Goal: Task Accomplishment & Management: Complete application form

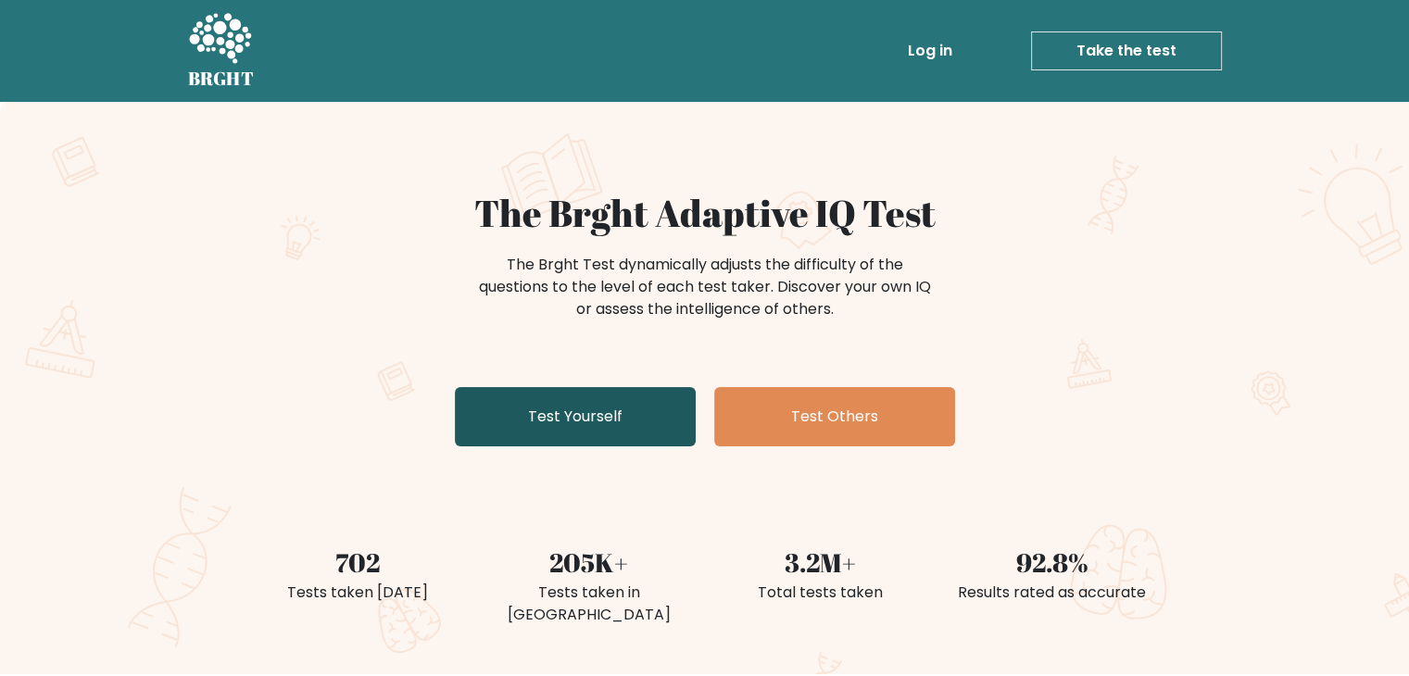
click at [600, 405] on link "Test Yourself" at bounding box center [575, 416] width 241 height 59
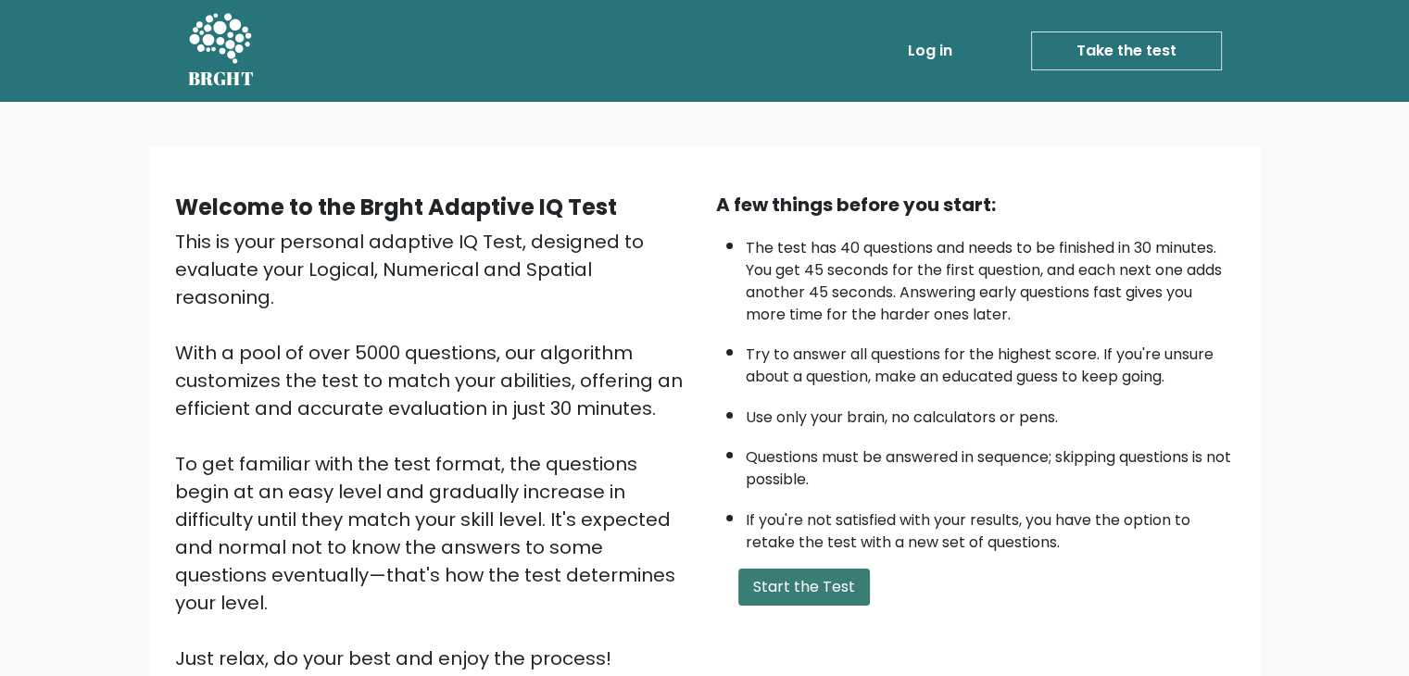
click at [797, 587] on button "Start the Test" at bounding box center [805, 587] width 132 height 37
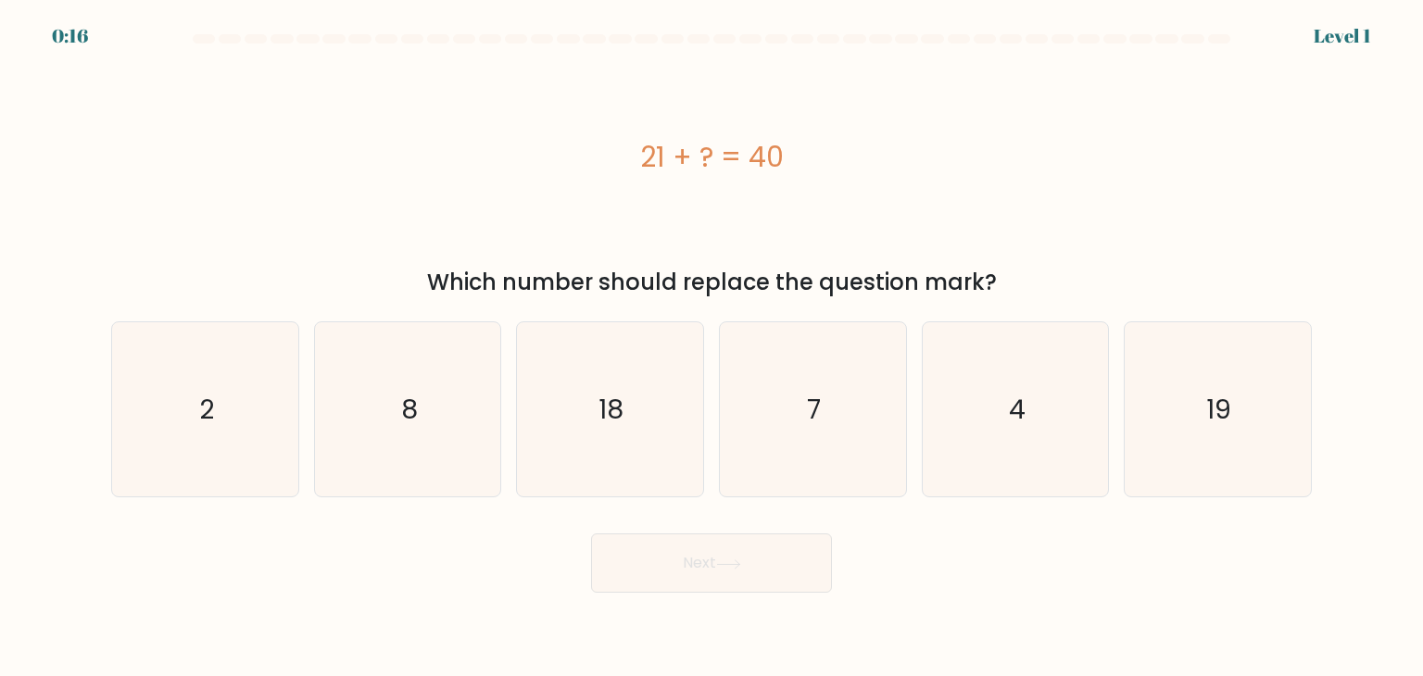
click at [990, 249] on div "21 + ? = 40" at bounding box center [711, 157] width 1201 height 203
click at [1151, 404] on icon "19" at bounding box center [1218, 409] width 174 height 174
click at [713, 347] on input "f. 19" at bounding box center [712, 342] width 1 height 9
radio input "true"
click at [661, 567] on button "Next" at bounding box center [711, 563] width 241 height 59
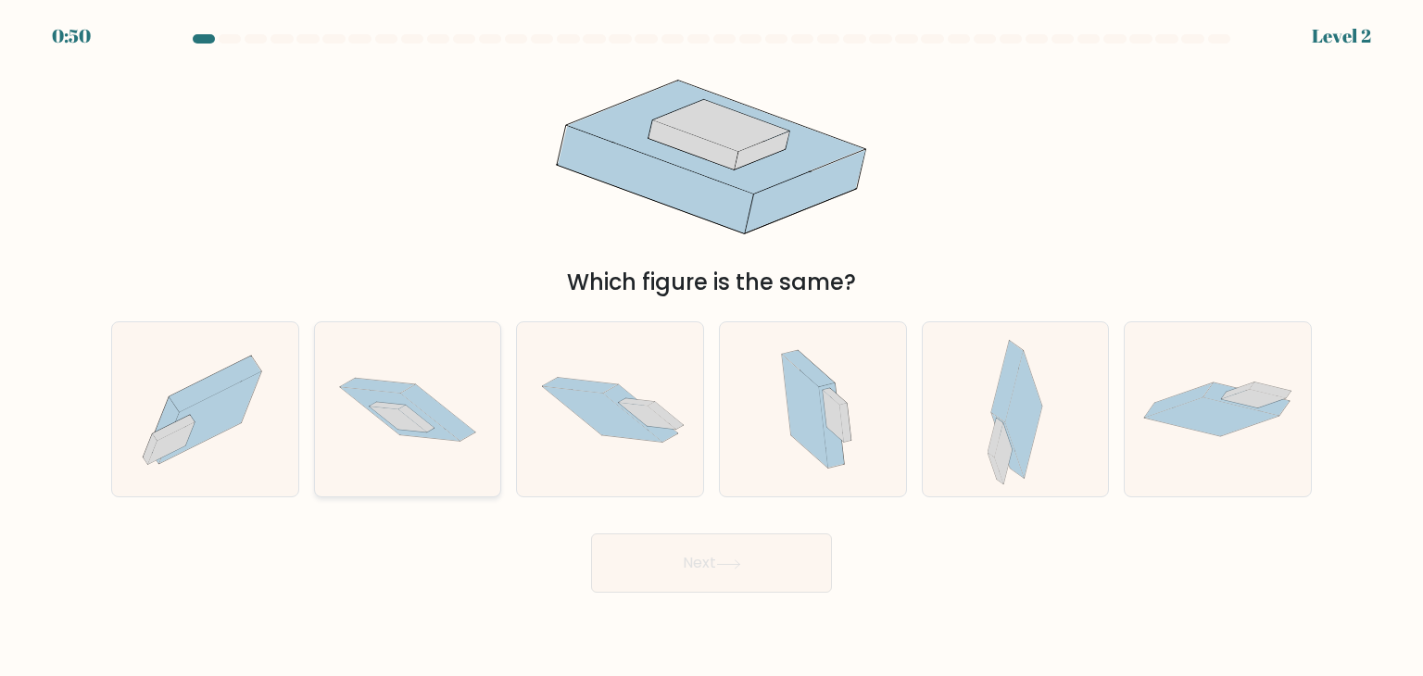
click at [494, 434] on icon at bounding box center [408, 409] width 186 height 123
click at [712, 347] on input "b." at bounding box center [712, 342] width 1 height 9
radio input "true"
click at [693, 553] on button "Next" at bounding box center [711, 563] width 241 height 59
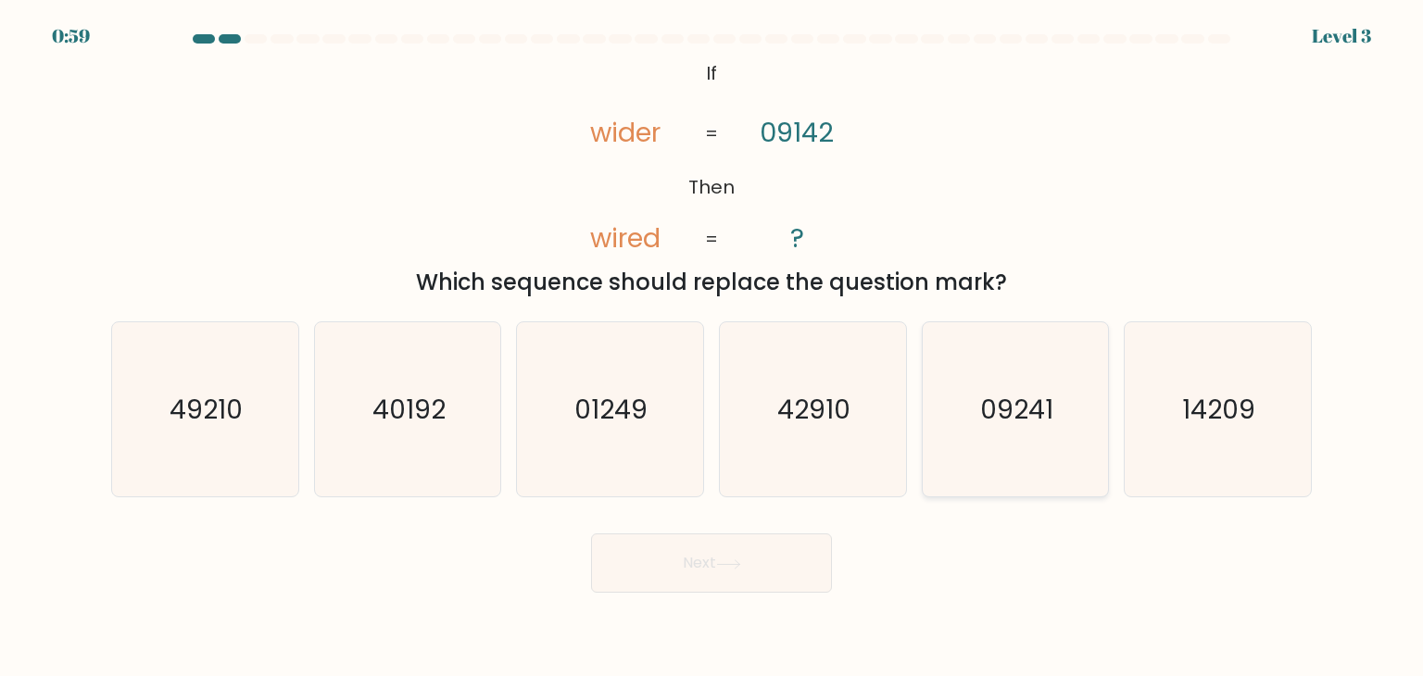
click at [1053, 420] on text "09241" at bounding box center [1016, 409] width 73 height 37
click at [713, 347] on input "e. 09241" at bounding box center [712, 342] width 1 height 9
radio input "true"
click at [714, 565] on button "Next" at bounding box center [711, 563] width 241 height 59
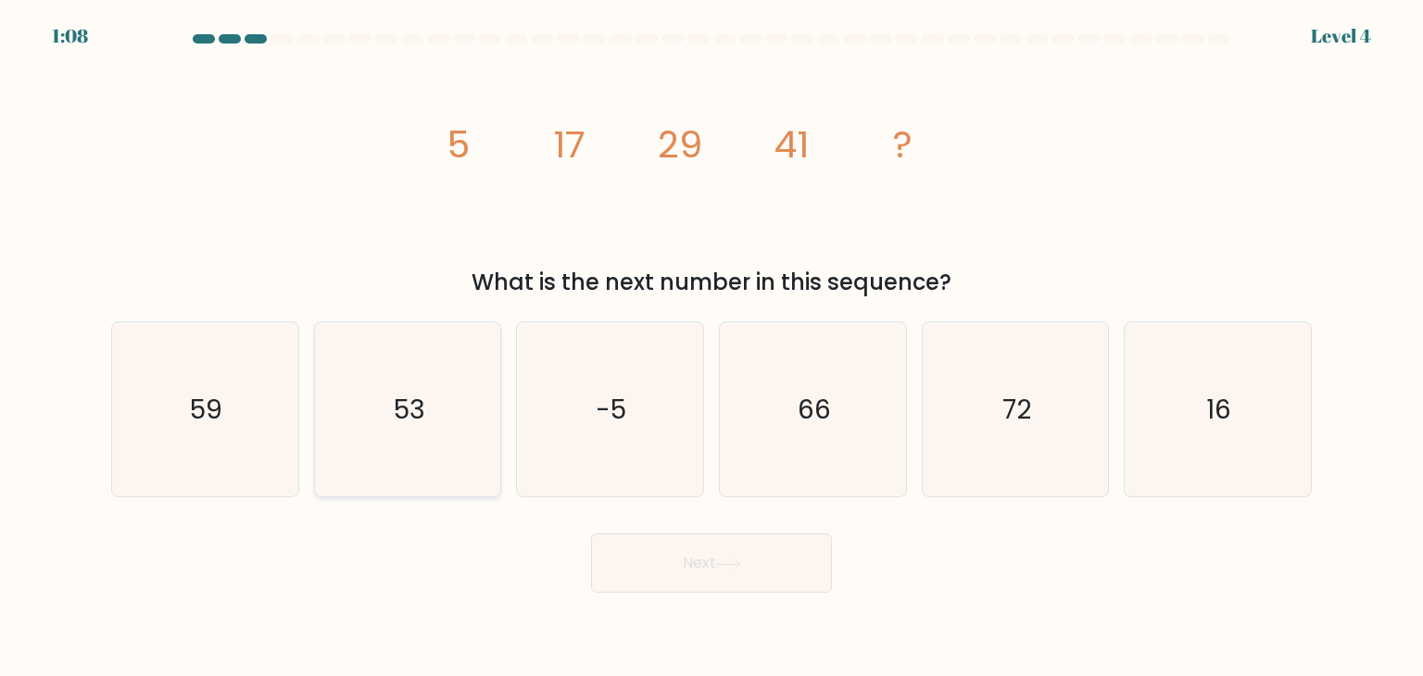
click at [423, 439] on icon "53" at bounding box center [408, 409] width 174 height 174
click at [712, 347] on input "b. 53" at bounding box center [712, 342] width 1 height 9
radio input "true"
click at [653, 571] on button "Next" at bounding box center [711, 563] width 241 height 59
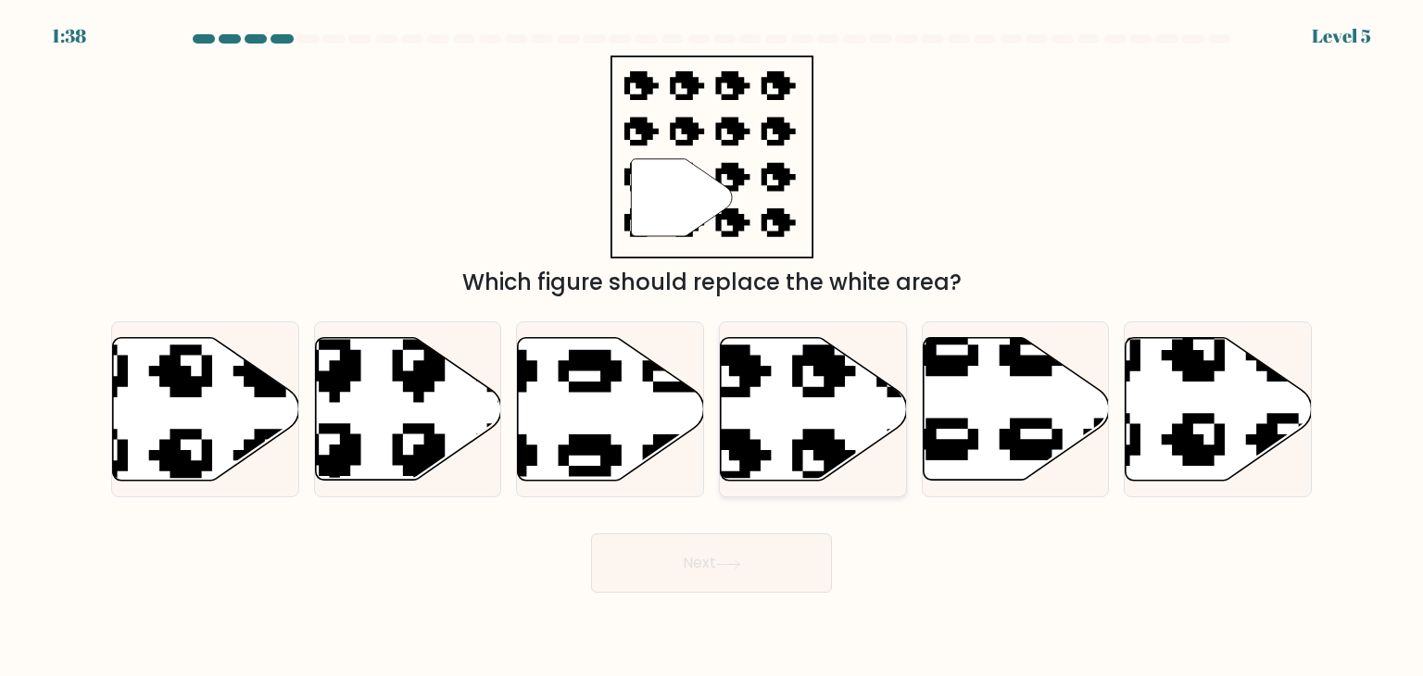
click at [819, 442] on icon at bounding box center [866, 329] width 316 height 306
click at [713, 347] on input "d." at bounding box center [712, 342] width 1 height 9
radio input "true"
click at [702, 569] on button "Next" at bounding box center [711, 563] width 241 height 59
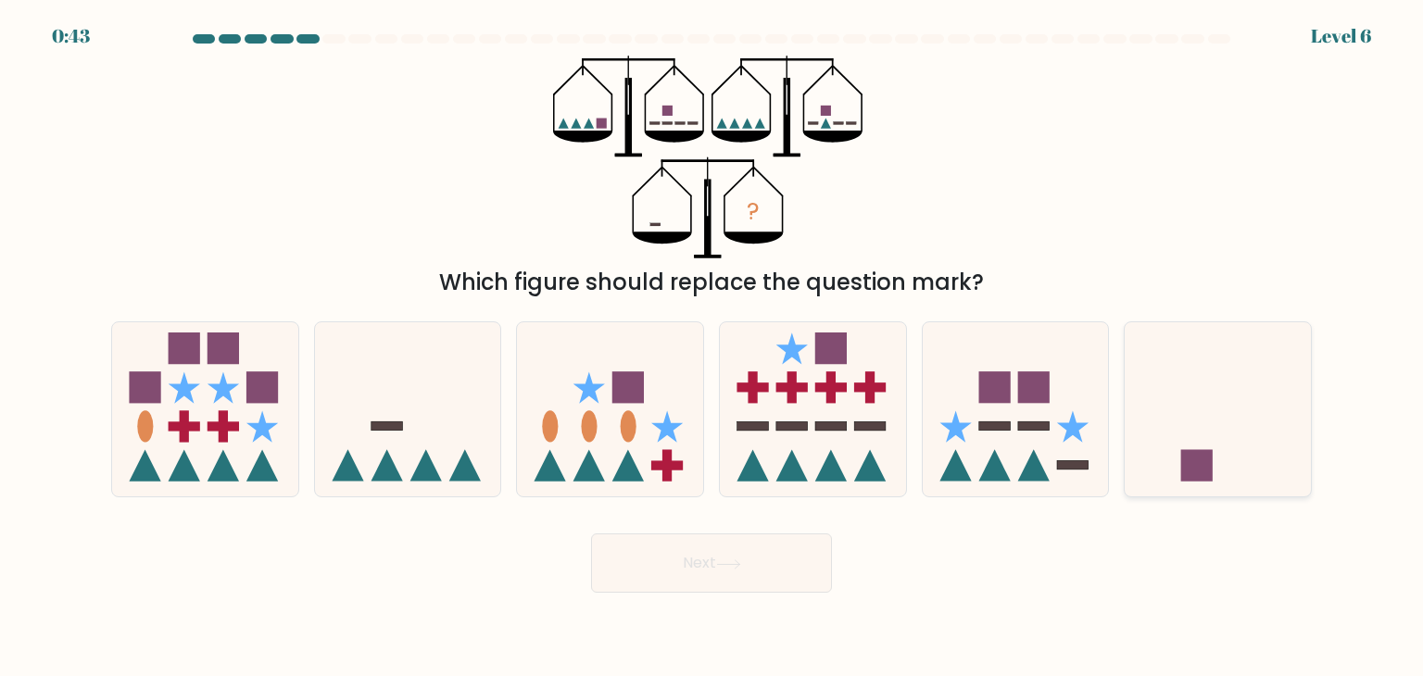
click at [1223, 434] on icon at bounding box center [1218, 410] width 186 height 154
click at [713, 347] on input "f." at bounding box center [712, 342] width 1 height 9
radio input "true"
click at [654, 544] on button "Next" at bounding box center [711, 563] width 241 height 59
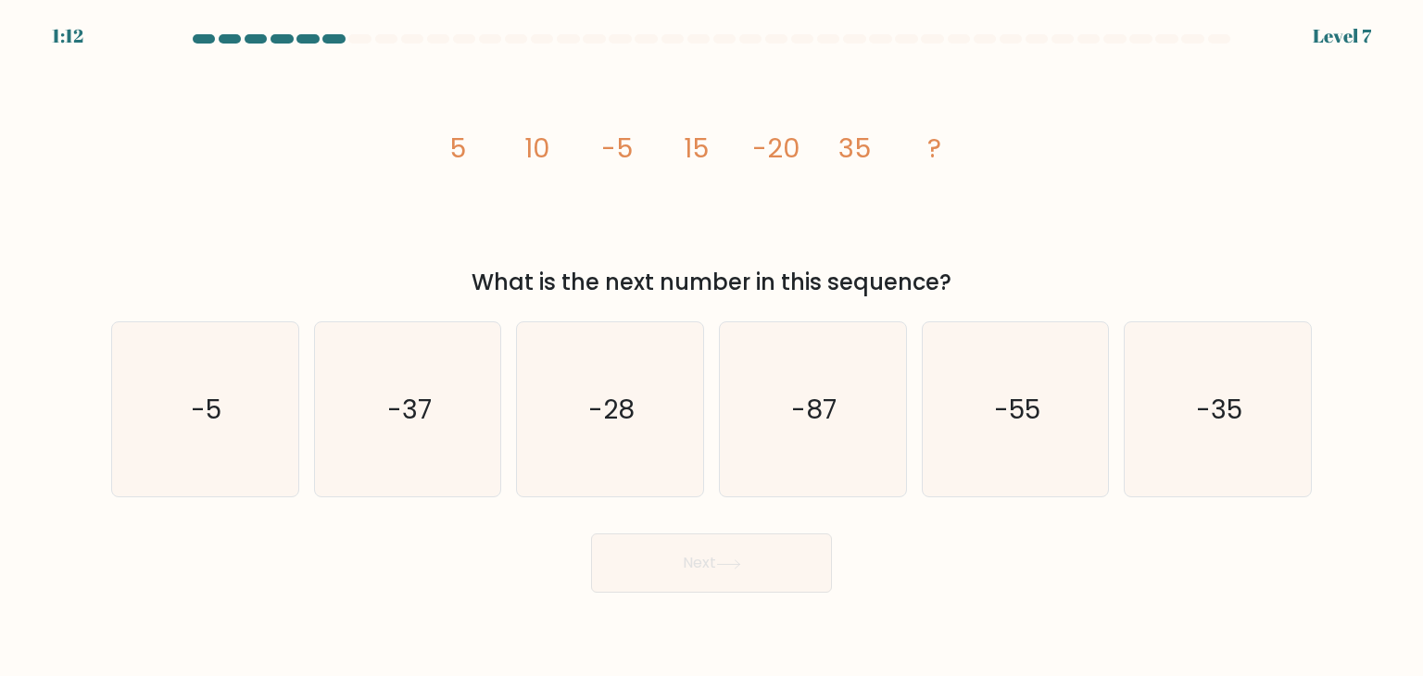
click at [1254, 68] on div "image/svg+xml 5 10 -5 15 -20 35 ? What is the next number in this sequence?" at bounding box center [711, 178] width 1223 height 244
click at [1033, 364] on icon "-55" at bounding box center [1016, 409] width 174 height 174
click at [713, 347] on input "e. -55" at bounding box center [712, 342] width 1 height 9
radio input "true"
click at [667, 557] on button "Next" at bounding box center [711, 563] width 241 height 59
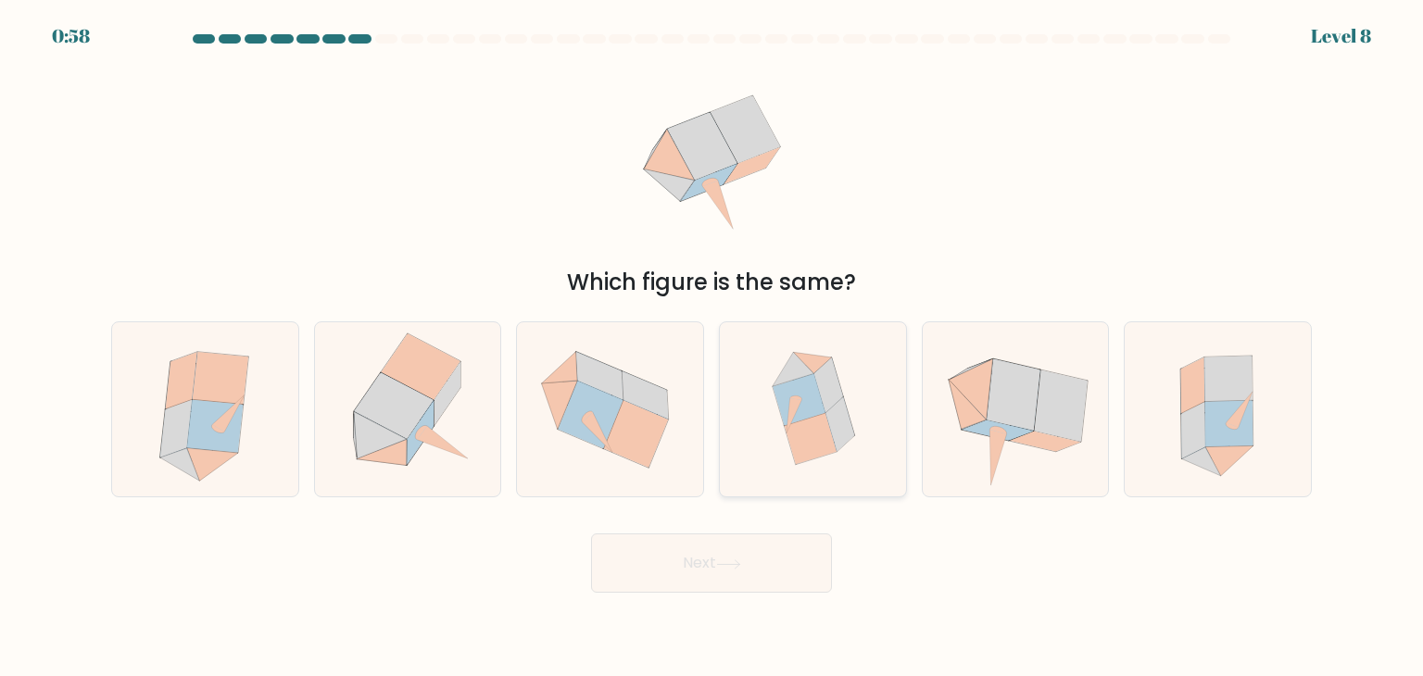
click at [804, 449] on icon at bounding box center [811, 439] width 53 height 52
click at [713, 347] on input "d." at bounding box center [712, 342] width 1 height 9
radio input "true"
click at [708, 561] on button "Next" at bounding box center [711, 563] width 241 height 59
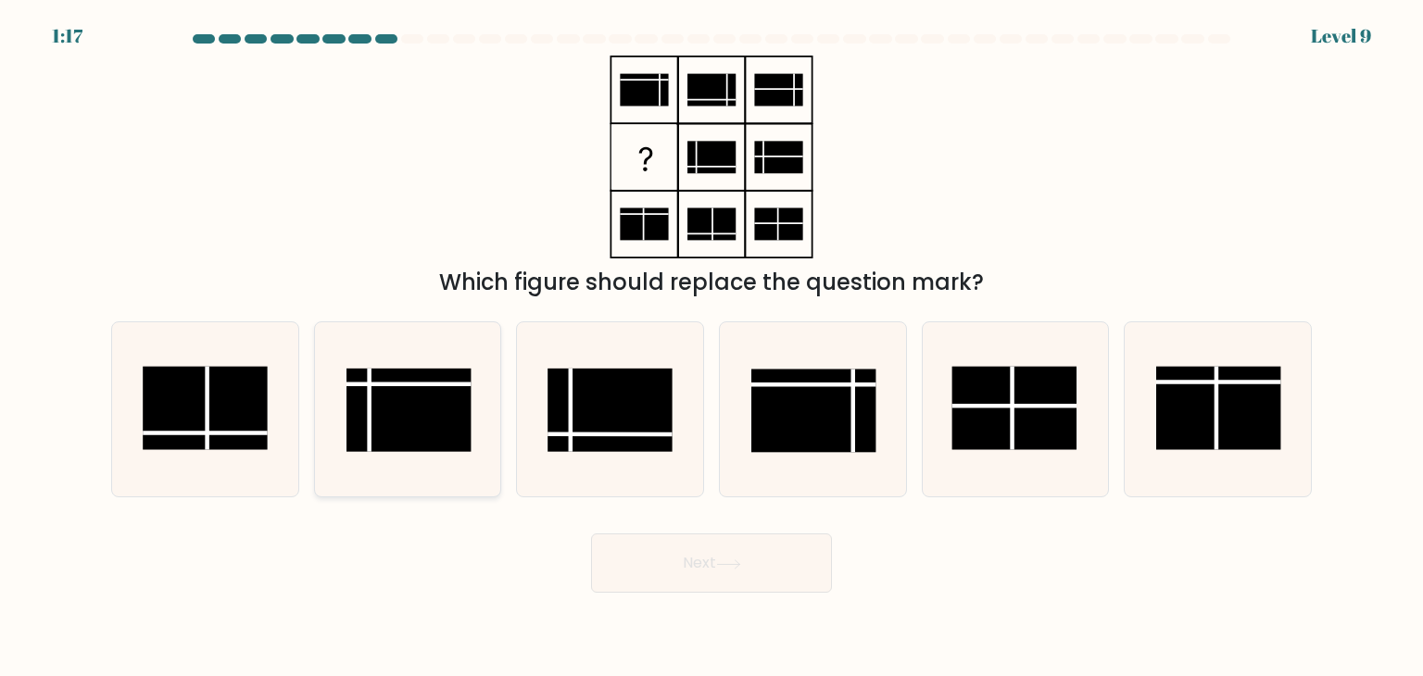
click at [385, 409] on rect at bounding box center [409, 410] width 125 height 83
click at [712, 347] on input "b." at bounding box center [712, 342] width 1 height 9
radio input "true"
click at [740, 562] on icon at bounding box center [728, 565] width 25 height 10
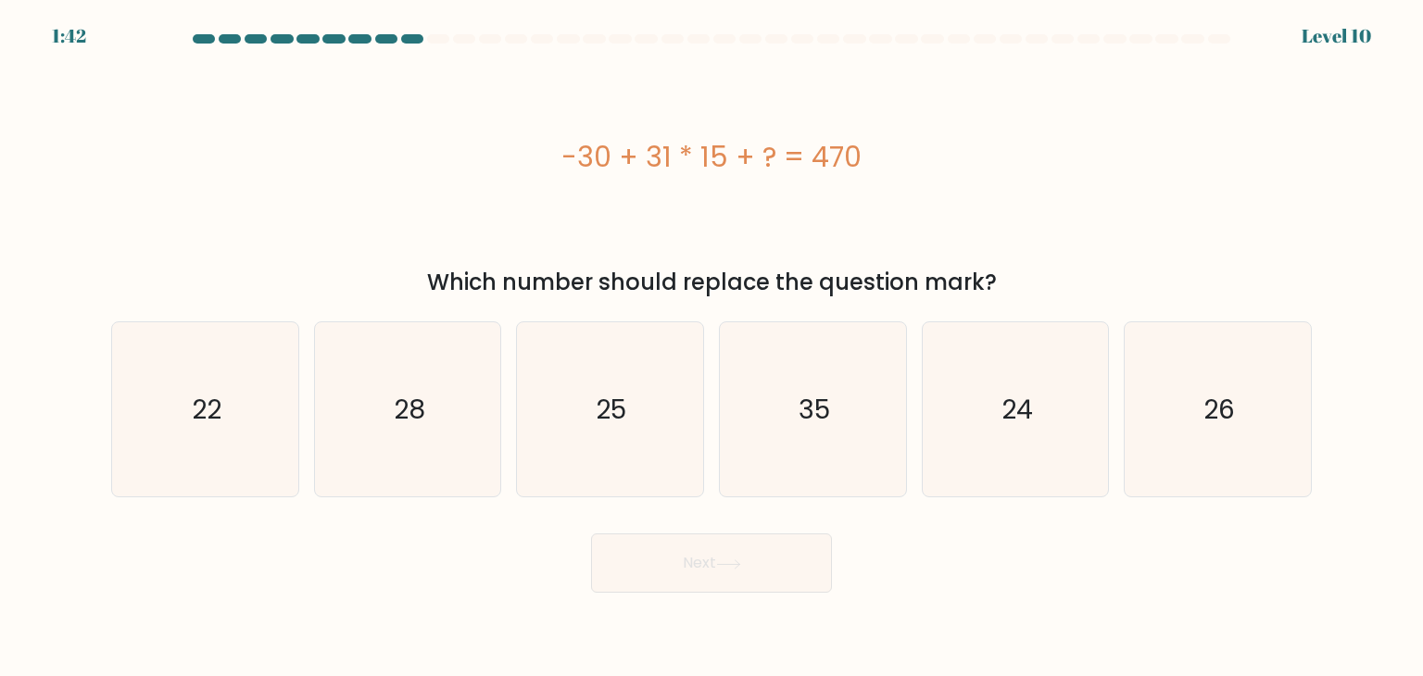
click at [1278, 37] on div at bounding box center [711, 42] width 1223 height 17
click at [823, 366] on icon "35" at bounding box center [813, 409] width 174 height 174
click at [713, 347] on input "d. 35" at bounding box center [712, 342] width 1 height 9
radio input "true"
click at [712, 554] on button "Next" at bounding box center [711, 563] width 241 height 59
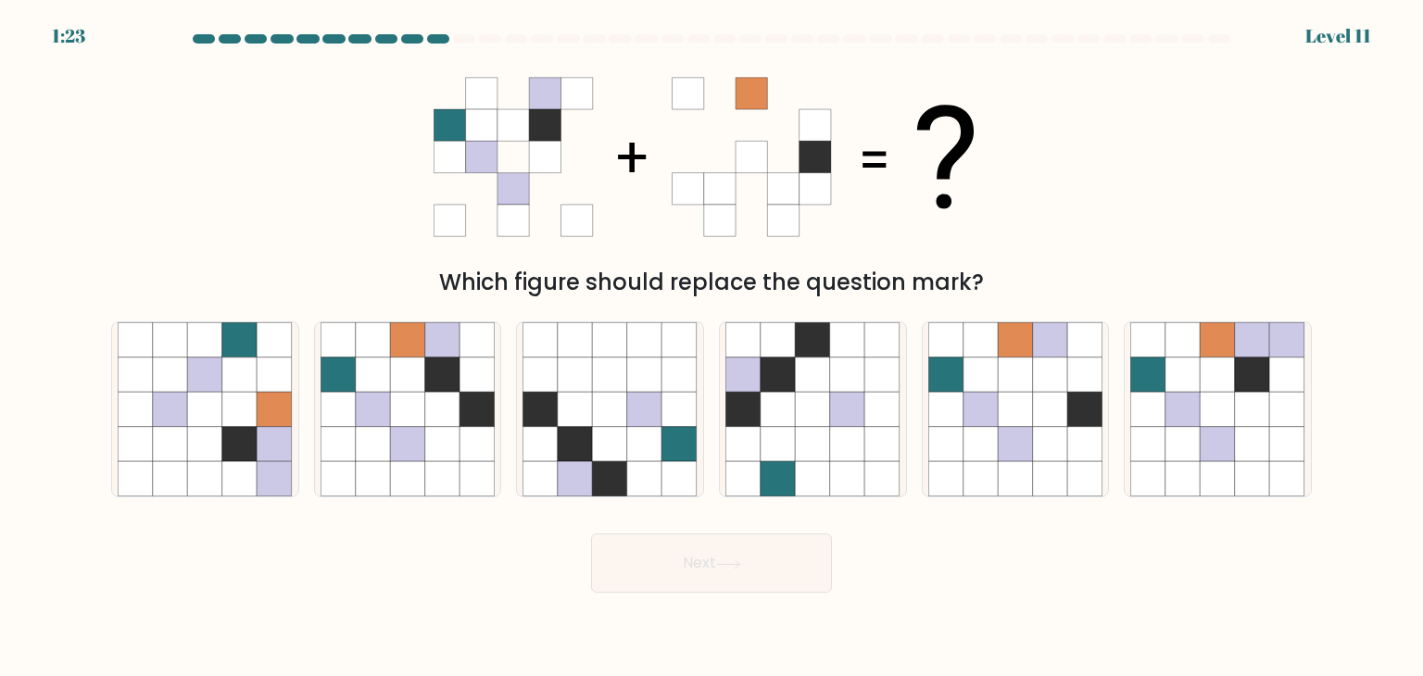
click at [1316, 206] on div "Which figure should replace the question mark?" at bounding box center [711, 178] width 1223 height 244
click at [480, 442] on icon at bounding box center [477, 444] width 35 height 35
click at [712, 347] on input "b." at bounding box center [712, 342] width 1 height 9
radio input "true"
click at [709, 557] on button "Next" at bounding box center [711, 563] width 241 height 59
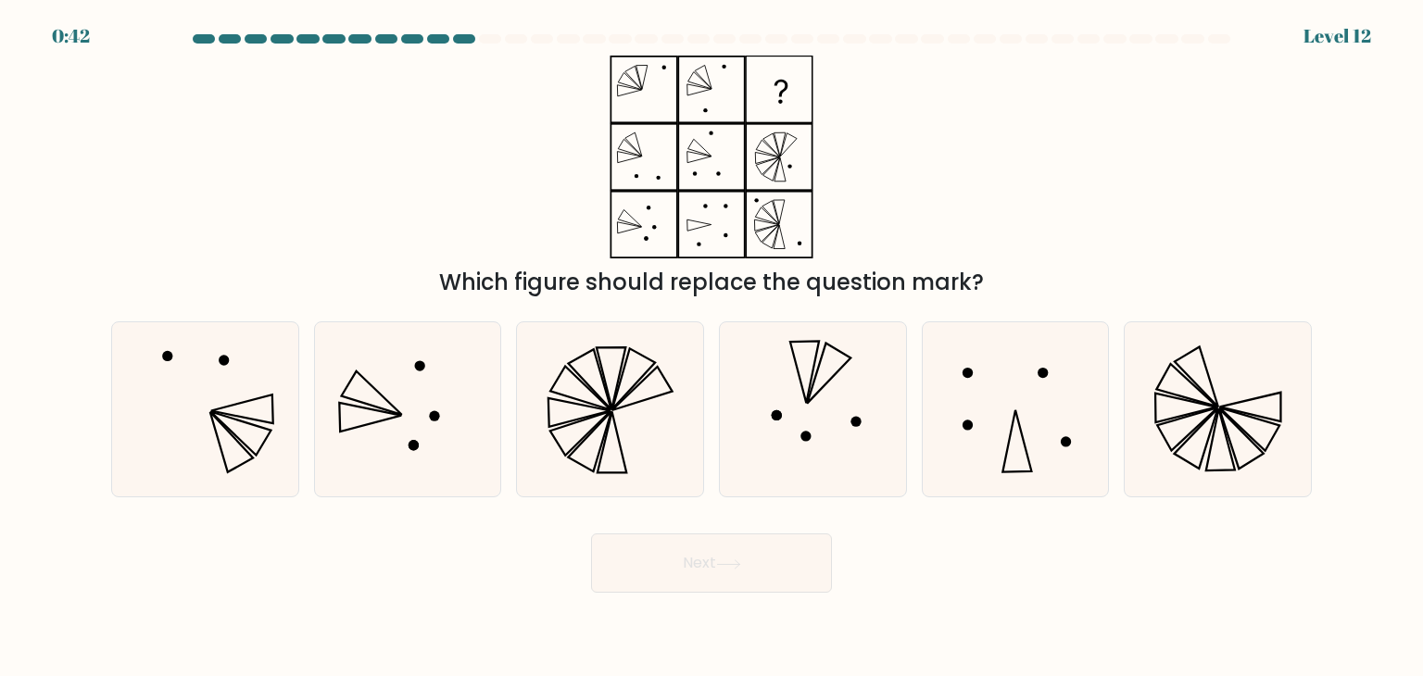
click at [1306, 189] on div "Which figure should replace the question mark?" at bounding box center [711, 178] width 1223 height 244
click at [179, 403] on icon at bounding box center [205, 409] width 174 height 174
click at [712, 347] on input "a." at bounding box center [712, 342] width 1 height 9
radio input "true"
click at [638, 583] on button "Next" at bounding box center [711, 563] width 241 height 59
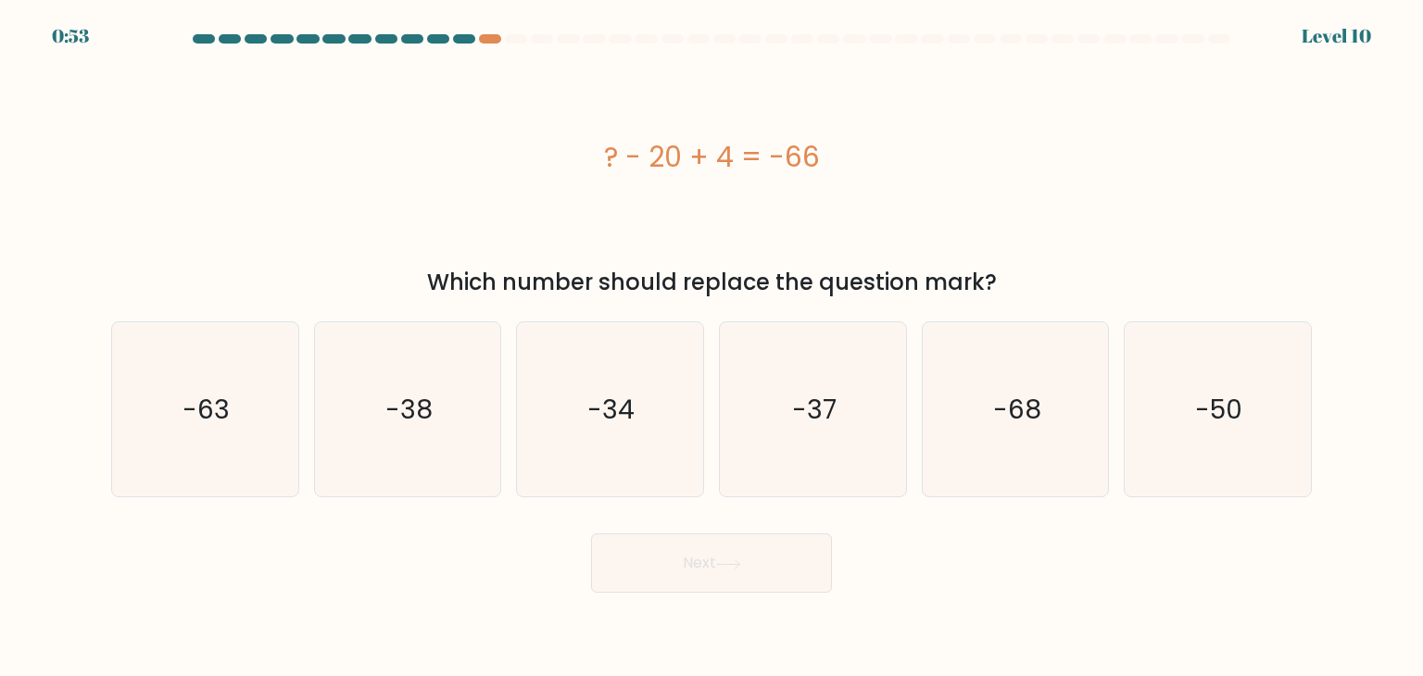
click at [1300, 157] on div "? - 20 + 4 = -66" at bounding box center [711, 157] width 1201 height 42
click at [1200, 354] on icon "-50" at bounding box center [1218, 409] width 174 height 174
click at [713, 347] on input "f. -50" at bounding box center [712, 342] width 1 height 9
radio input "true"
click at [788, 575] on button "Next" at bounding box center [711, 563] width 241 height 59
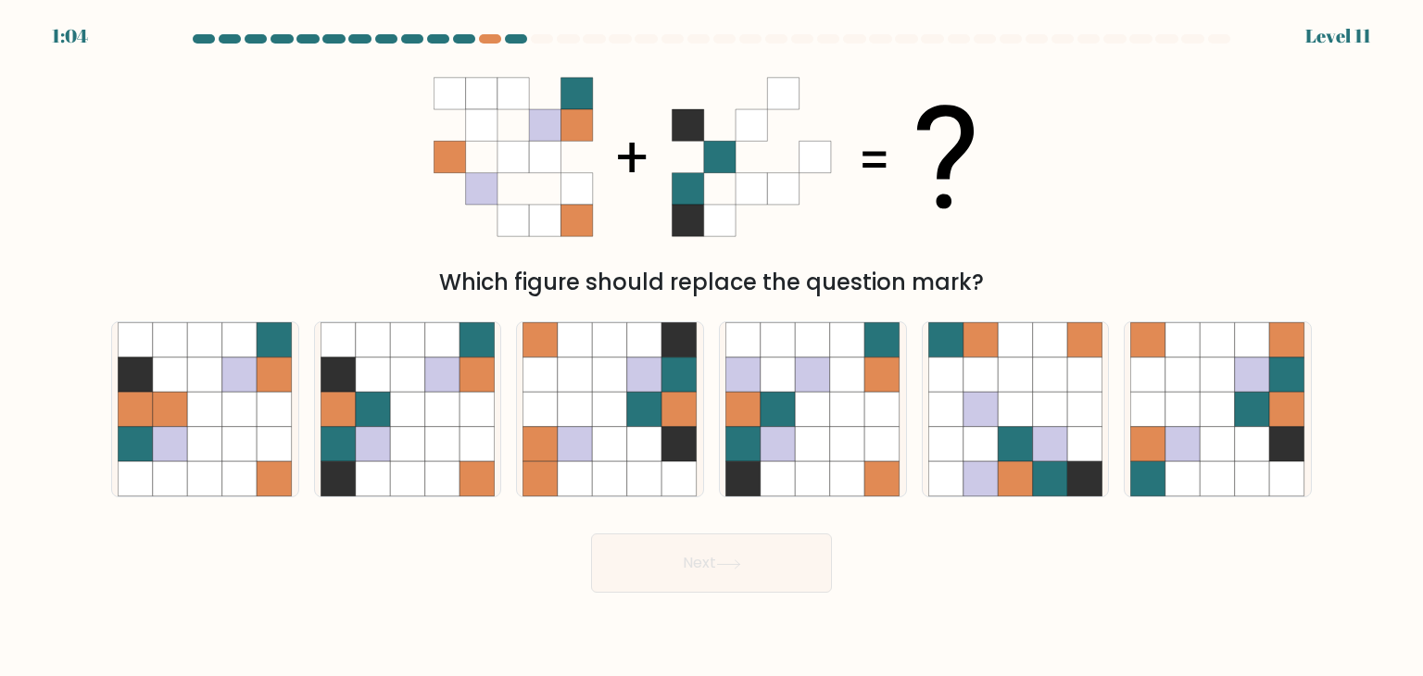
click at [1286, 205] on div "Which figure should replace the question mark?" at bounding box center [711, 178] width 1223 height 244
click at [875, 380] on icon at bounding box center [882, 375] width 35 height 35
click at [713, 347] on input "d." at bounding box center [712, 342] width 1 height 9
radio input "true"
click at [801, 453] on icon at bounding box center [813, 444] width 34 height 34
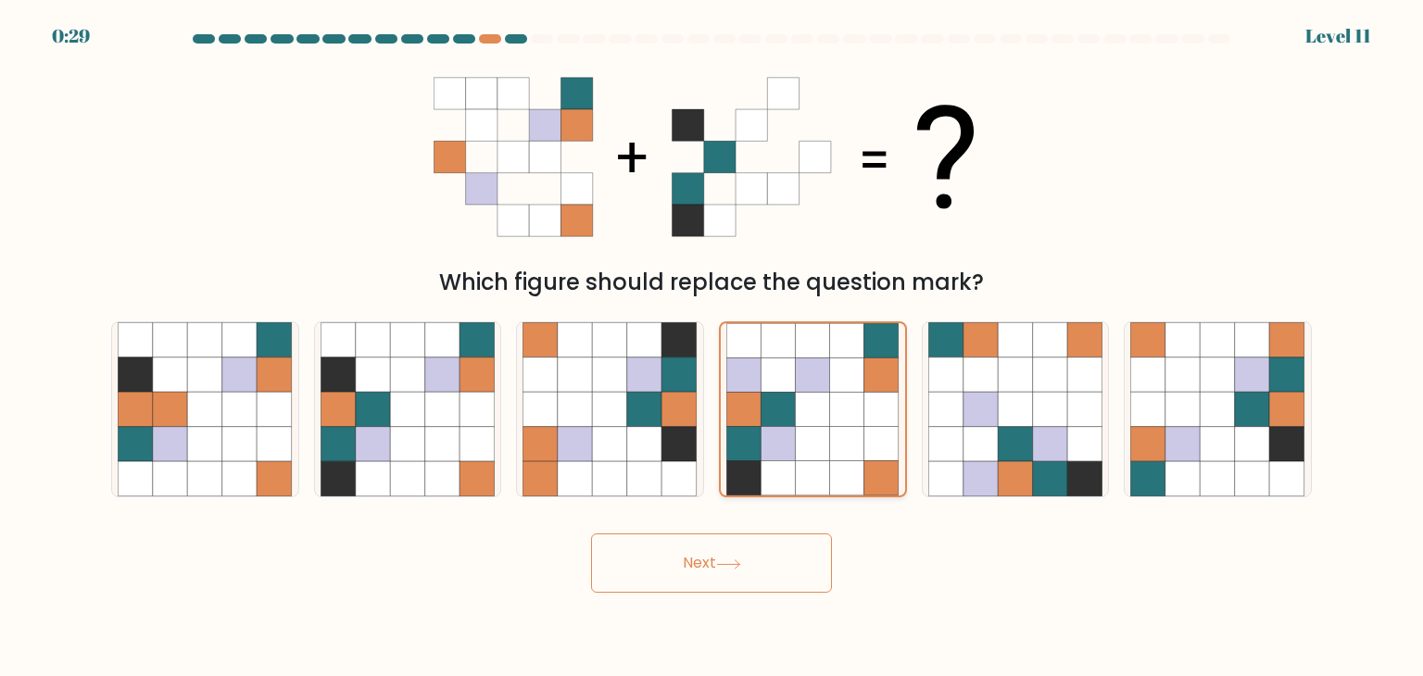
click at [713, 347] on input "d." at bounding box center [712, 342] width 1 height 9
click at [715, 575] on button "Next" at bounding box center [711, 563] width 241 height 59
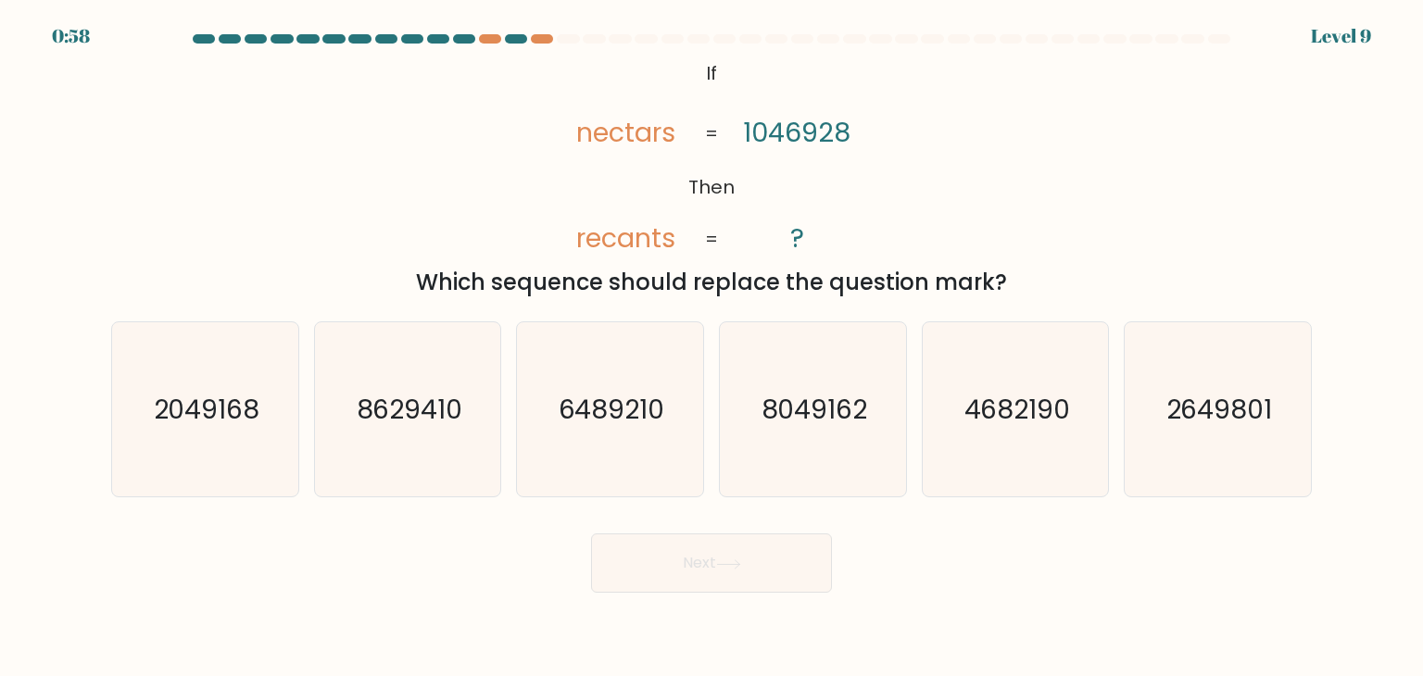
click at [1341, 231] on form "If ?" at bounding box center [711, 313] width 1423 height 559
click at [764, 360] on icon "8049162" at bounding box center [813, 409] width 174 height 174
click at [713, 347] on input "d. 8049162" at bounding box center [712, 342] width 1 height 9
radio input "true"
click at [734, 575] on button "Next" at bounding box center [711, 563] width 241 height 59
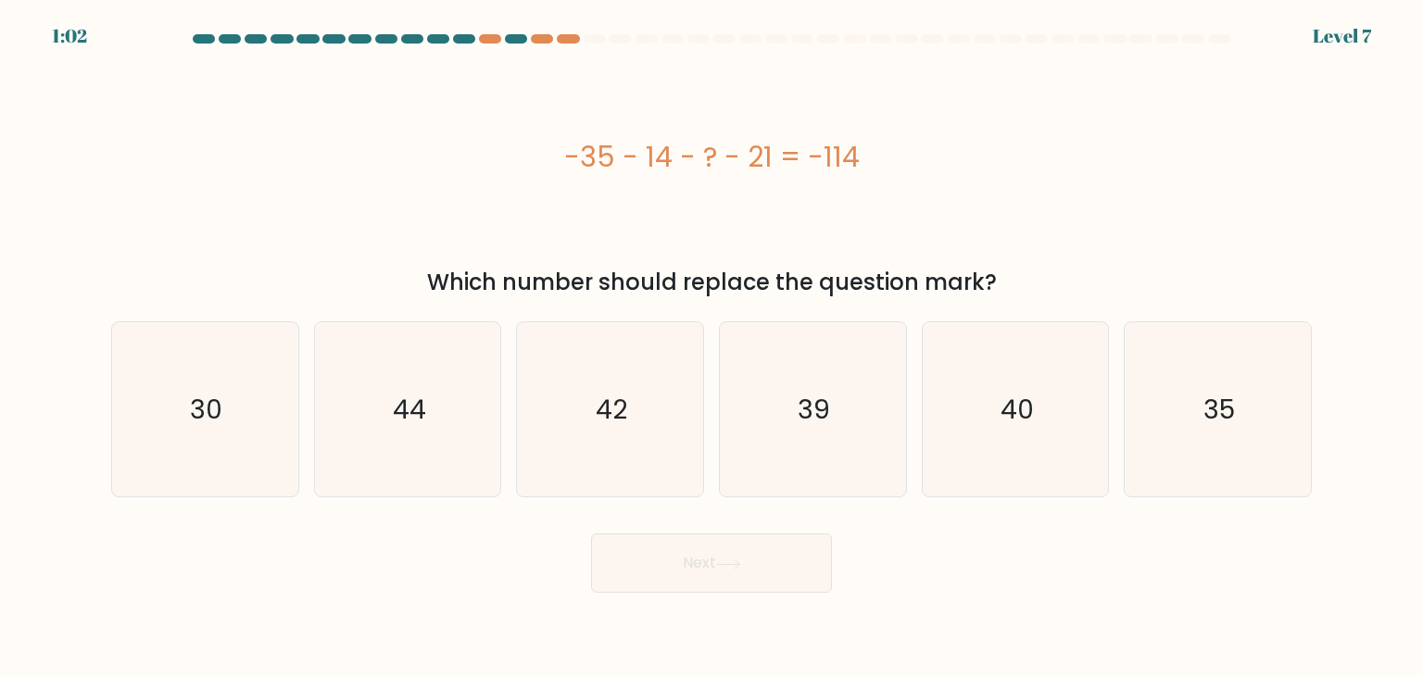
click at [1257, 77] on div "-35 - 14 - ? - 21 = -114" at bounding box center [711, 157] width 1201 height 203
click at [374, 407] on icon "44" at bounding box center [408, 409] width 174 height 174
click at [712, 347] on input "b. 44" at bounding box center [712, 342] width 1 height 9
radio input "true"
click at [689, 610] on body "0:38 Level 7 a." at bounding box center [711, 338] width 1423 height 676
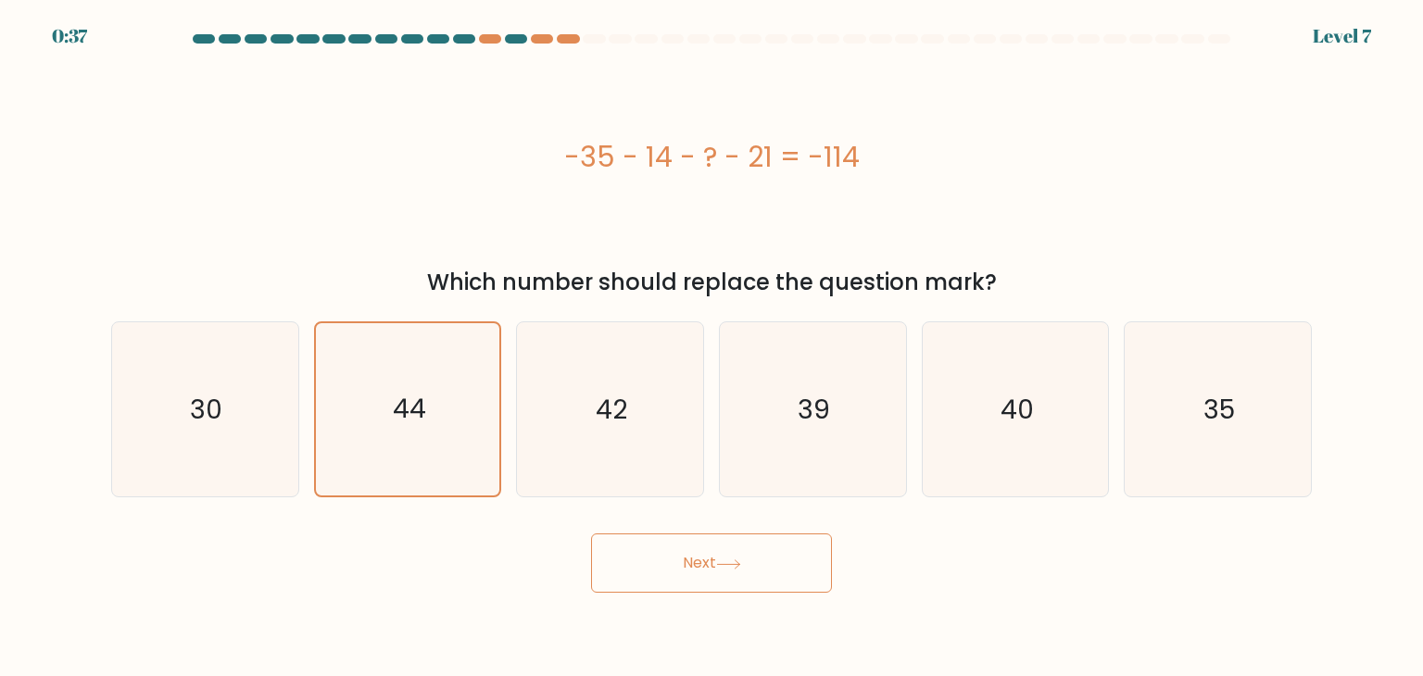
click at [711, 581] on button "Next" at bounding box center [711, 563] width 241 height 59
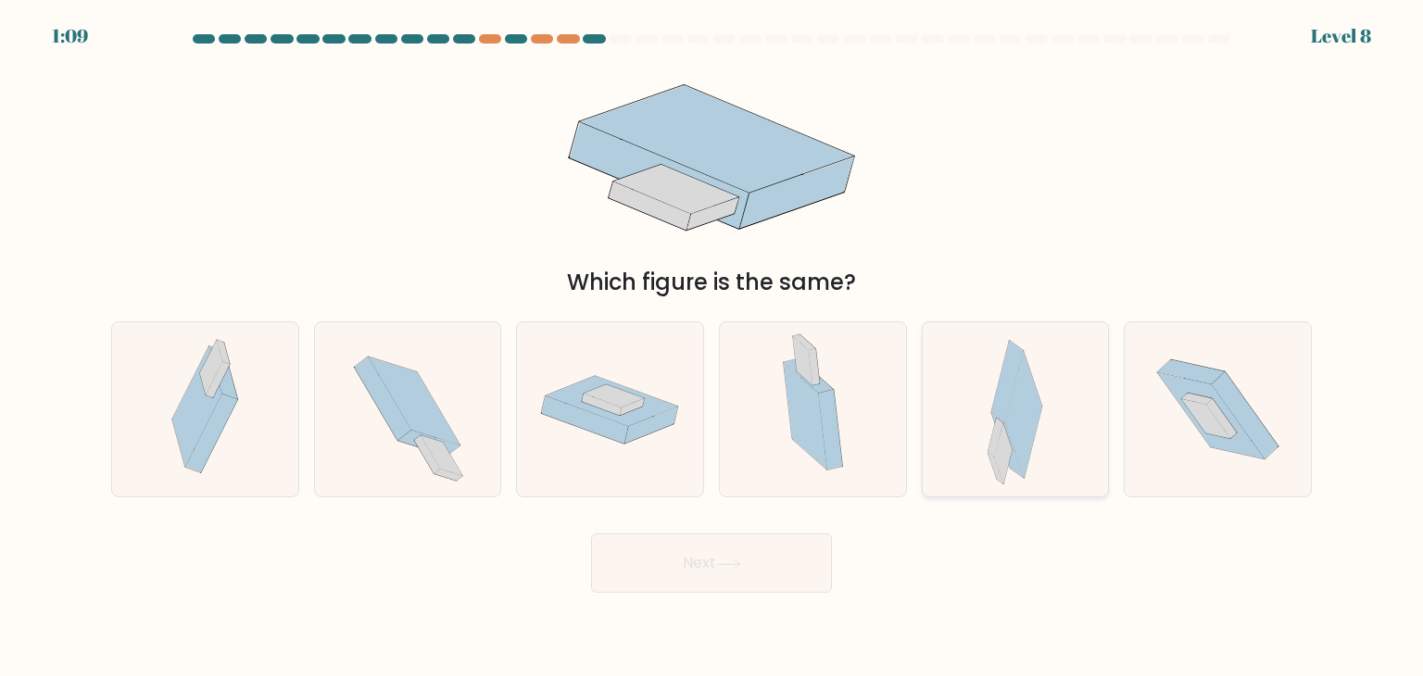
click at [990, 431] on icon at bounding box center [1015, 409] width 55 height 174
click at [713, 347] on input "e." at bounding box center [712, 342] width 1 height 9
radio input "true"
click at [730, 552] on button "Next" at bounding box center [711, 563] width 241 height 59
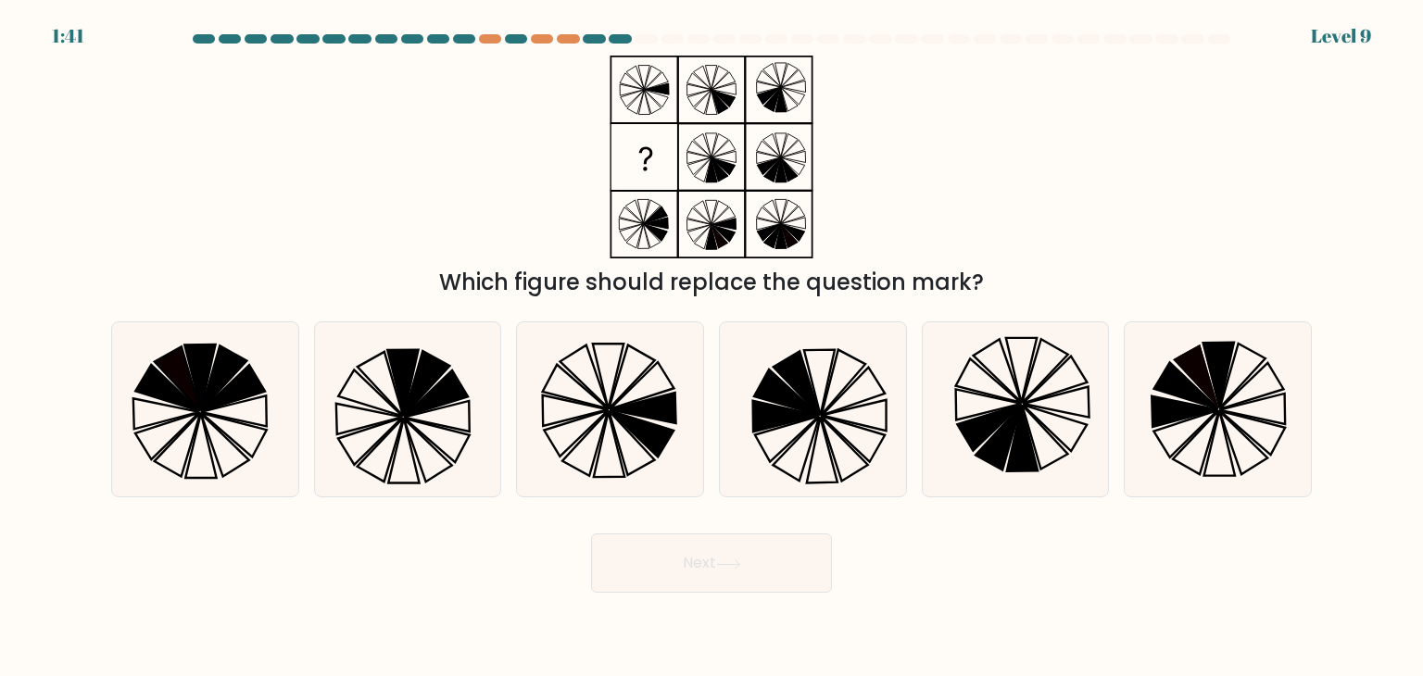
click at [1257, 174] on div "Which figure should replace the question mark?" at bounding box center [711, 178] width 1223 height 244
click at [1194, 403] on icon at bounding box center [1218, 409] width 174 height 174
click at [713, 347] on input "f." at bounding box center [712, 342] width 1 height 9
radio input "true"
click at [700, 558] on button "Next" at bounding box center [711, 563] width 241 height 59
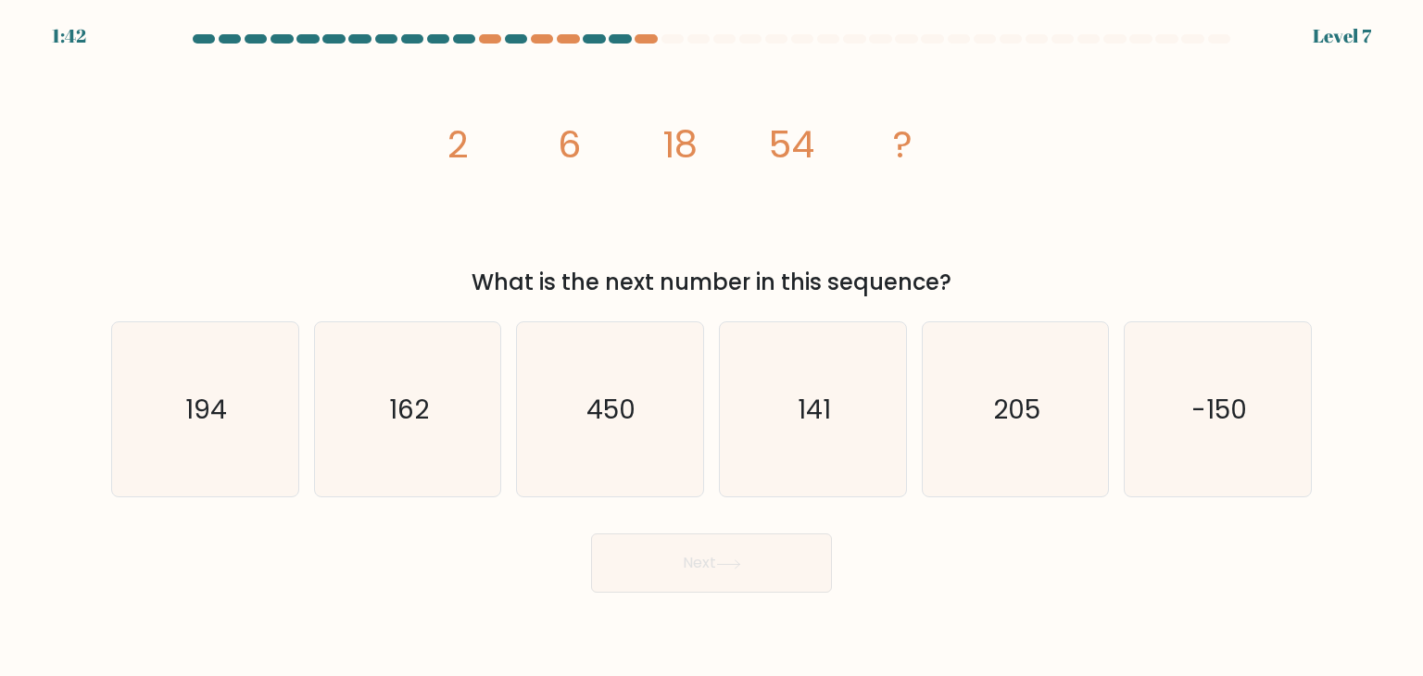
click at [1327, 227] on form at bounding box center [711, 313] width 1423 height 559
click at [449, 431] on icon "162" at bounding box center [408, 409] width 174 height 174
click at [712, 347] on input "b. 162" at bounding box center [712, 342] width 1 height 9
radio input "true"
click at [696, 568] on button "Next" at bounding box center [711, 563] width 241 height 59
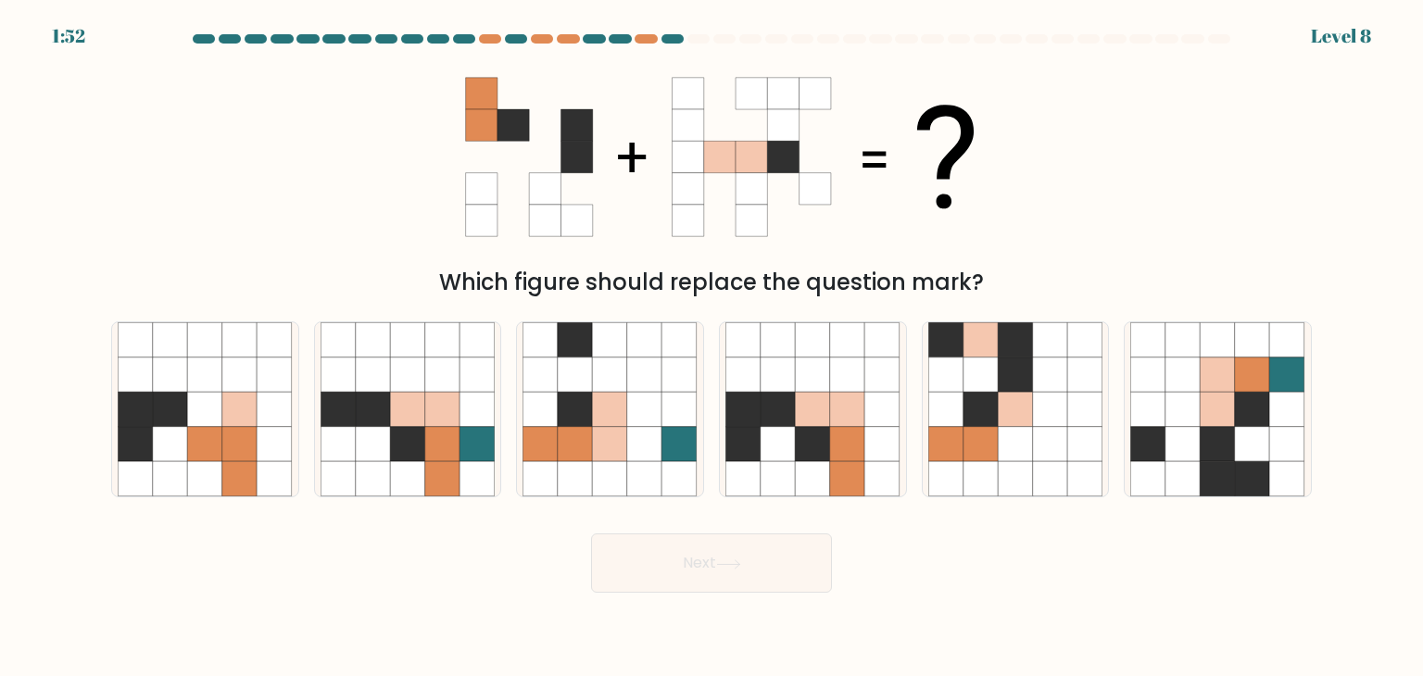
click at [1317, 197] on div "Which figure should replace the question mark?" at bounding box center [711, 178] width 1223 height 244
click at [992, 372] on icon at bounding box center [981, 375] width 35 height 35
click at [713, 347] on input "e." at bounding box center [712, 342] width 1 height 9
radio input "true"
click at [801, 561] on button "Next" at bounding box center [711, 563] width 241 height 59
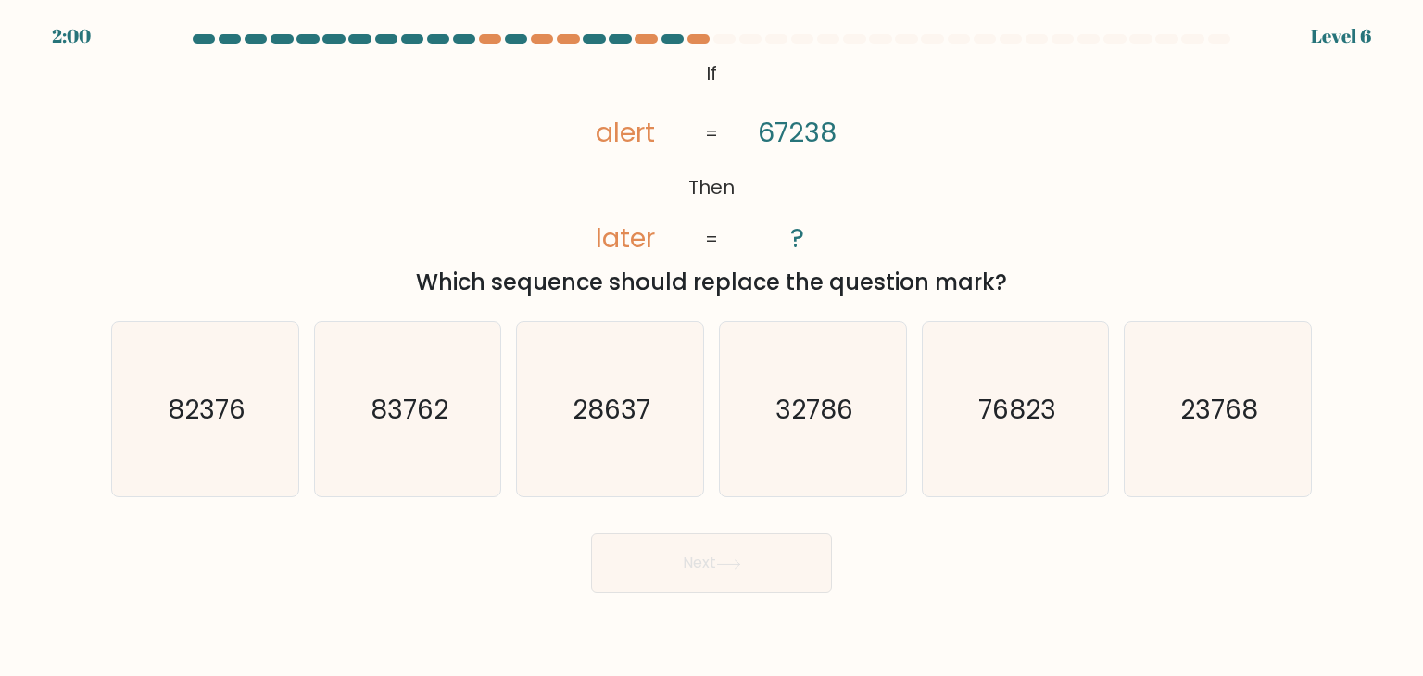
click at [1345, 191] on form "If ?" at bounding box center [711, 313] width 1423 height 559
click at [738, 420] on icon "32786" at bounding box center [813, 409] width 174 height 174
click at [713, 347] on input "d. 32786" at bounding box center [712, 342] width 1 height 9
radio input "true"
click at [719, 583] on button "Next" at bounding box center [711, 563] width 241 height 59
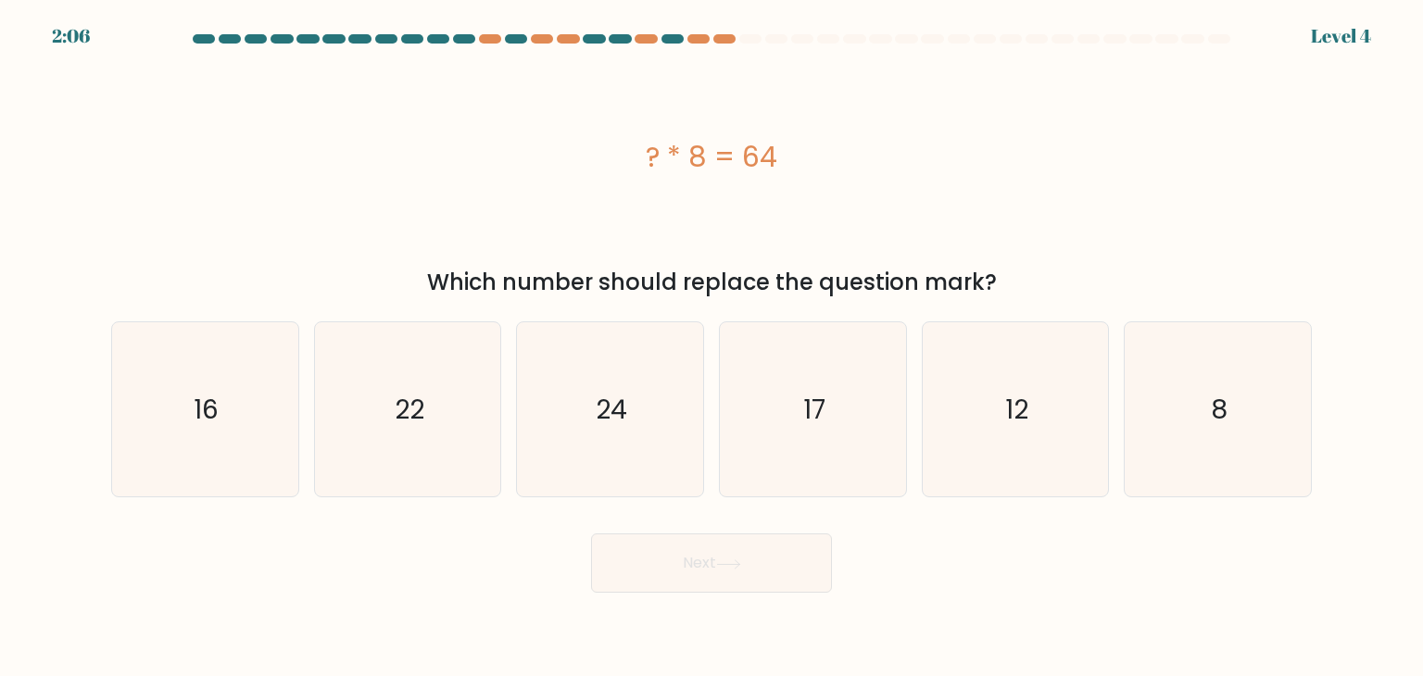
click at [1317, 278] on div "? * 8 = 64 Which number should replace the question mark?" at bounding box center [711, 178] width 1223 height 244
click at [1180, 395] on icon "8" at bounding box center [1218, 409] width 174 height 174
click at [713, 347] on input "f. 8" at bounding box center [712, 342] width 1 height 9
radio input "true"
click at [644, 575] on button "Next" at bounding box center [711, 563] width 241 height 59
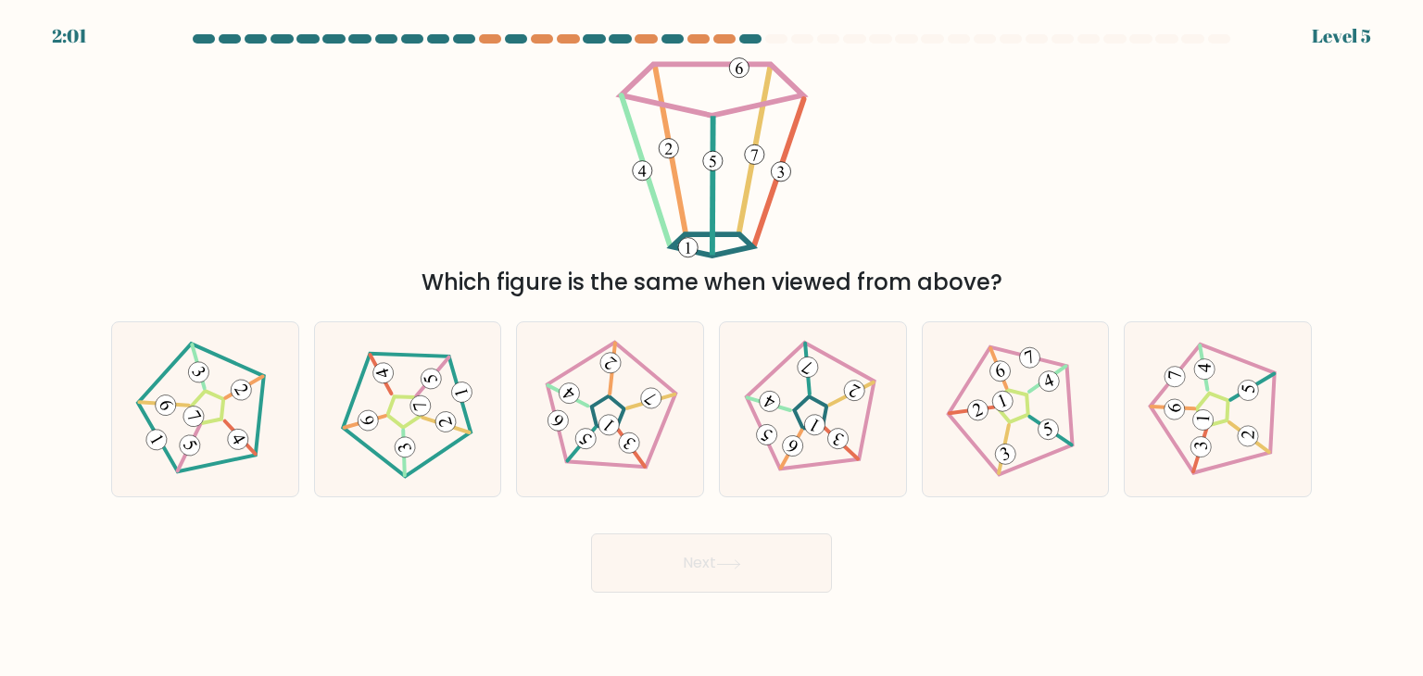
click at [1222, 214] on div "Which figure is the same when viewed from above?" at bounding box center [711, 178] width 1223 height 244
click at [629, 398] on icon at bounding box center [610, 410] width 140 height 140
click at [712, 347] on input "c." at bounding box center [712, 342] width 1 height 9
radio input "true"
click at [689, 542] on button "Next" at bounding box center [711, 563] width 241 height 59
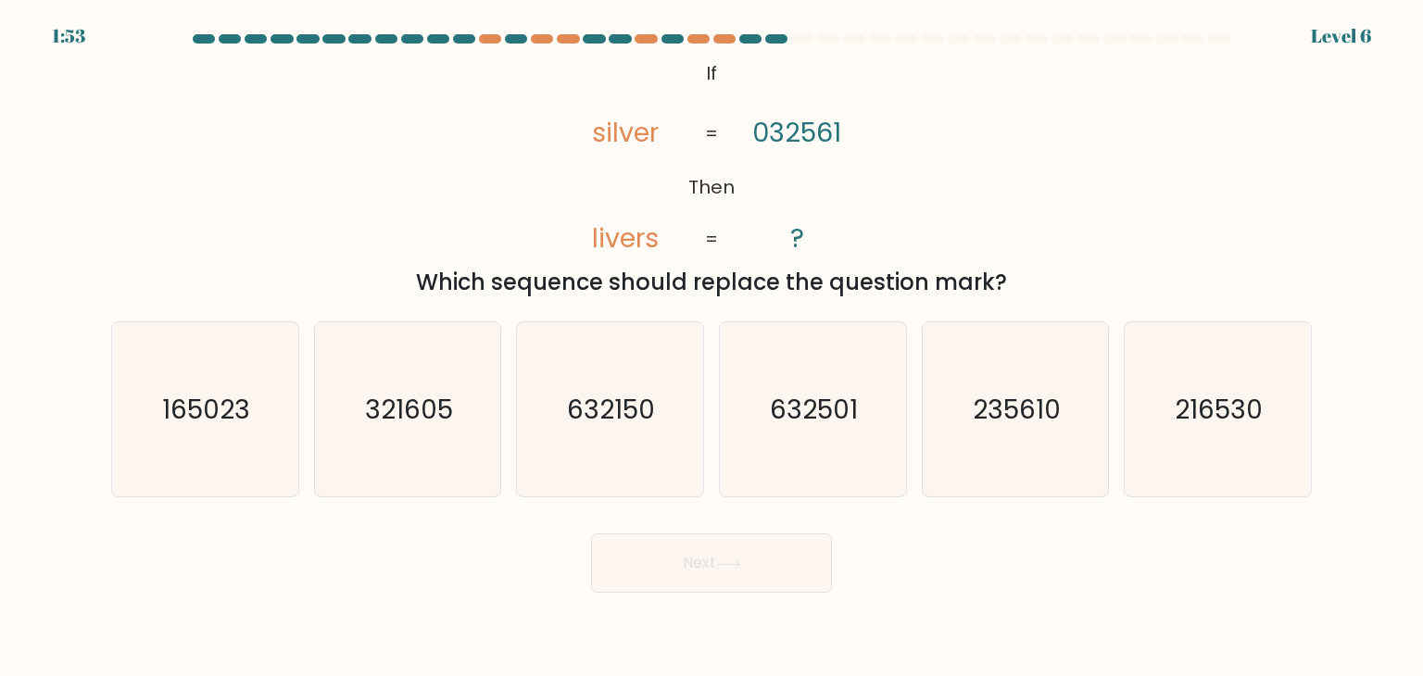
click at [1282, 215] on div "@import url('https://fonts.googleapis.com/css?family=Abril+Fatface:400,100,100i…" at bounding box center [711, 178] width 1223 height 244
click at [418, 407] on text "321605" at bounding box center [409, 409] width 88 height 37
click at [712, 347] on input "b. 321605" at bounding box center [712, 342] width 1 height 9
radio input "true"
click at [715, 557] on button "Next" at bounding box center [711, 563] width 241 height 59
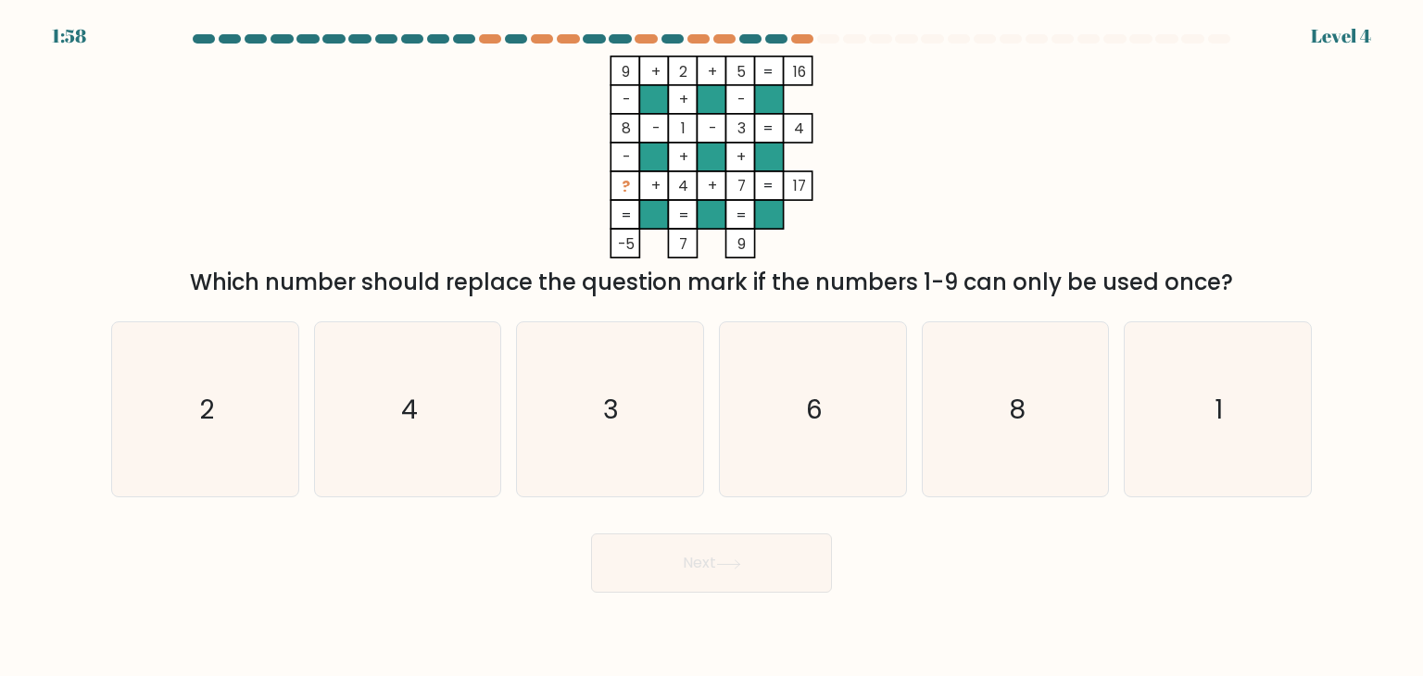
click at [1406, 58] on form at bounding box center [711, 313] width 1423 height 559
click at [655, 414] on icon "3" at bounding box center [610, 409] width 174 height 174
click at [712, 347] on input "c. 3" at bounding box center [712, 342] width 1 height 9
radio input "true"
click at [734, 553] on button "Next" at bounding box center [711, 563] width 241 height 59
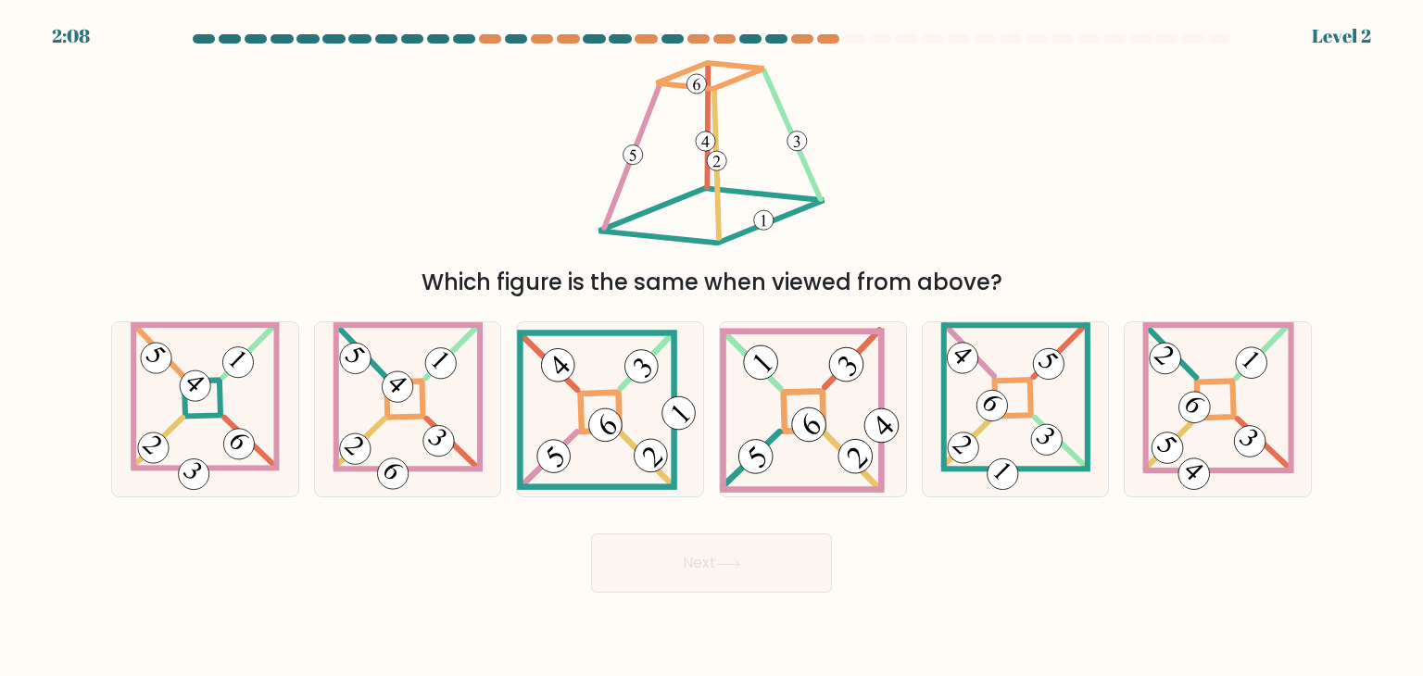
click at [1311, 279] on div "Which figure is the same when viewed from above?" at bounding box center [711, 178] width 1223 height 244
click at [956, 338] on 53 at bounding box center [969, 350] width 49 height 51
click at [713, 338] on input "e." at bounding box center [712, 342] width 1 height 9
radio input "true"
click at [714, 570] on button "Next" at bounding box center [711, 563] width 241 height 59
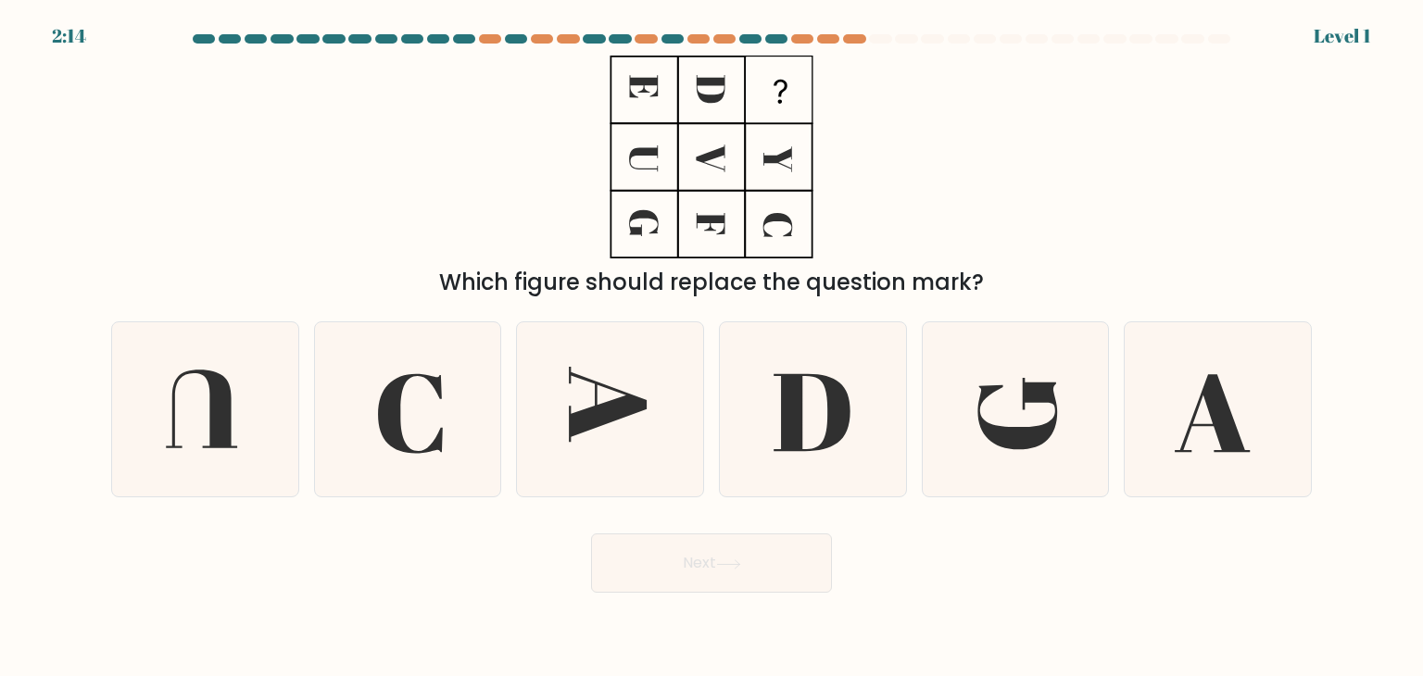
click at [1223, 156] on div "Which figure should replace the question mark?" at bounding box center [711, 178] width 1223 height 244
click at [993, 412] on icon at bounding box center [1016, 409] width 174 height 174
click at [713, 347] on input "e." at bounding box center [712, 342] width 1 height 9
radio input "true"
click at [701, 582] on button "Next" at bounding box center [711, 563] width 241 height 59
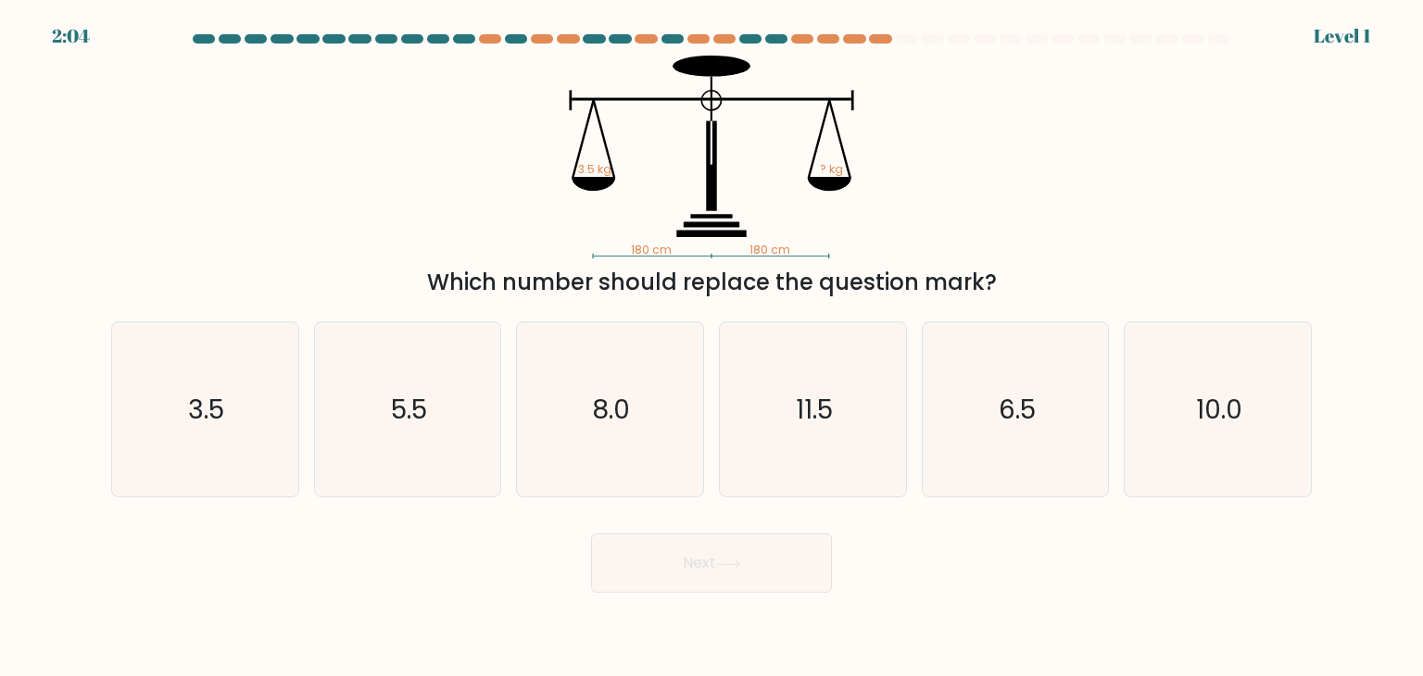
click at [1275, 238] on div "180 cm 180 cm 3.5 kg ? kg Which number should replace the question mark?" at bounding box center [711, 178] width 1223 height 244
click at [208, 449] on icon "3.5" at bounding box center [205, 409] width 174 height 174
click at [712, 347] on input "a. 3.5" at bounding box center [712, 342] width 1 height 9
radio input "true"
click at [667, 549] on button "Next" at bounding box center [711, 563] width 241 height 59
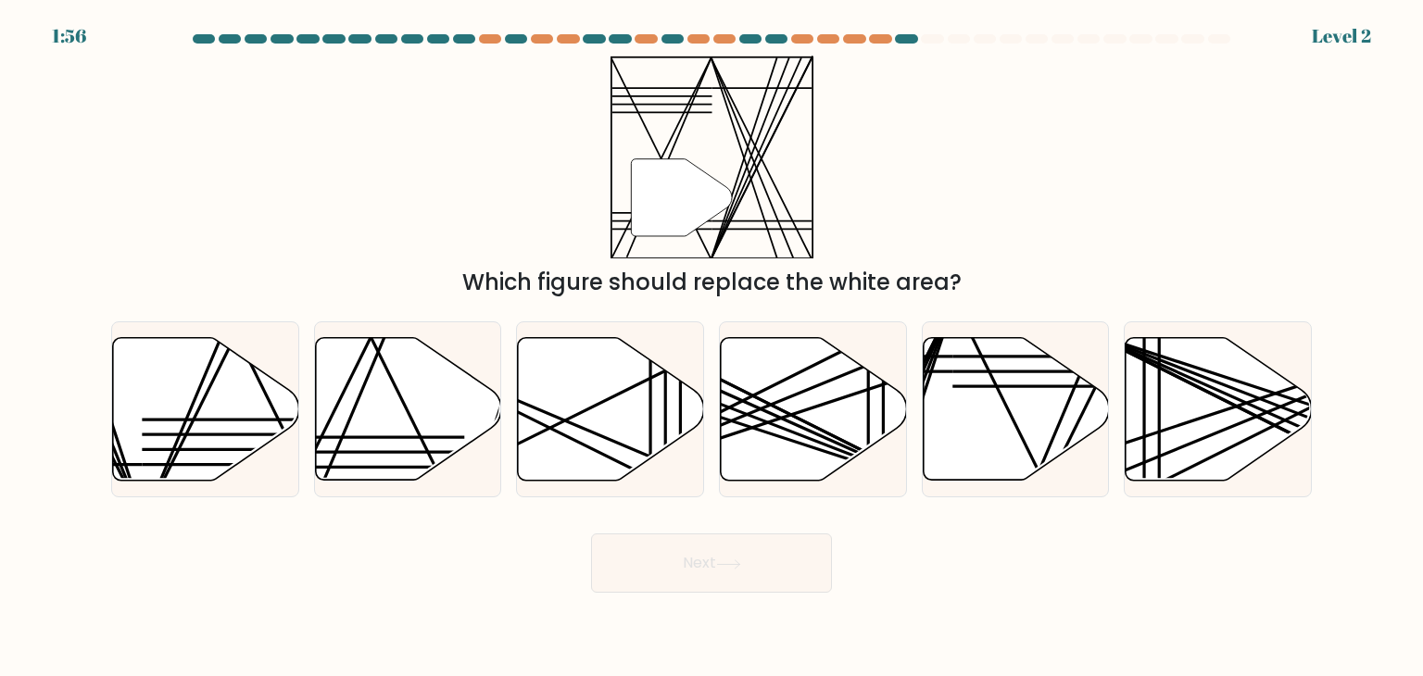
drag, startPoint x: 622, startPoint y: 246, endPoint x: 986, endPoint y: 259, distance: 364.4
click at [986, 259] on div "" Which figure should replace the white area?" at bounding box center [711, 178] width 1223 height 244
click at [374, 405] on icon at bounding box center [408, 409] width 186 height 143
click at [712, 347] on input "b." at bounding box center [712, 342] width 1 height 9
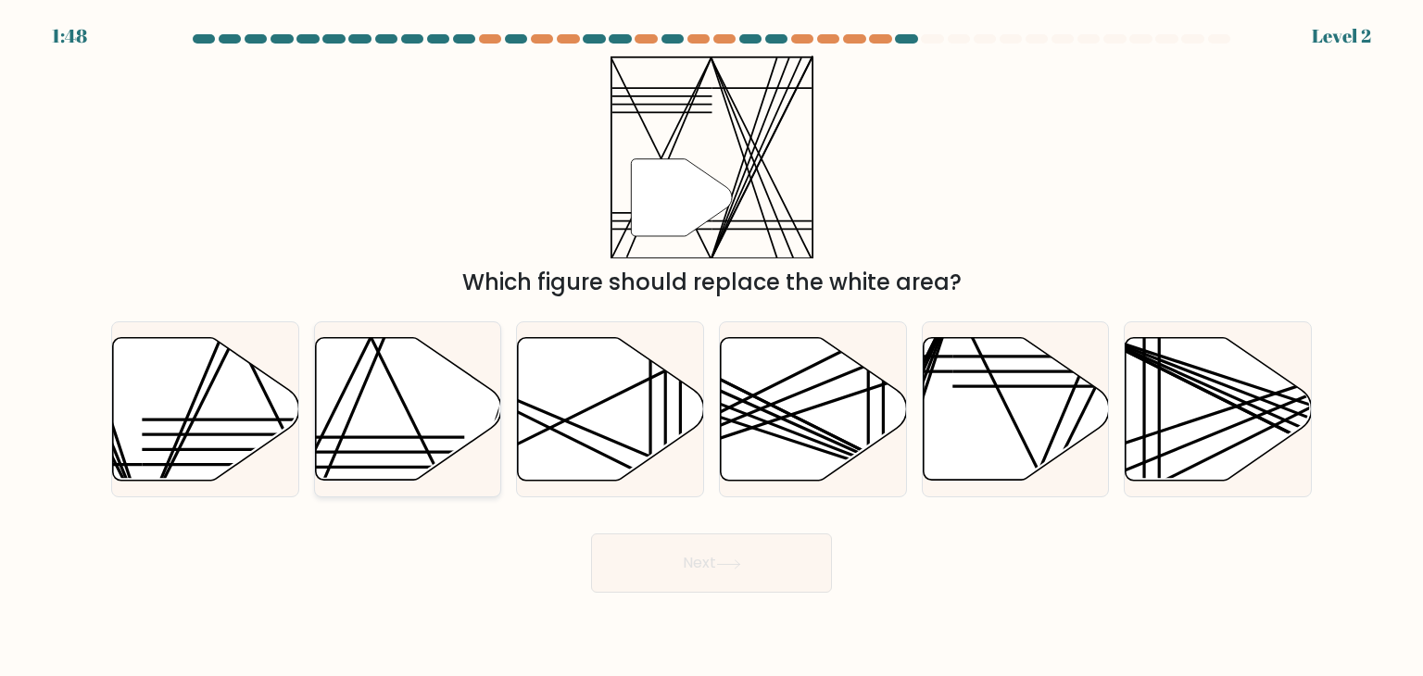
radio input "true"
click at [745, 557] on button "Next" at bounding box center [711, 563] width 241 height 59
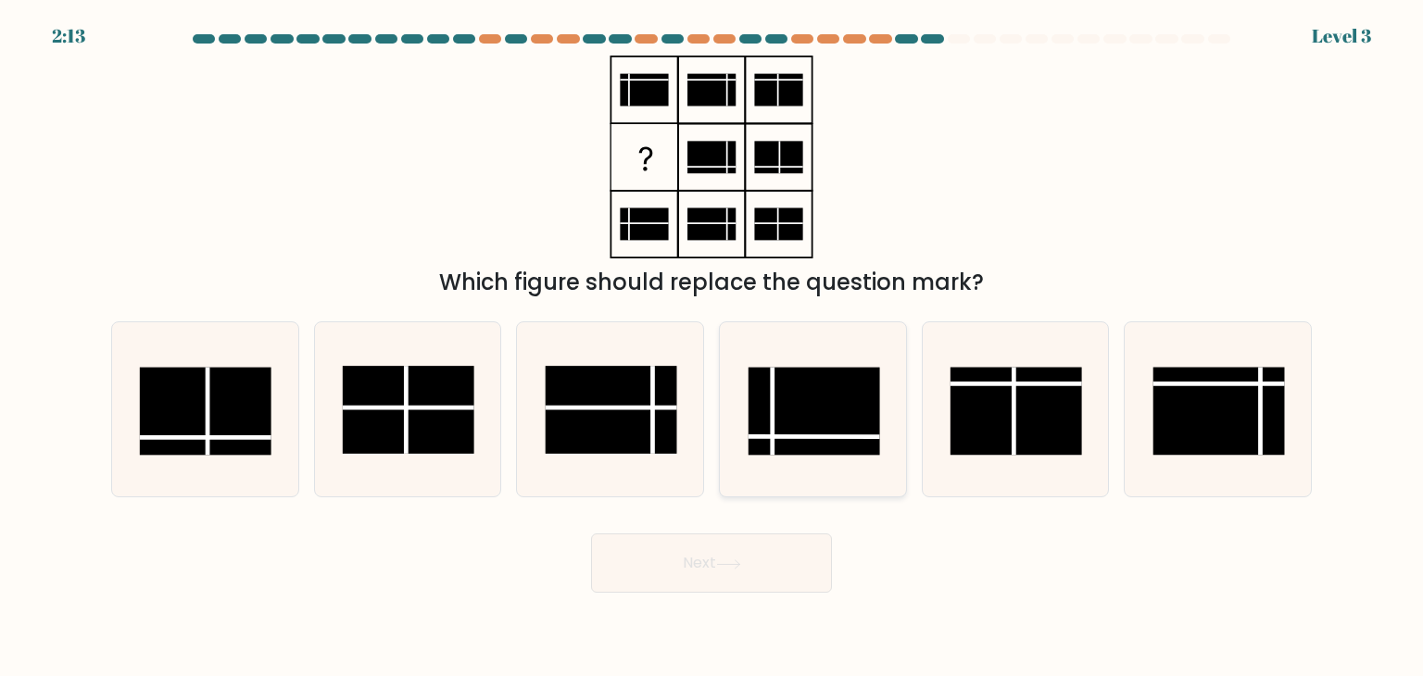
click at [839, 397] on rect at bounding box center [815, 412] width 132 height 88
click at [713, 347] on input "d." at bounding box center [712, 342] width 1 height 9
radio input "true"
click at [675, 587] on button "Next" at bounding box center [711, 563] width 241 height 59
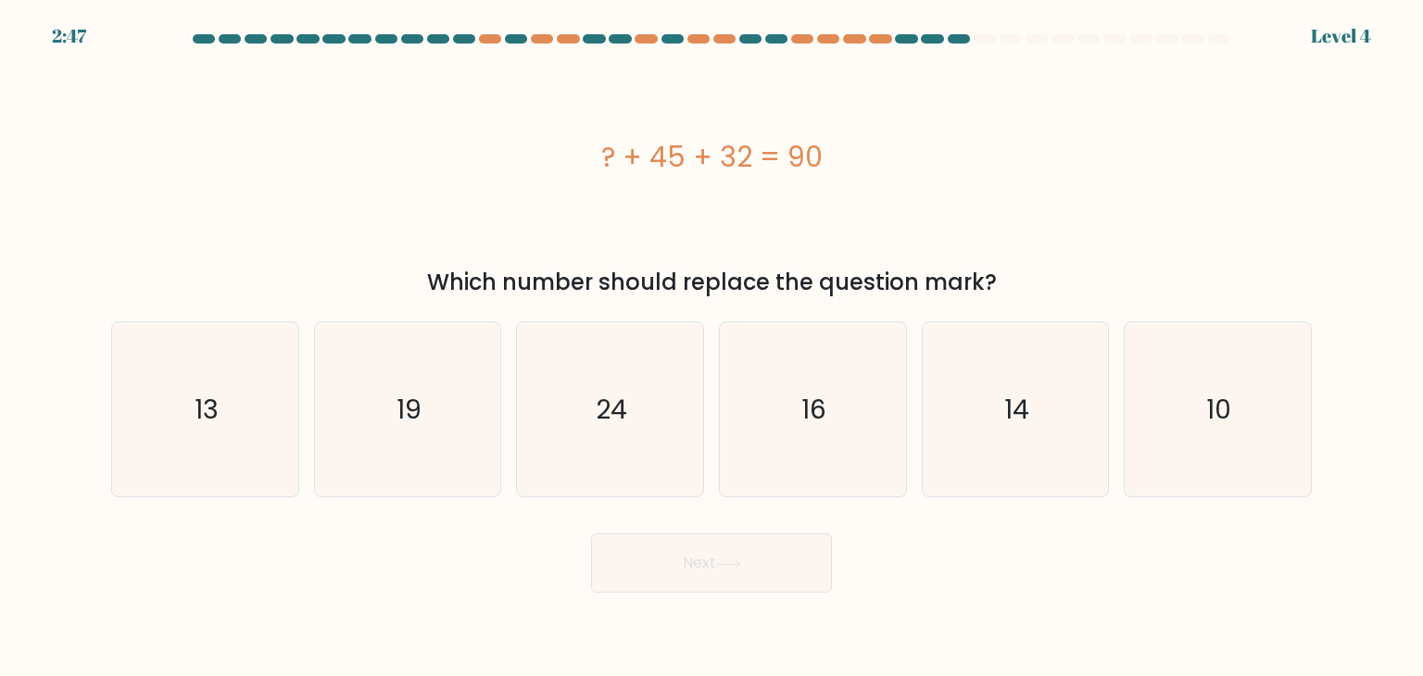
click at [1241, 195] on div "? + 45 + 32 = 90" at bounding box center [711, 157] width 1201 height 203
click at [109, 417] on div "a. 13" at bounding box center [205, 410] width 203 height 176
click at [171, 415] on icon "13" at bounding box center [205, 409] width 174 height 174
click at [712, 347] on input "a. 13" at bounding box center [712, 342] width 1 height 9
radio input "true"
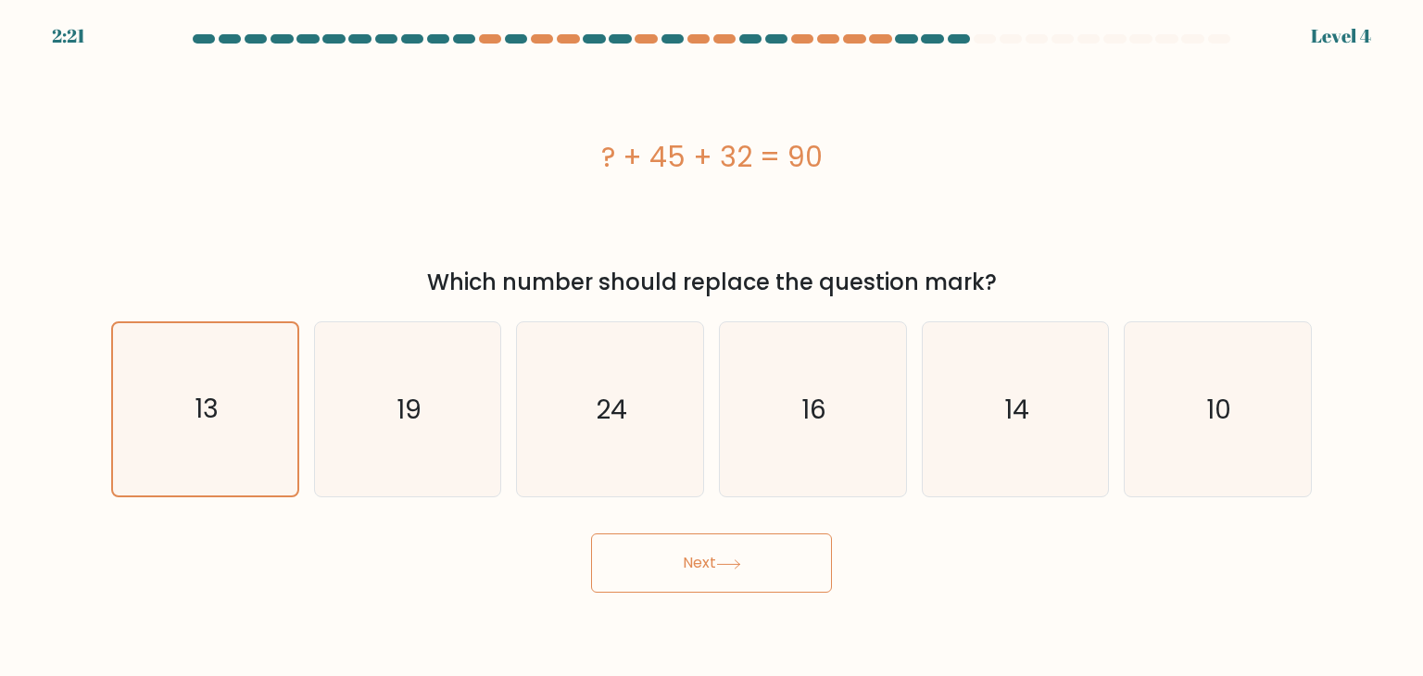
click at [720, 573] on button "Next" at bounding box center [711, 563] width 241 height 59
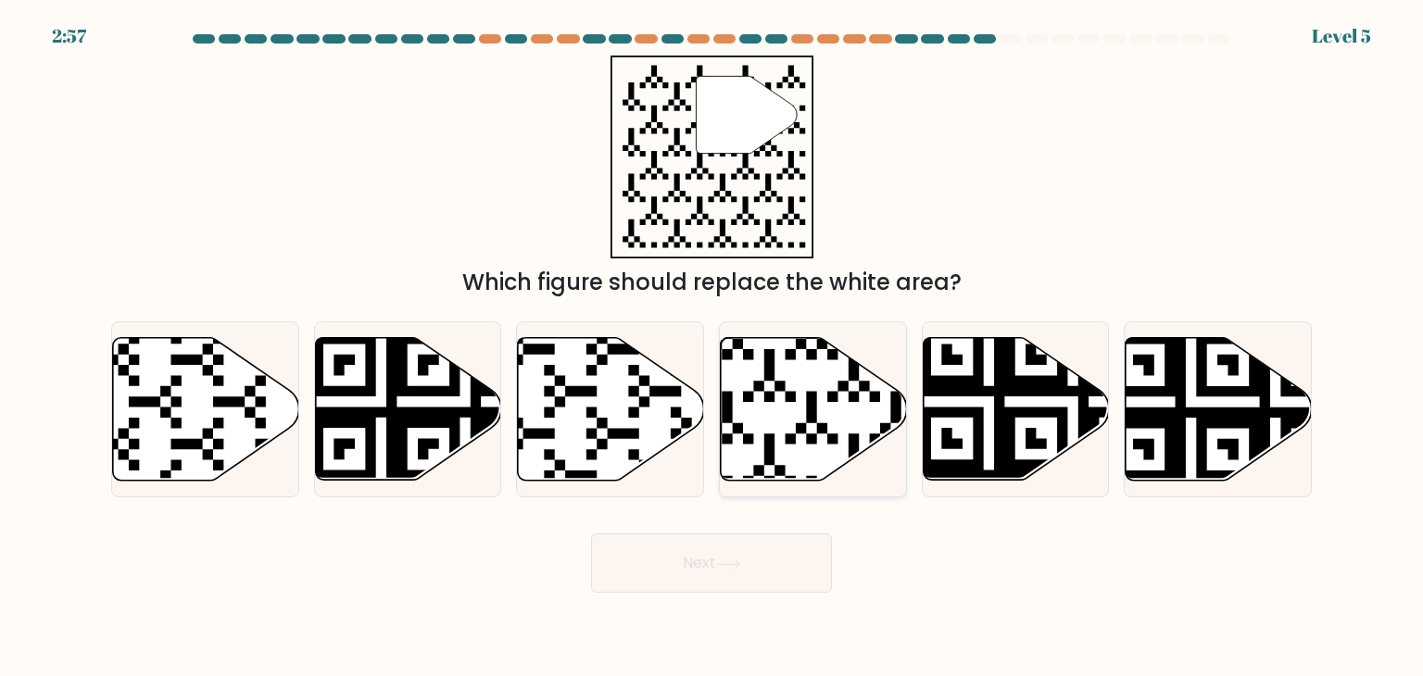
click at [779, 432] on icon at bounding box center [814, 409] width 186 height 143
click at [713, 347] on input "d." at bounding box center [712, 342] width 1 height 9
radio input "true"
click at [746, 555] on button "Next" at bounding box center [711, 563] width 241 height 59
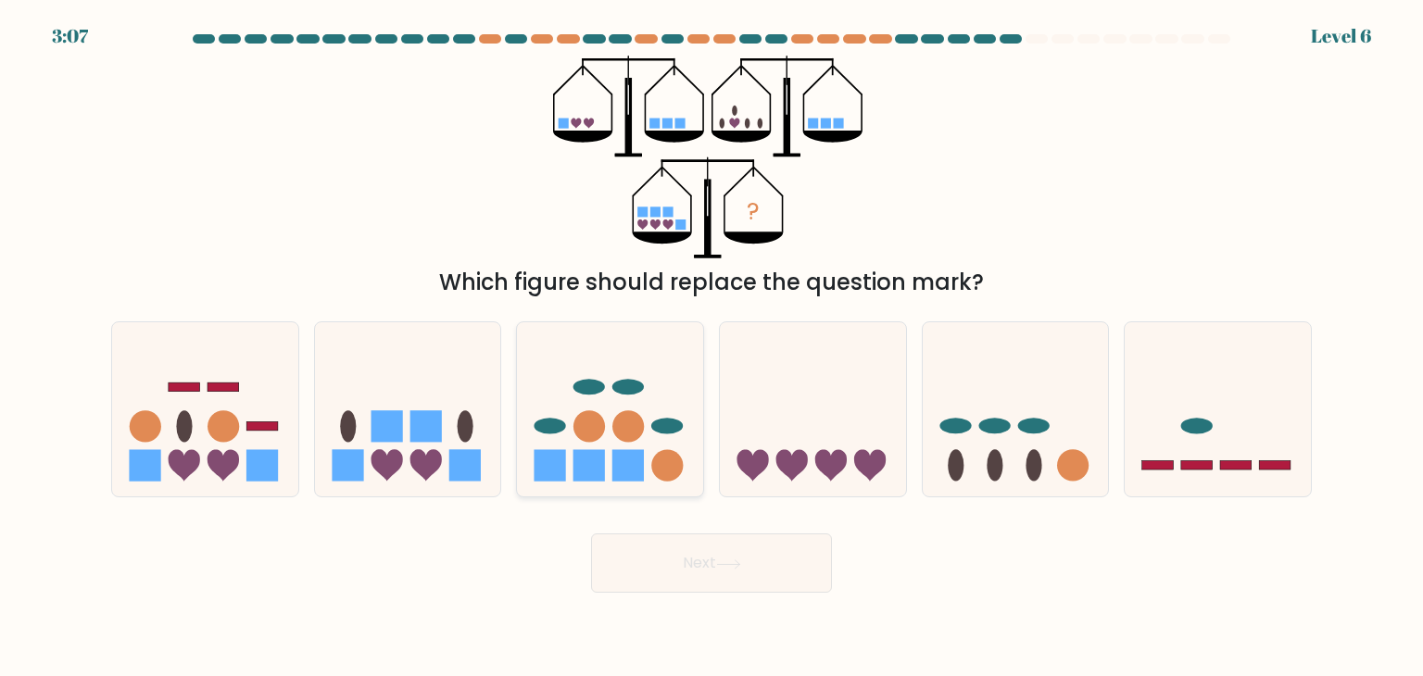
click at [615, 368] on icon at bounding box center [610, 410] width 186 height 154
click at [712, 347] on input "c." at bounding box center [712, 342] width 1 height 9
radio input "true"
click at [739, 586] on button "Next" at bounding box center [711, 563] width 241 height 59
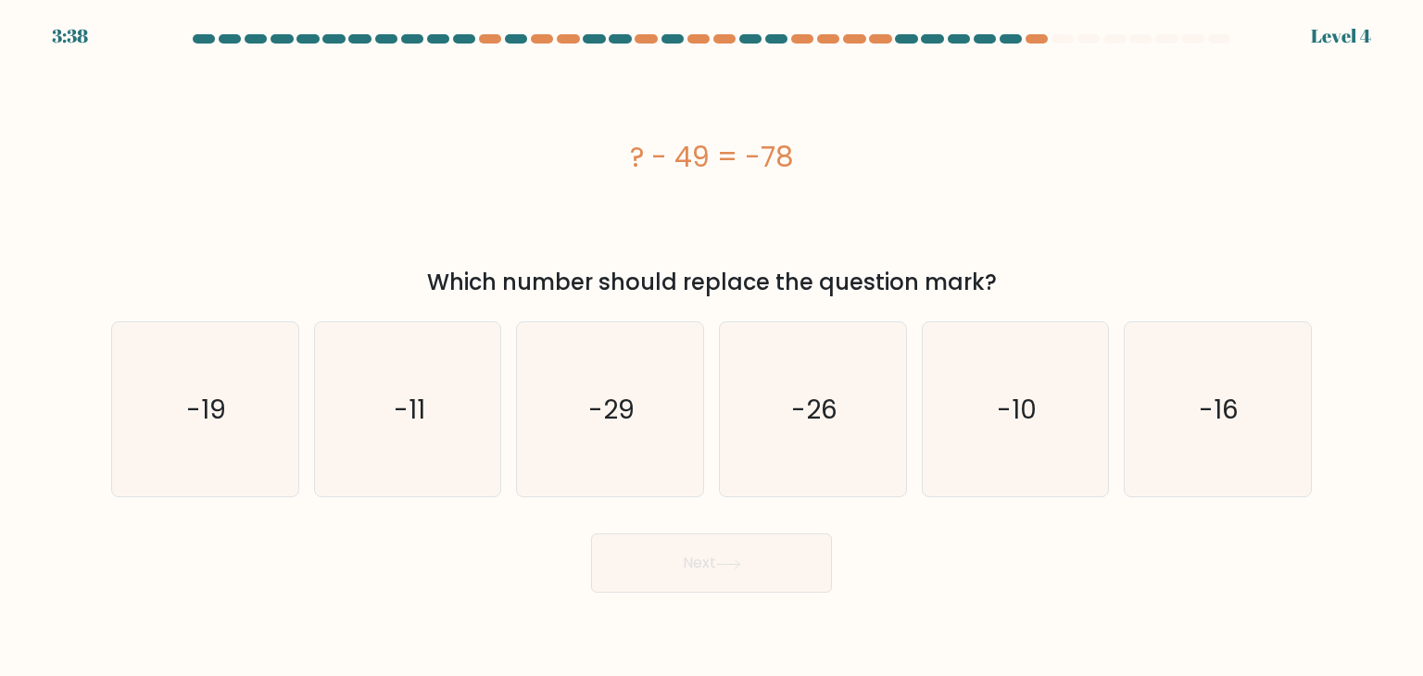
click at [1320, 501] on form "a." at bounding box center [711, 313] width 1423 height 559
click at [1106, 142] on div "? - 49 = -78" at bounding box center [711, 157] width 1201 height 42
click at [645, 403] on icon "-29" at bounding box center [610, 409] width 174 height 174
click at [712, 347] on input "c. -29" at bounding box center [712, 342] width 1 height 9
radio input "true"
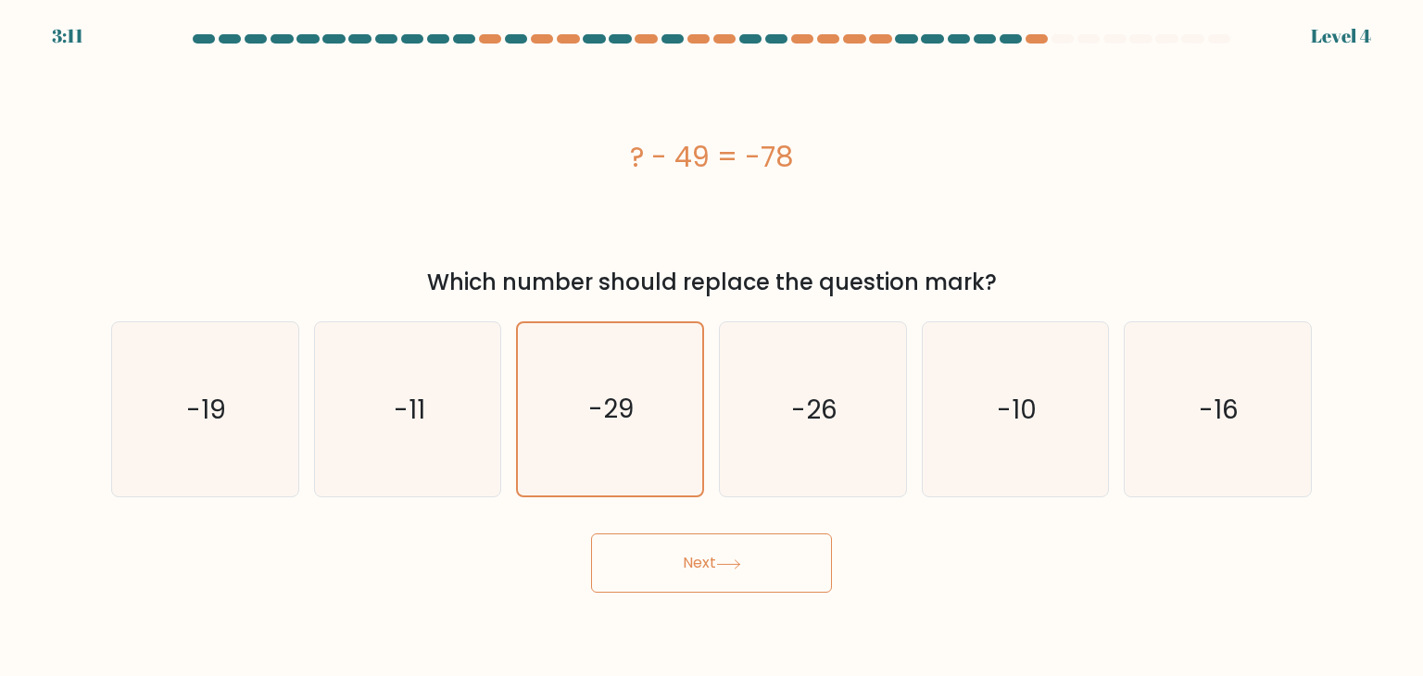
click at [776, 541] on button "Next" at bounding box center [711, 563] width 241 height 59
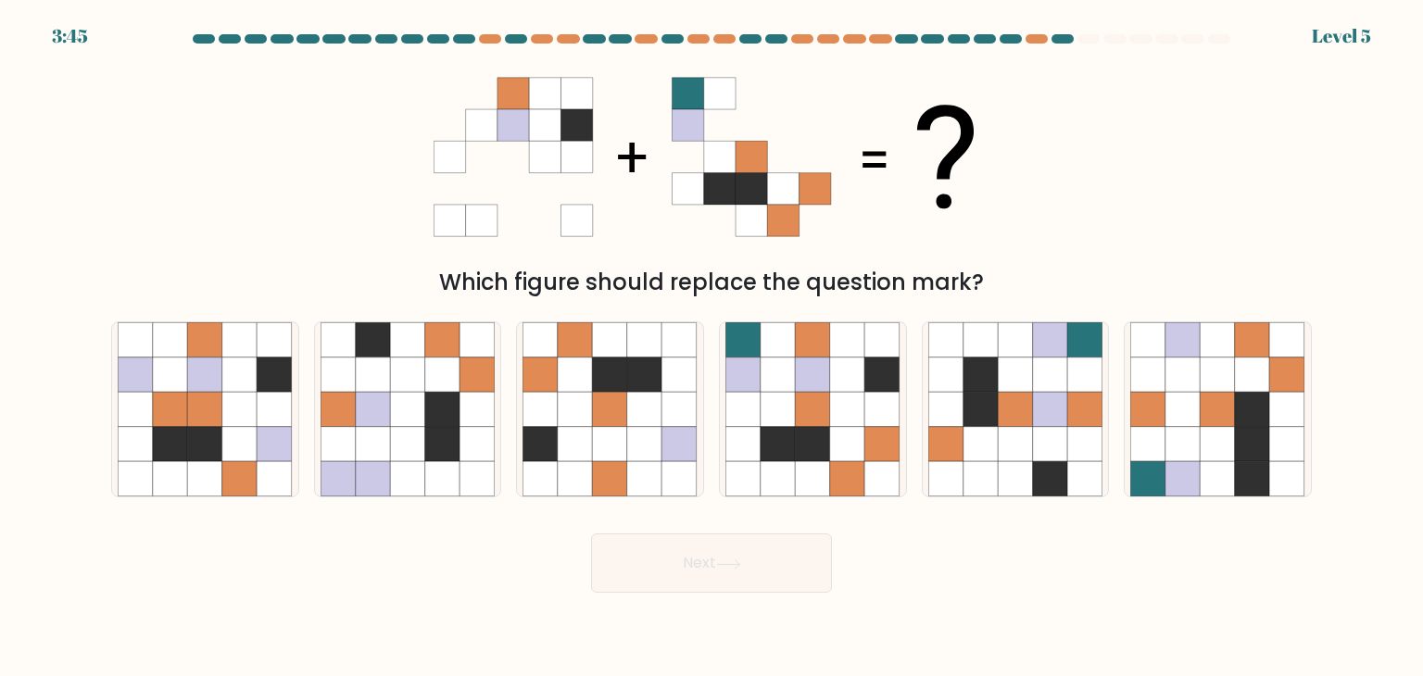
drag, startPoint x: 1305, startPoint y: 191, endPoint x: 1087, endPoint y: -80, distance: 347.3
click at [1087, 0] on html "3:45 Level 5" at bounding box center [711, 338] width 1423 height 676
click at [837, 343] on icon at bounding box center [847, 339] width 35 height 35
click at [713, 343] on input "d." at bounding box center [712, 342] width 1 height 9
radio input "true"
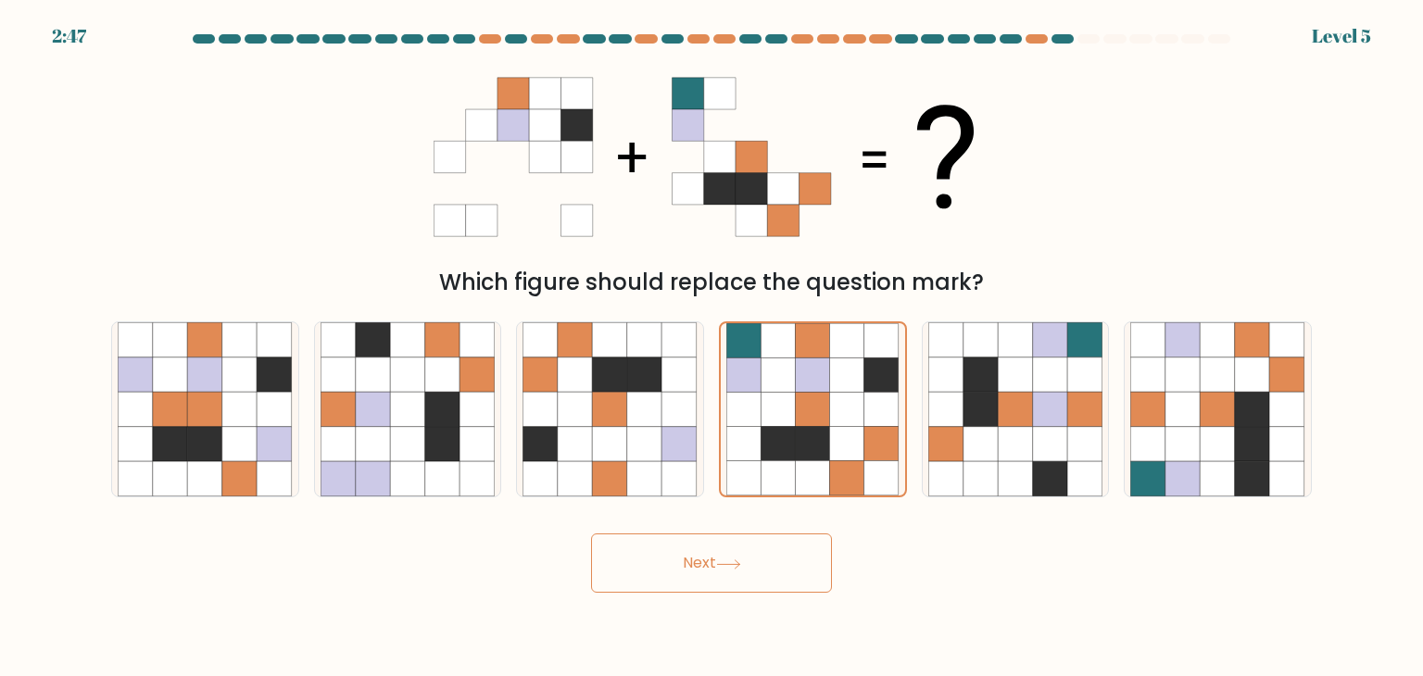
click at [646, 578] on button "Next" at bounding box center [711, 563] width 241 height 59
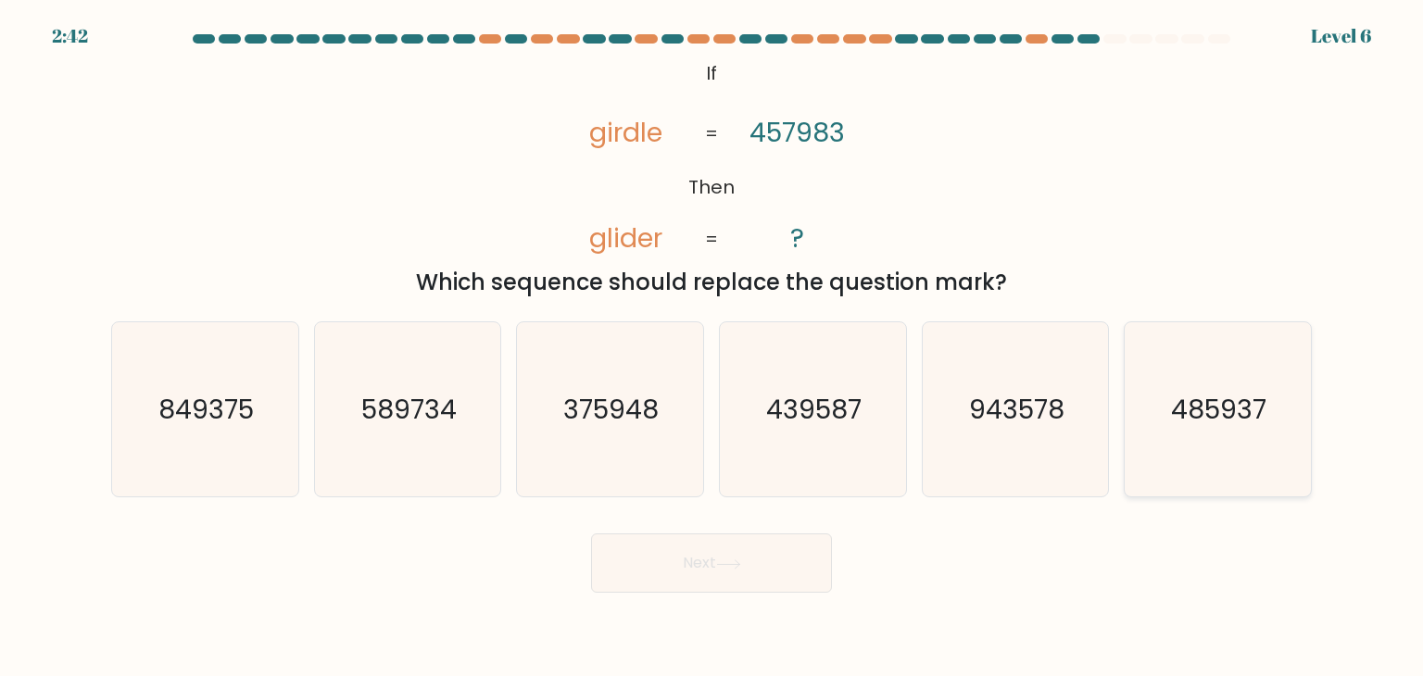
click at [1175, 412] on text "485937" at bounding box center [1219, 409] width 95 height 37
click at [713, 347] on input "f. 485937" at bounding box center [712, 342] width 1 height 9
radio input "true"
click at [751, 576] on button "Next" at bounding box center [711, 563] width 241 height 59
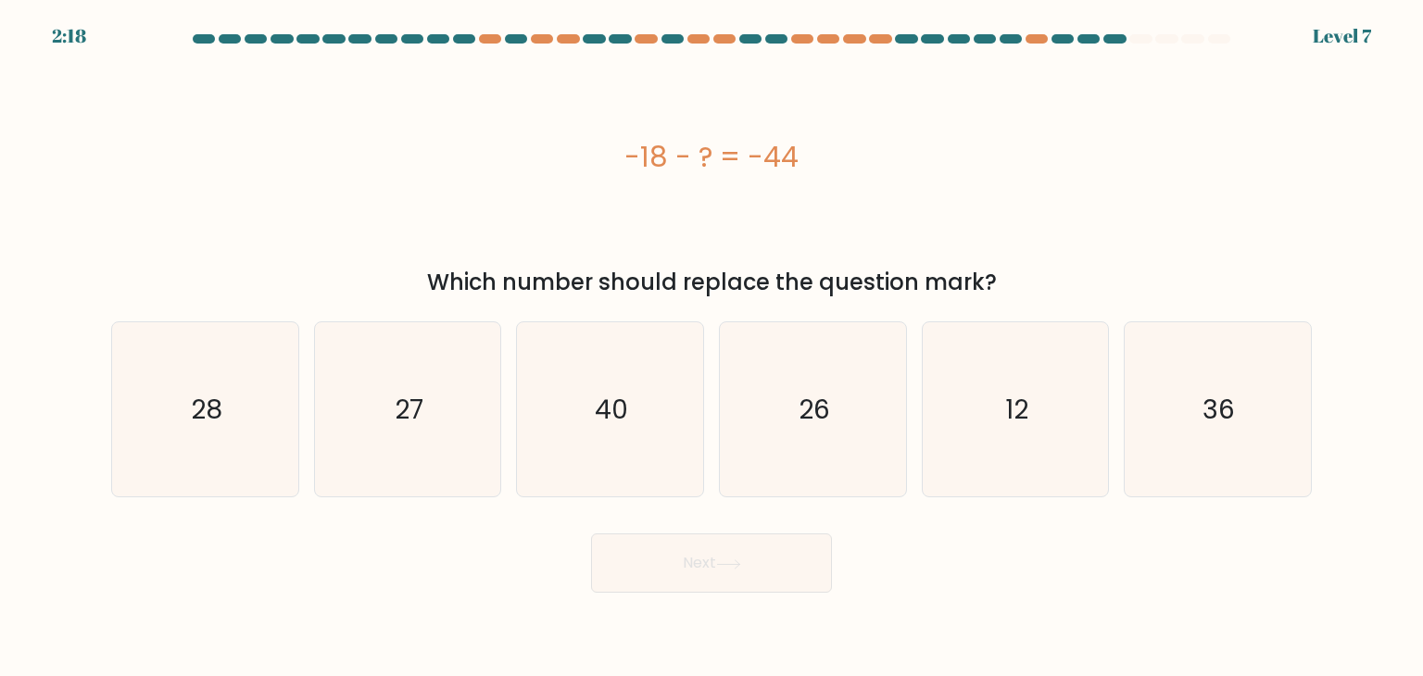
click at [1198, 239] on div "-18 - ? = -44" at bounding box center [711, 157] width 1201 height 203
click at [796, 405] on icon "26" at bounding box center [813, 409] width 174 height 174
click at [713, 347] on input "d. 26" at bounding box center [712, 342] width 1 height 9
radio input "true"
click at [715, 549] on button "Next" at bounding box center [711, 563] width 241 height 59
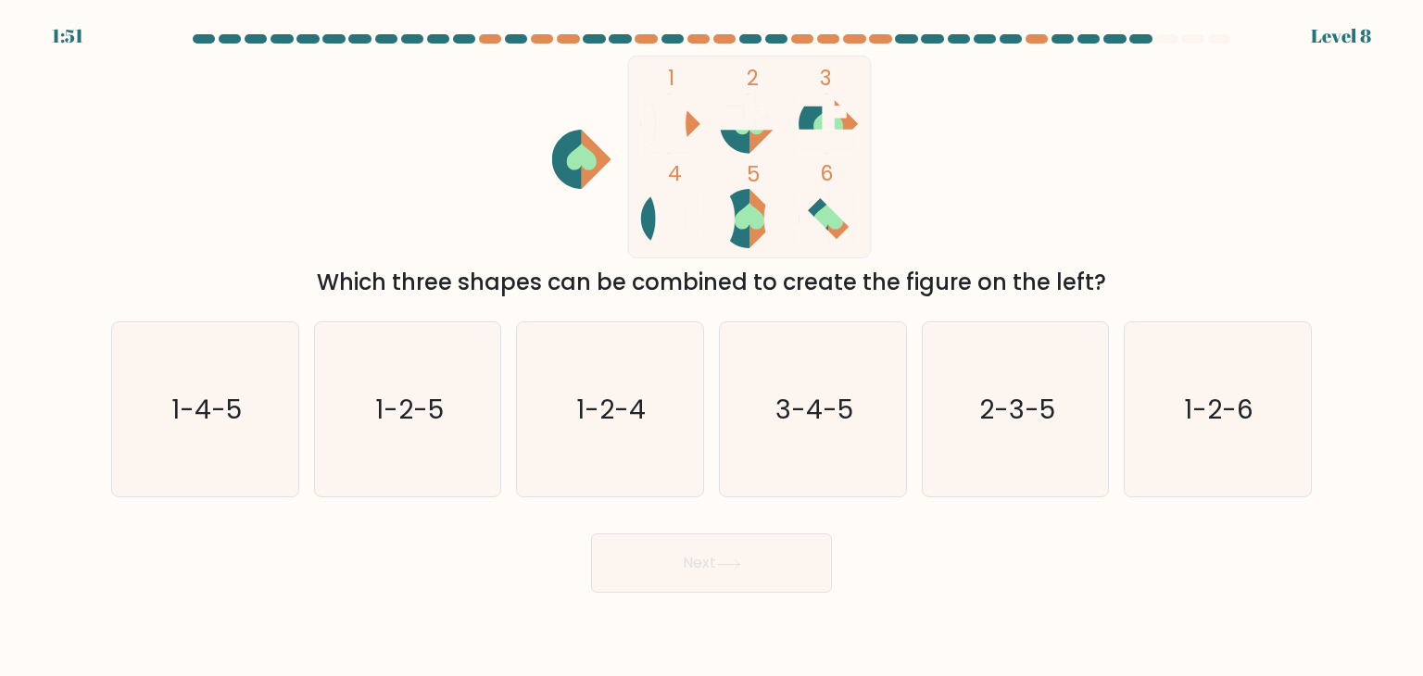
click at [211, 499] on form at bounding box center [711, 313] width 1423 height 559
click at [237, 435] on icon "1-4-5" at bounding box center [205, 409] width 174 height 174
click at [712, 347] on input "a. 1-4-5" at bounding box center [712, 342] width 1 height 9
radio input "true"
click at [736, 550] on button "Next" at bounding box center [711, 563] width 241 height 59
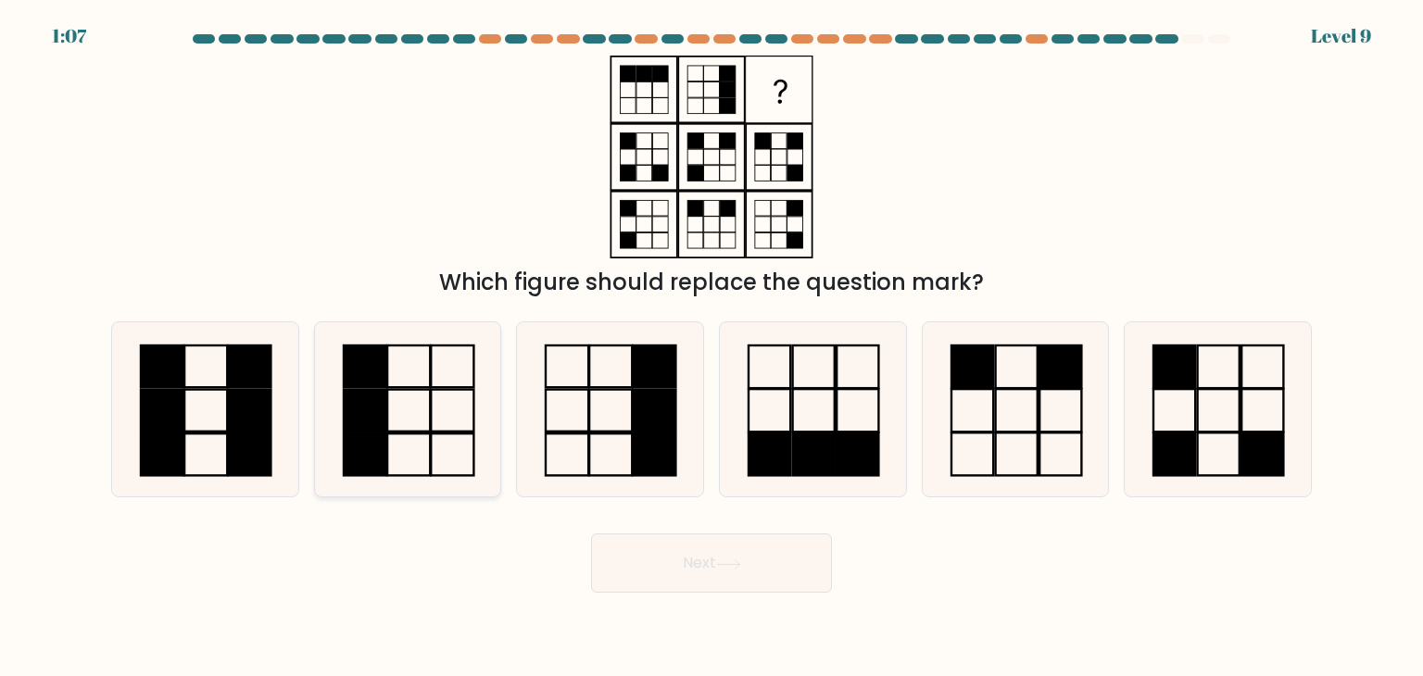
click at [463, 396] on icon at bounding box center [408, 409] width 174 height 174
click at [712, 347] on input "b." at bounding box center [712, 342] width 1 height 9
radio input "true"
click at [463, 396] on icon at bounding box center [408, 409] width 172 height 172
click at [712, 347] on input "b." at bounding box center [712, 342] width 1 height 9
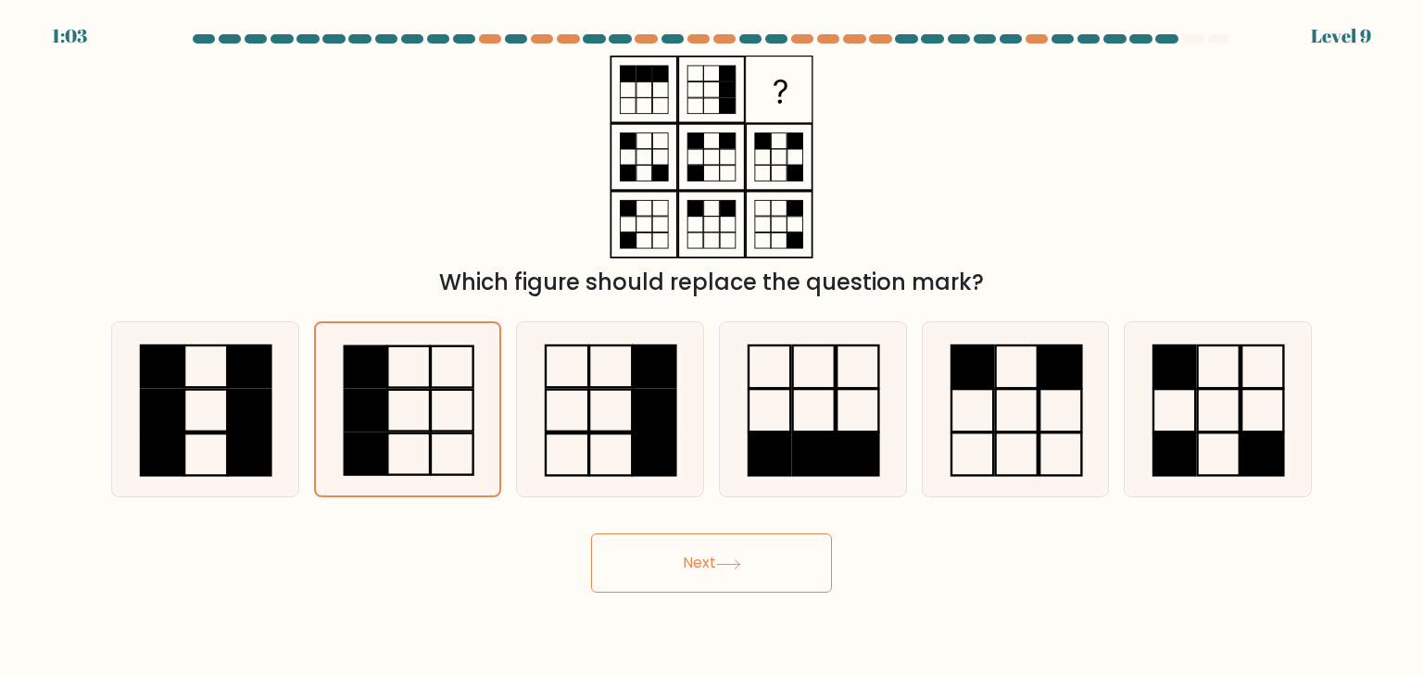
click at [668, 559] on button "Next" at bounding box center [711, 563] width 241 height 59
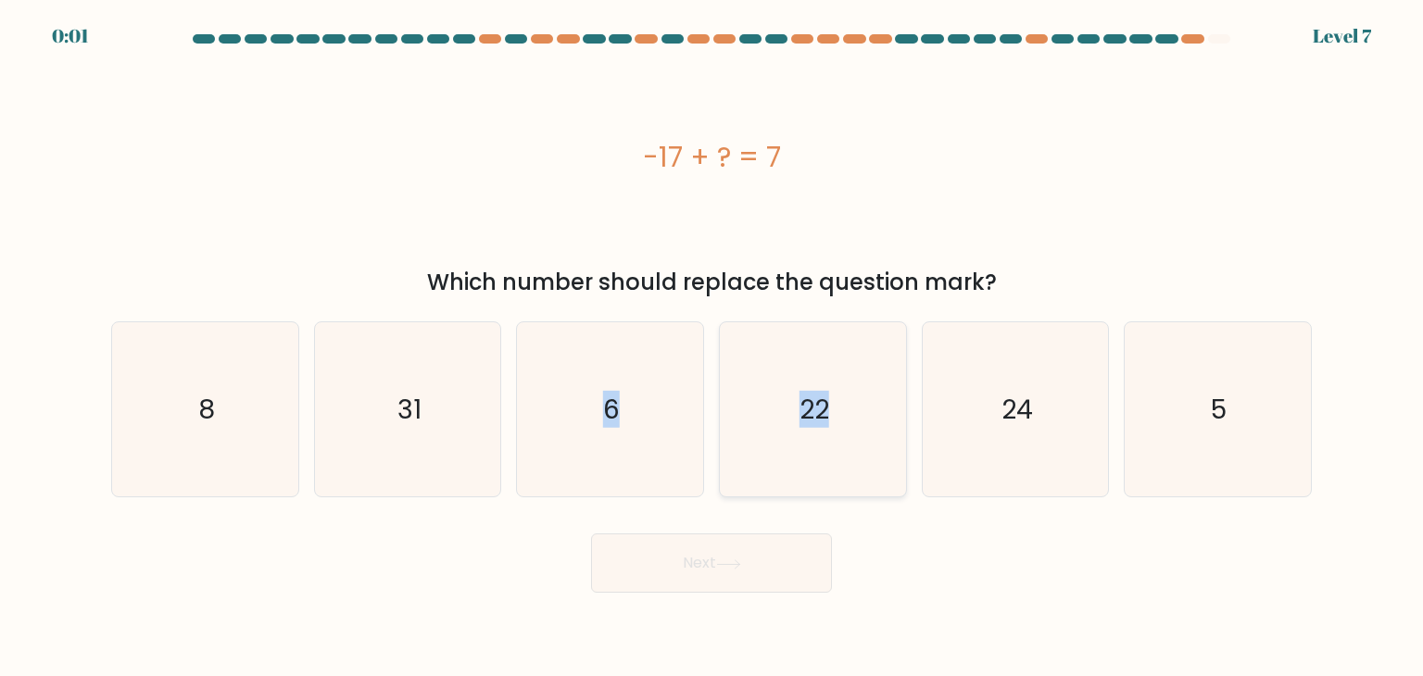
drag, startPoint x: 564, startPoint y: 386, endPoint x: 858, endPoint y: 379, distance: 293.8
click at [858, 379] on div "a. 8 b. 31 c." at bounding box center [712, 402] width 1216 height 191
click at [858, 379] on icon "22" at bounding box center [813, 409] width 174 height 174
click at [713, 347] on input "d. 22" at bounding box center [712, 342] width 1 height 9
radio input "true"
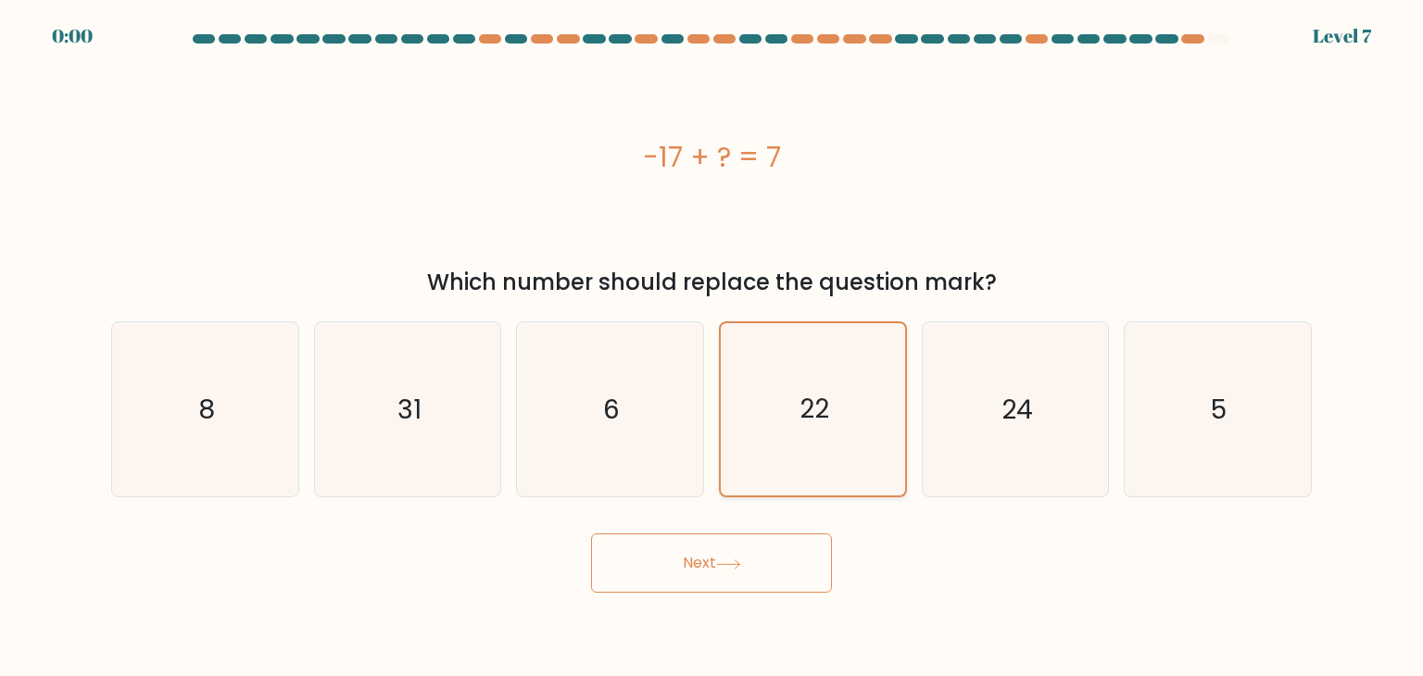
click at [858, 379] on icon "22" at bounding box center [812, 409] width 172 height 172
click at [713, 347] on input "d. 22" at bounding box center [712, 342] width 1 height 9
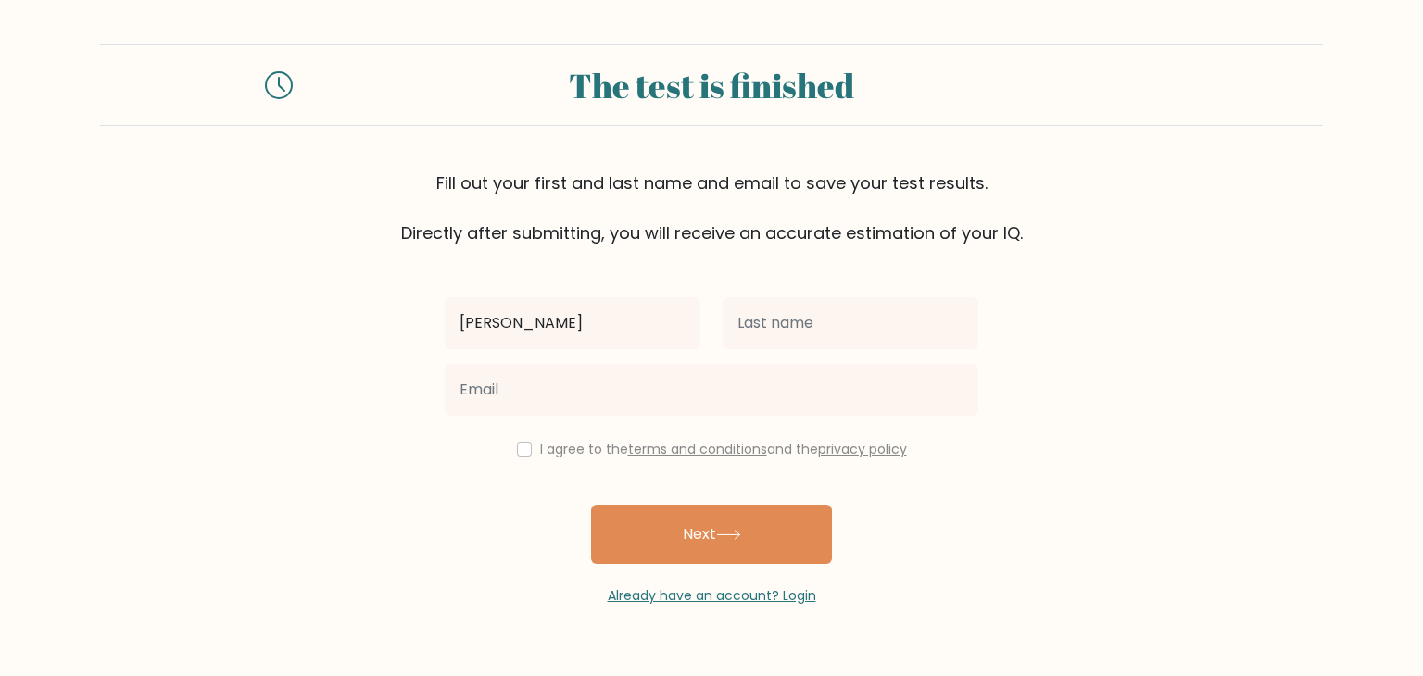
type input "[PERSON_NAME]"
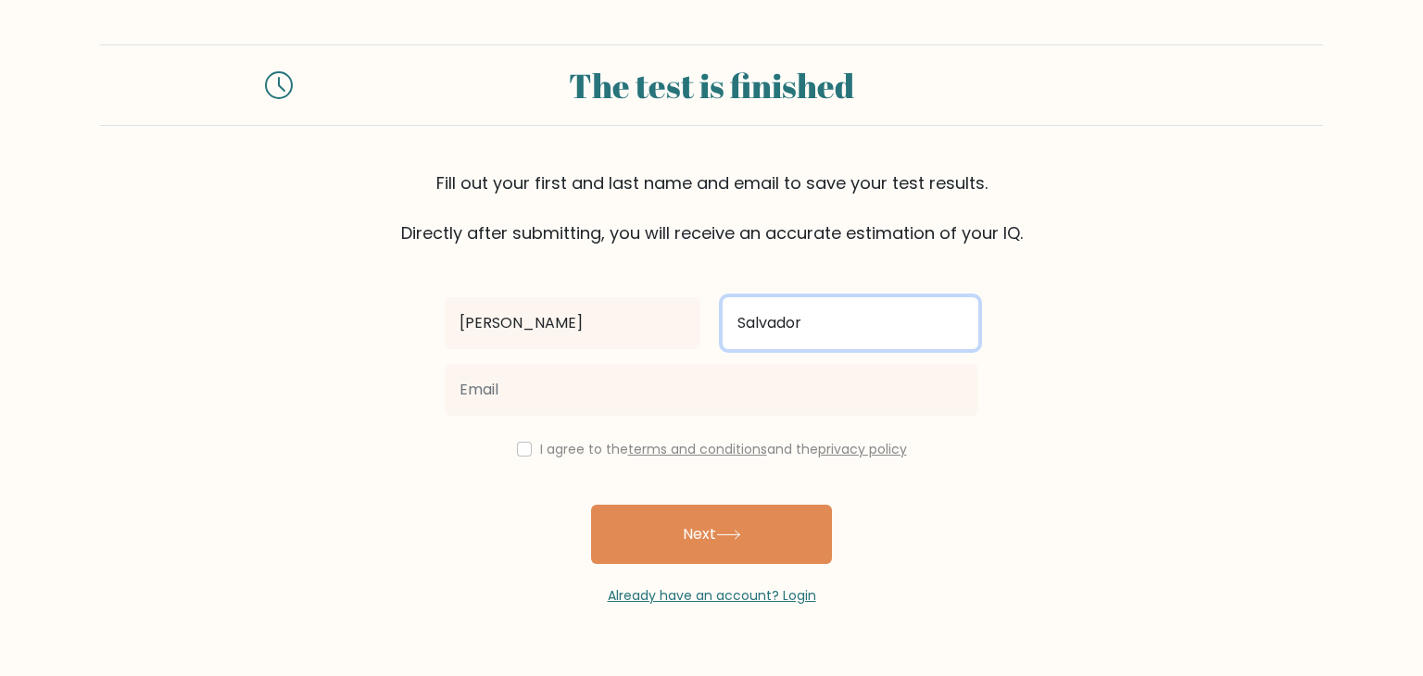
type input "Salvador"
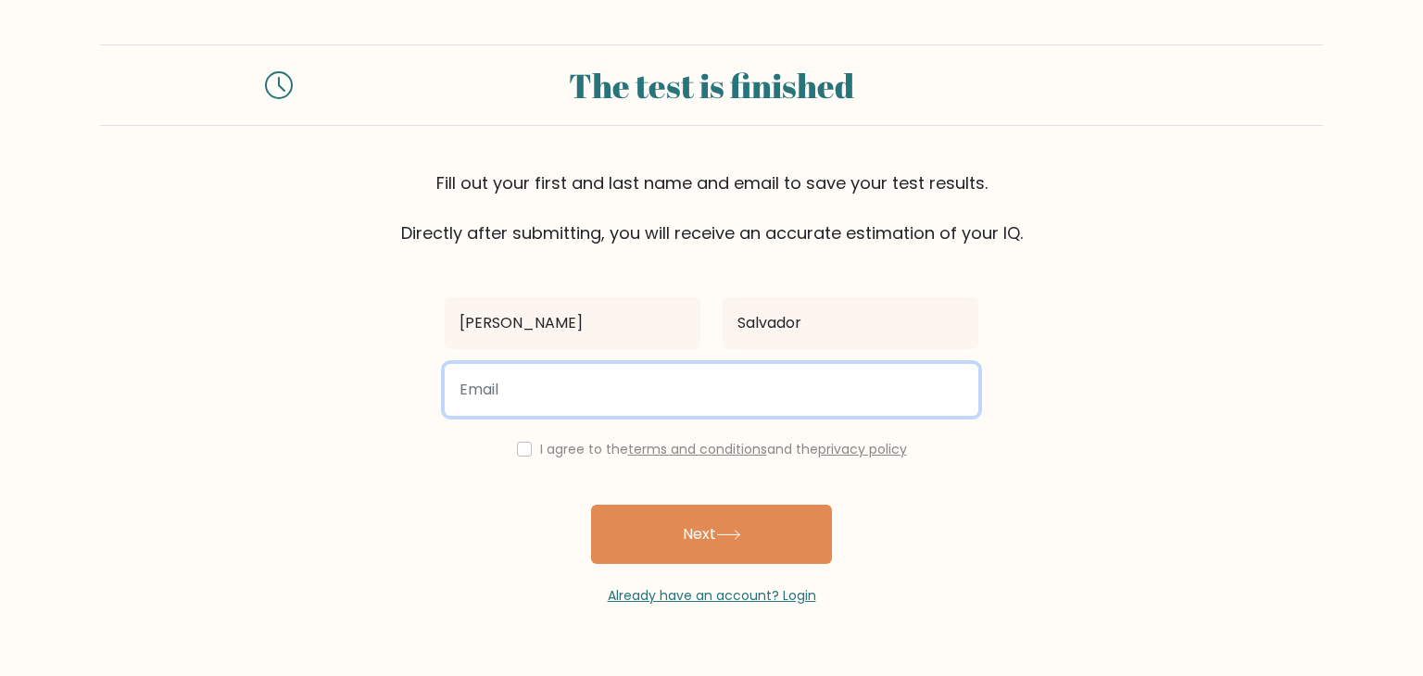
click at [679, 401] on input "email" at bounding box center [712, 390] width 534 height 52
type input "[EMAIL_ADDRESS][DOMAIN_NAME]"
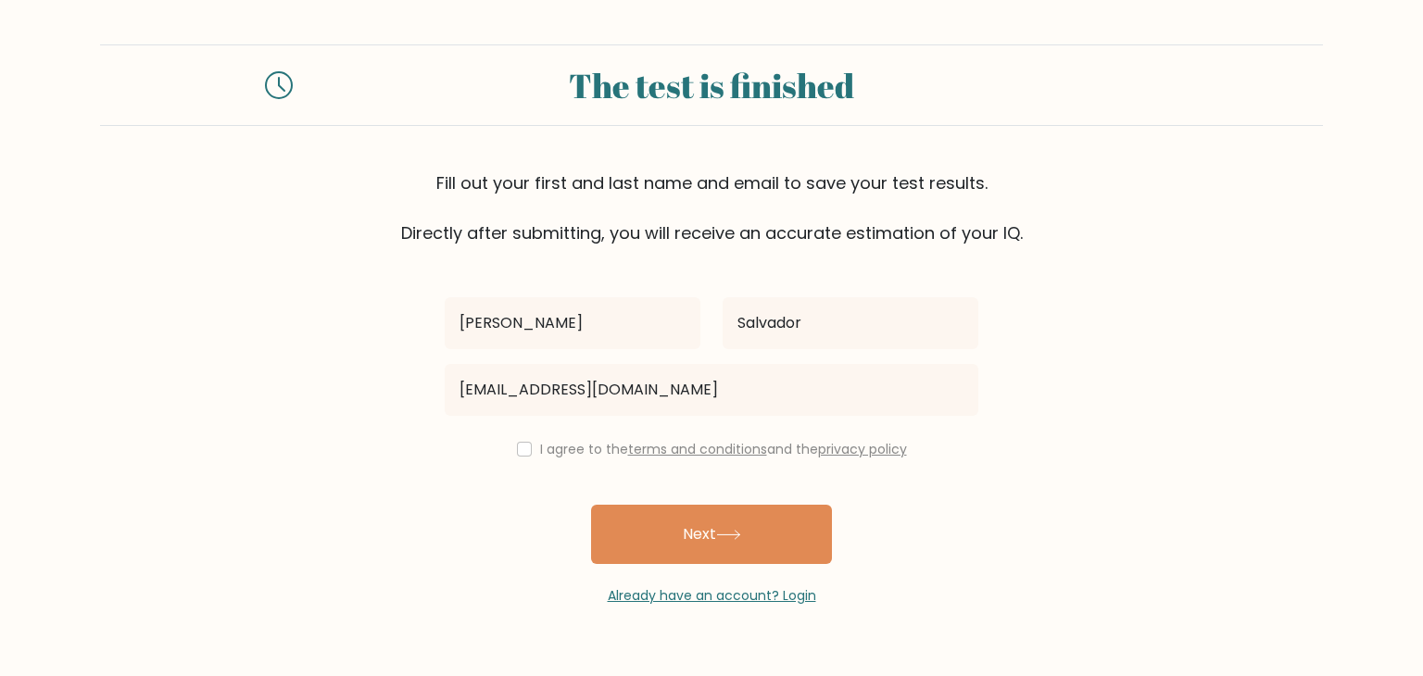
click at [535, 453] on div "I agree to the terms and conditions and the privacy policy" at bounding box center [712, 449] width 556 height 22
click at [526, 453] on input "checkbox" at bounding box center [524, 449] width 15 height 15
checkbox input "true"
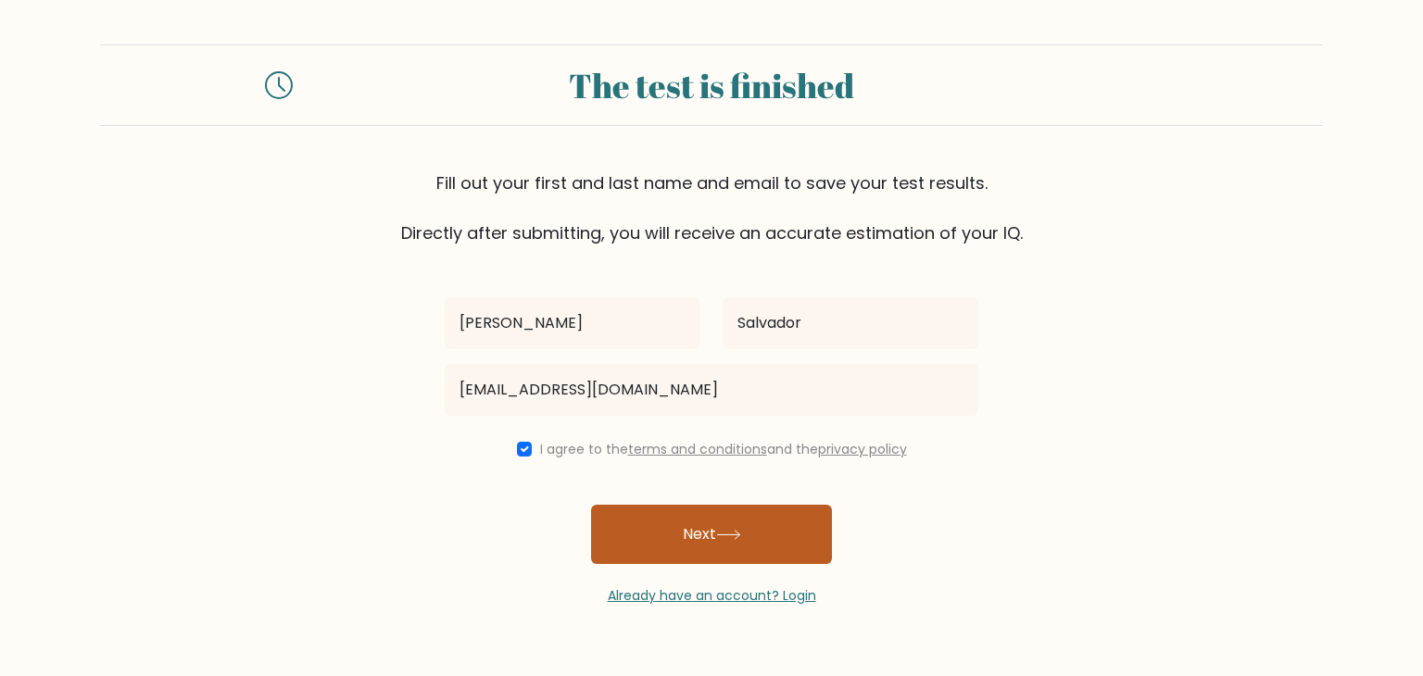
click at [681, 518] on button "Next" at bounding box center [711, 534] width 241 height 59
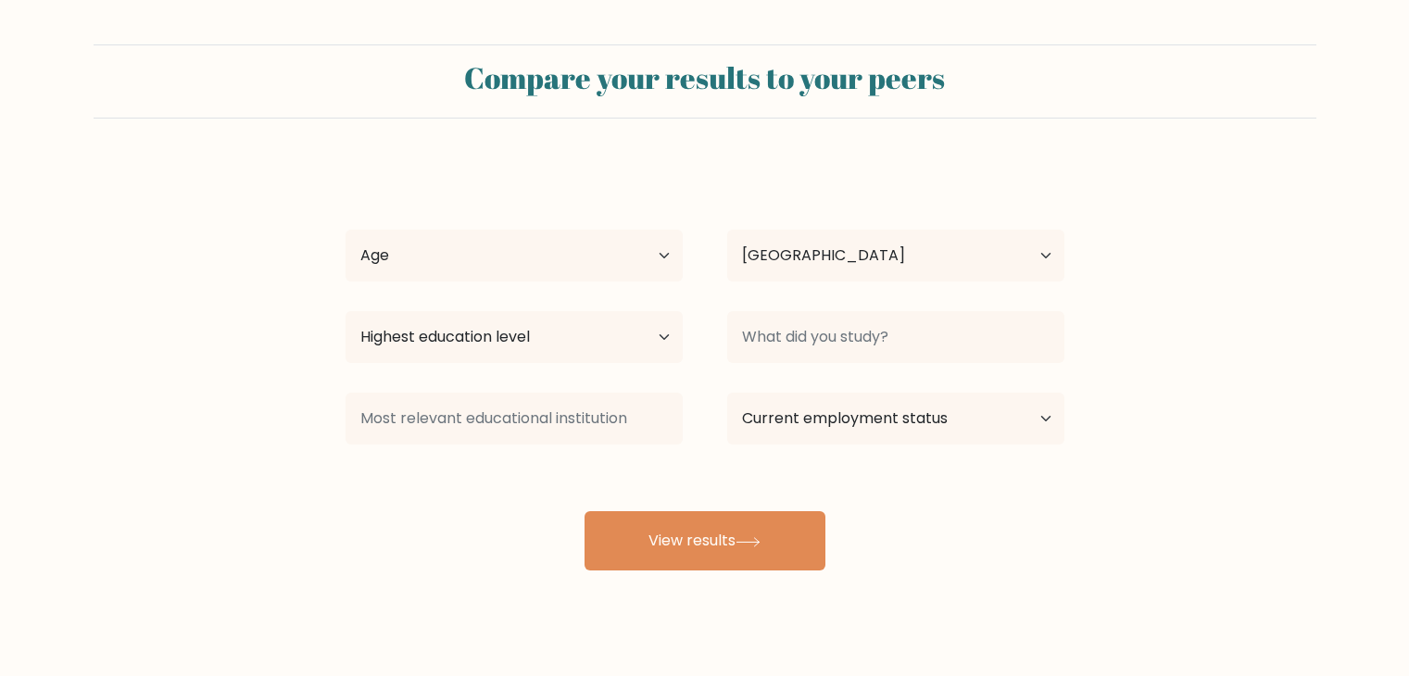
select select "PH"
click at [488, 258] on select "Age Under 18 years old 18-24 years old 25-34 years old 35-44 years old 45-54 ye…" at bounding box center [514, 256] width 337 height 52
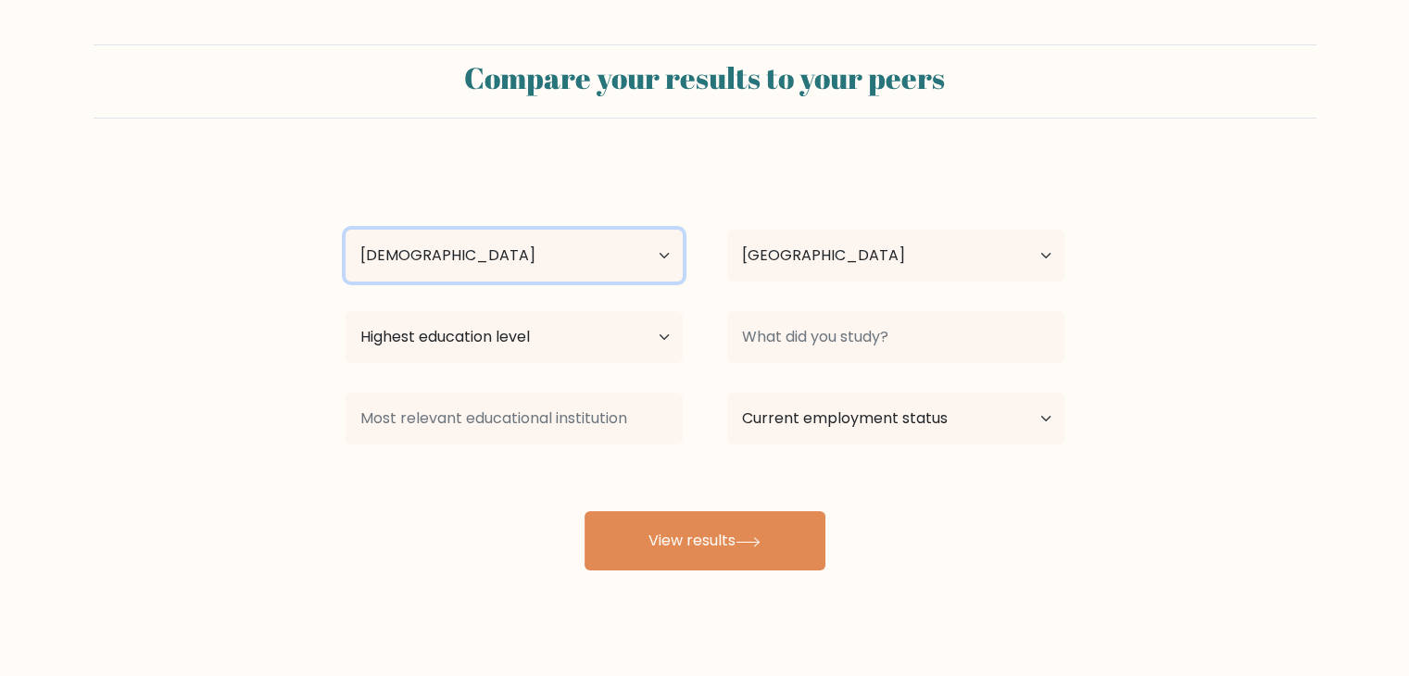
click at [346, 230] on select "Age Under 18 years old 18-24 years old 25-34 years old 35-44 years old 45-54 ye…" at bounding box center [514, 256] width 337 height 52
click at [509, 262] on select "Age Under 18 years old 18-24 years old 25-34 years old 35-44 years old 45-54 ye…" at bounding box center [514, 256] width 337 height 52
select select "25_34"
click at [346, 230] on select "Age Under 18 years old 18-24 years old 25-34 years old 35-44 years old 45-54 ye…" at bounding box center [514, 256] width 337 height 52
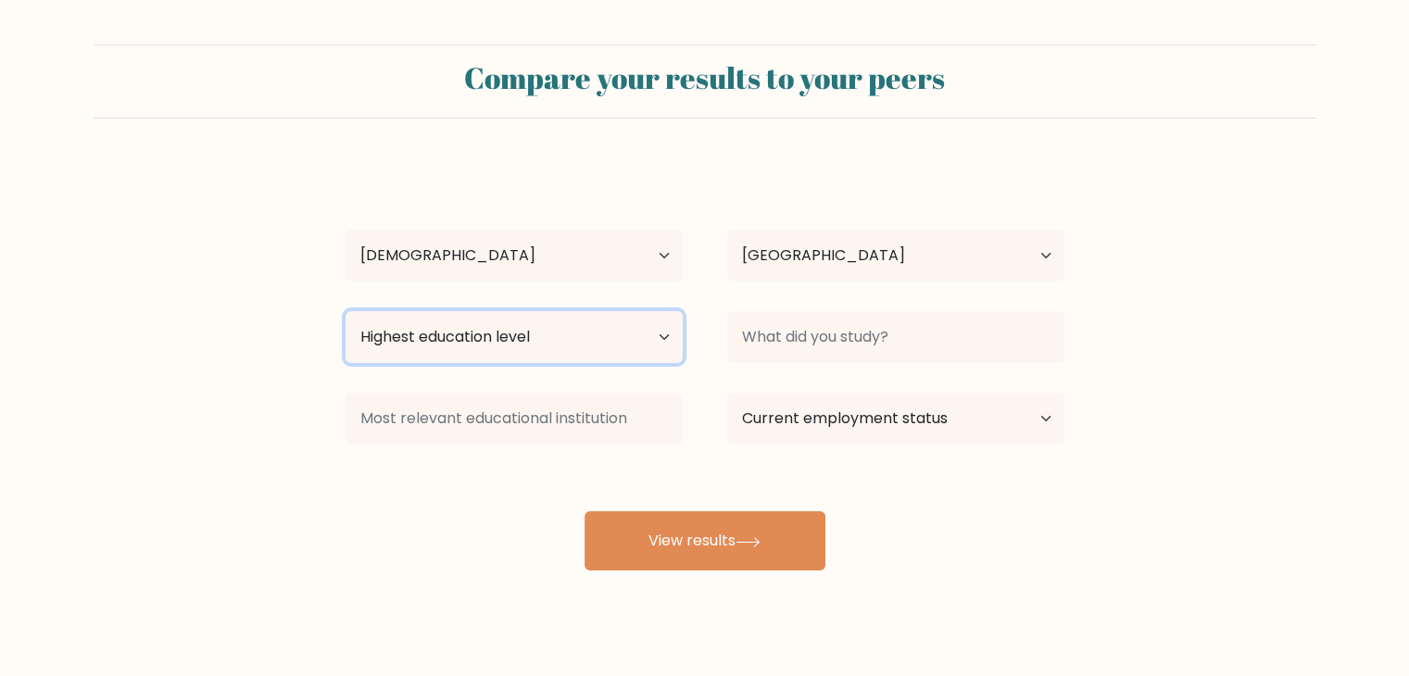
click at [599, 359] on select "Highest education level No schooling Primary Lower Secondary Upper Secondary Oc…" at bounding box center [514, 337] width 337 height 52
select select "bachelors_degree"
click at [346, 311] on select "Highest education level No schooling Primary Lower Secondary Upper Secondary Oc…" at bounding box center [514, 337] width 337 height 52
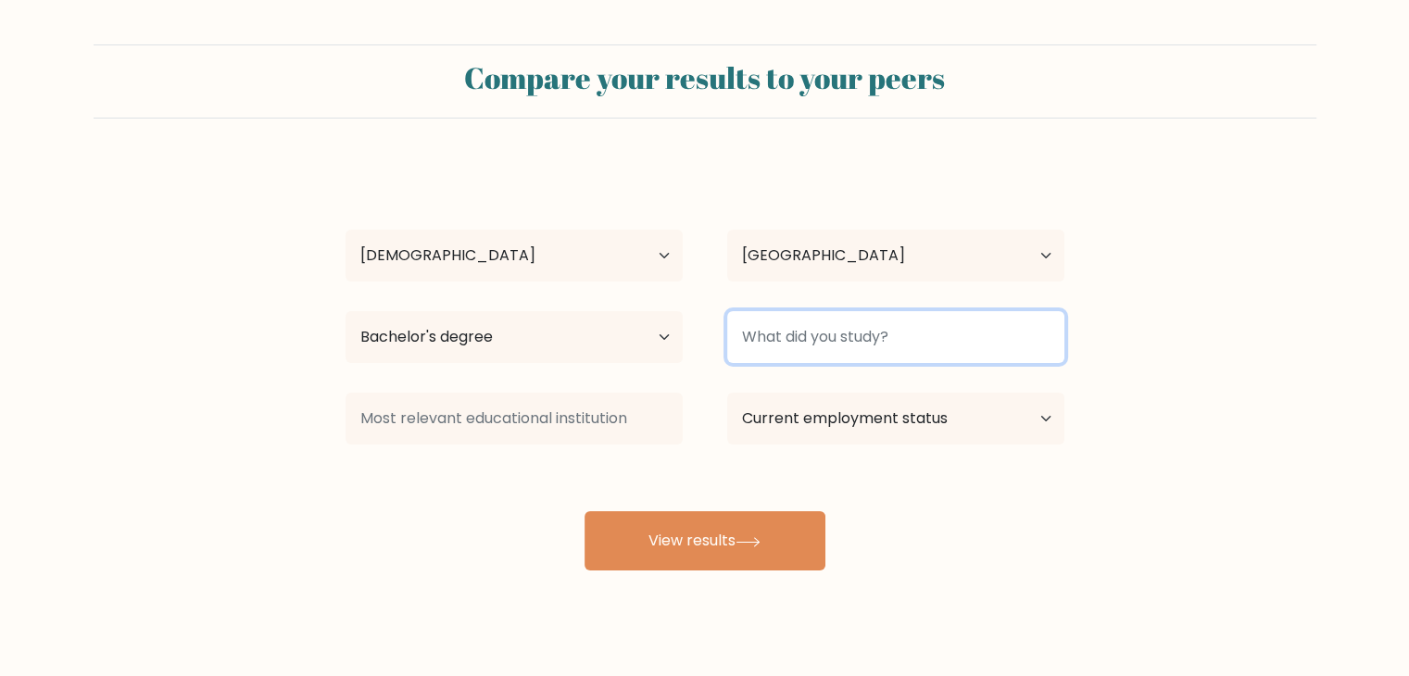
click at [878, 360] on input at bounding box center [895, 337] width 337 height 52
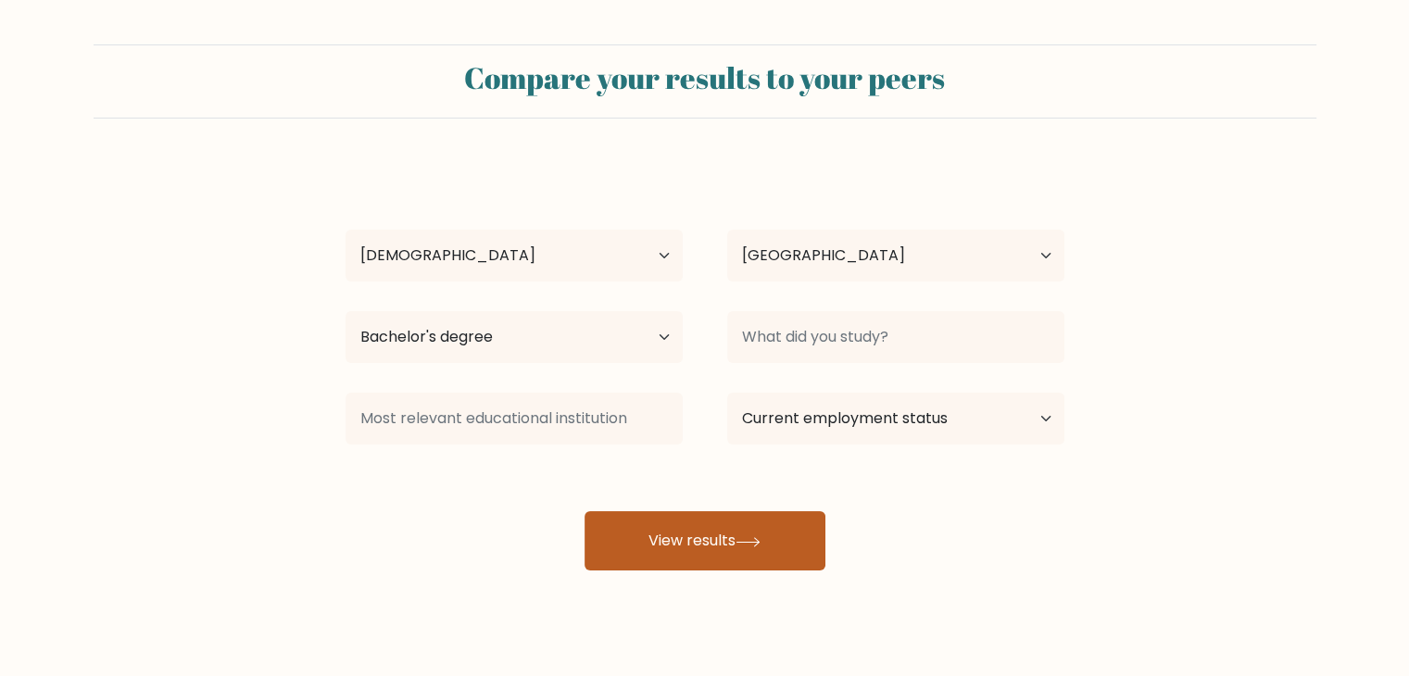
click at [756, 546] on icon at bounding box center [748, 542] width 25 height 10
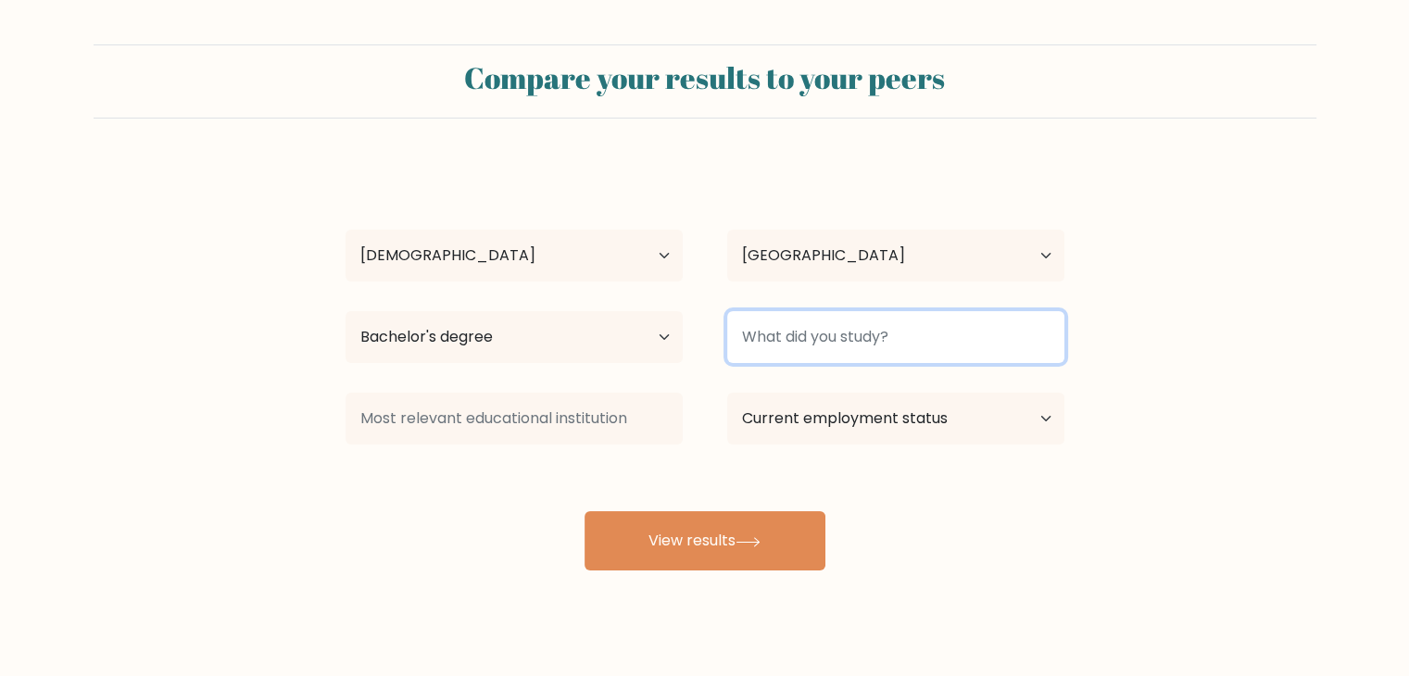
click at [853, 327] on input at bounding box center [895, 337] width 337 height 52
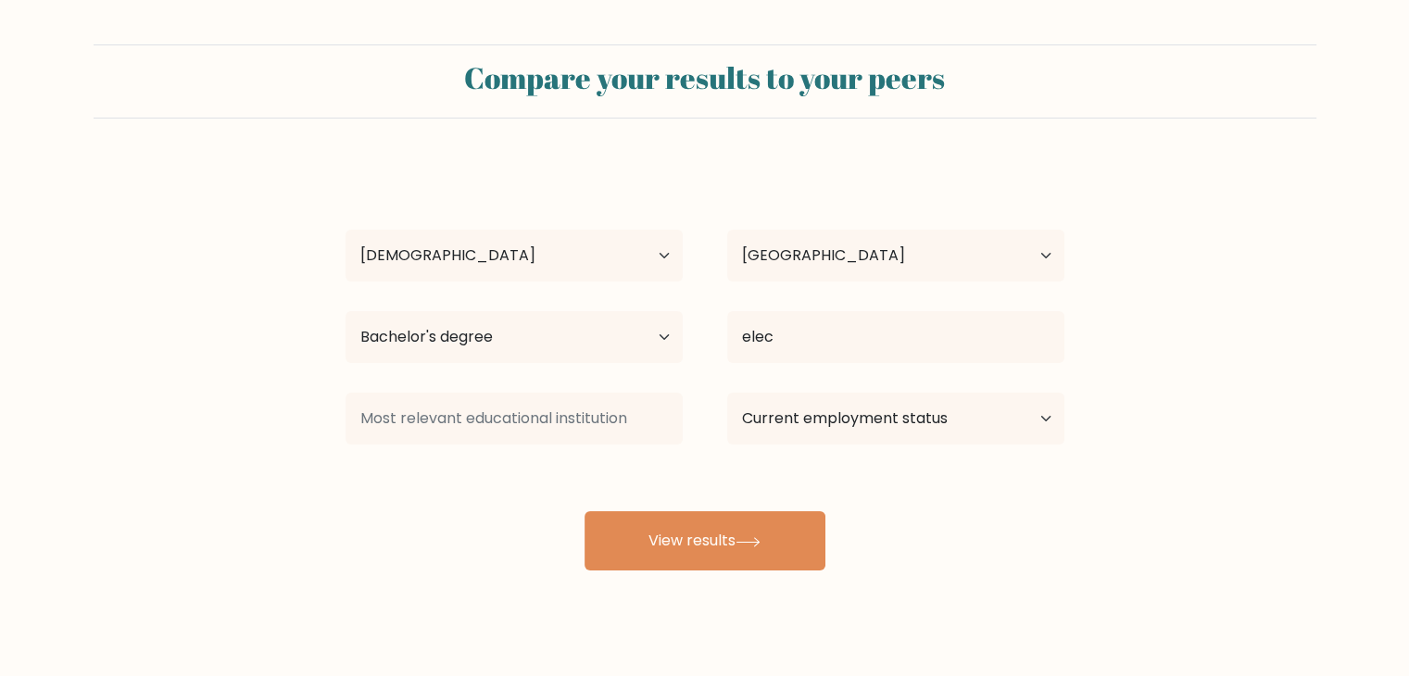
click at [880, 387] on div "Jessel Lou Salvador Age Under 18 years old 18-24 years old 25-34 years old 35-4…" at bounding box center [705, 367] width 741 height 408
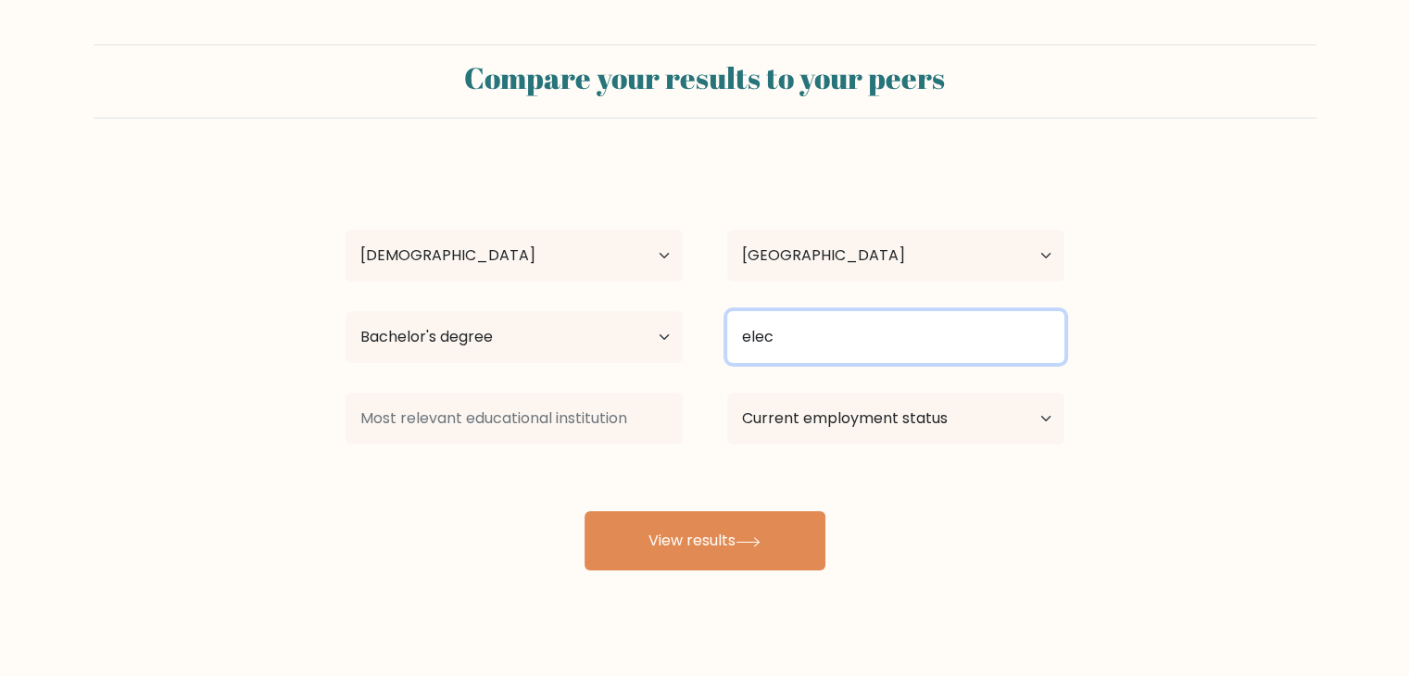
click at [835, 331] on input "elec" at bounding box center [895, 337] width 337 height 52
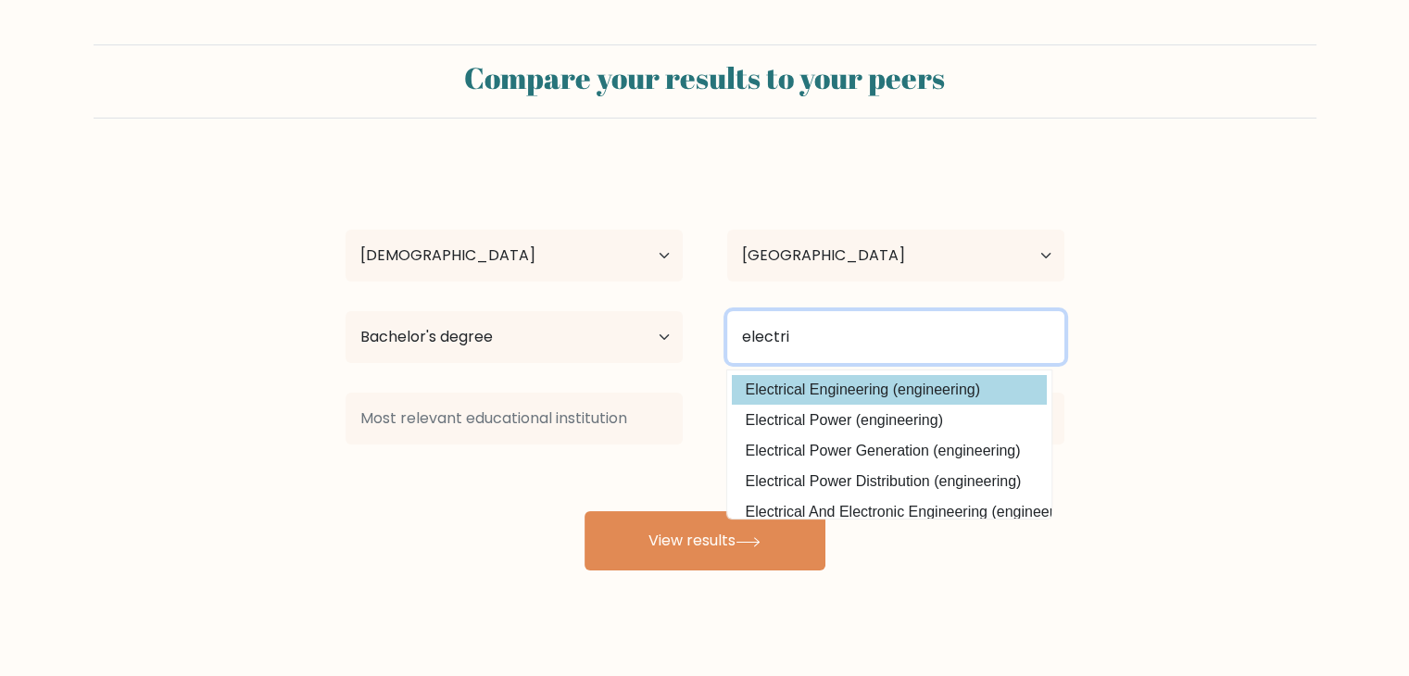
type input "electri"
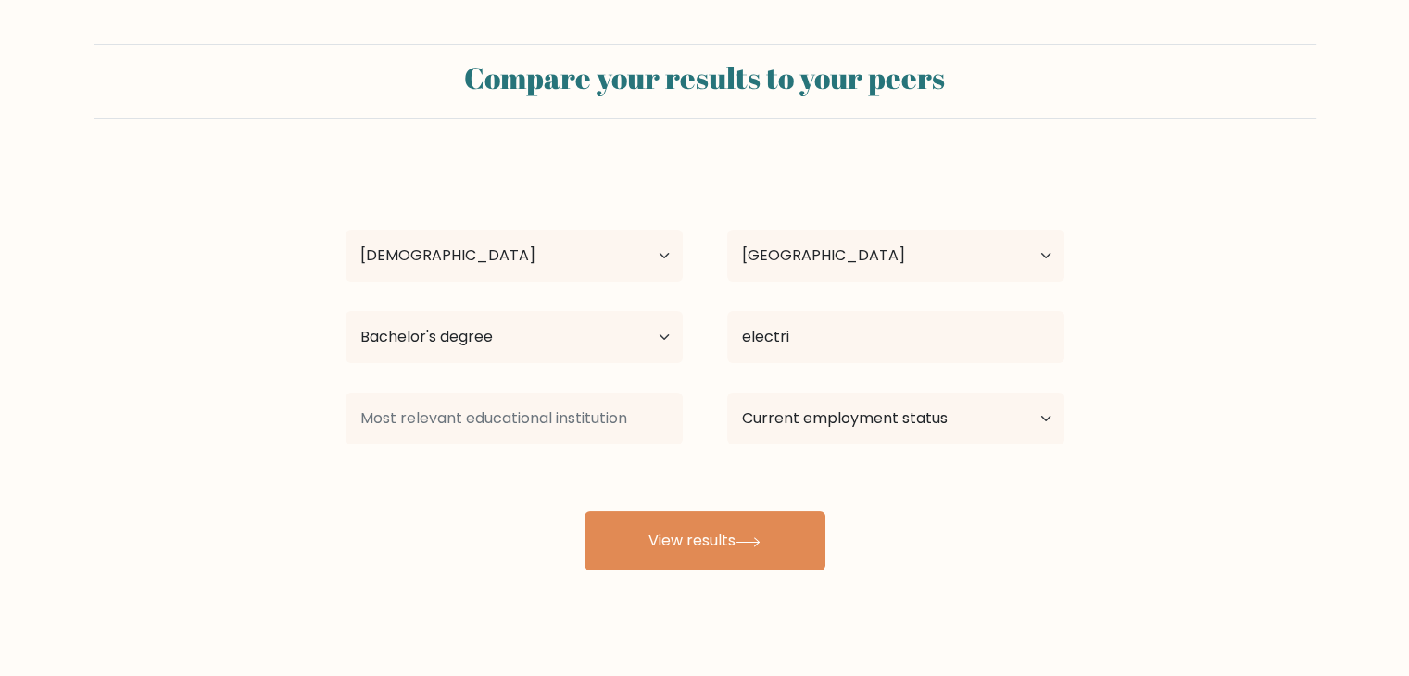
click at [849, 384] on div "Jessel Lou Salvador Age Under 18 years old 18-24 years old 25-34 years old 35-4…" at bounding box center [705, 367] width 741 height 408
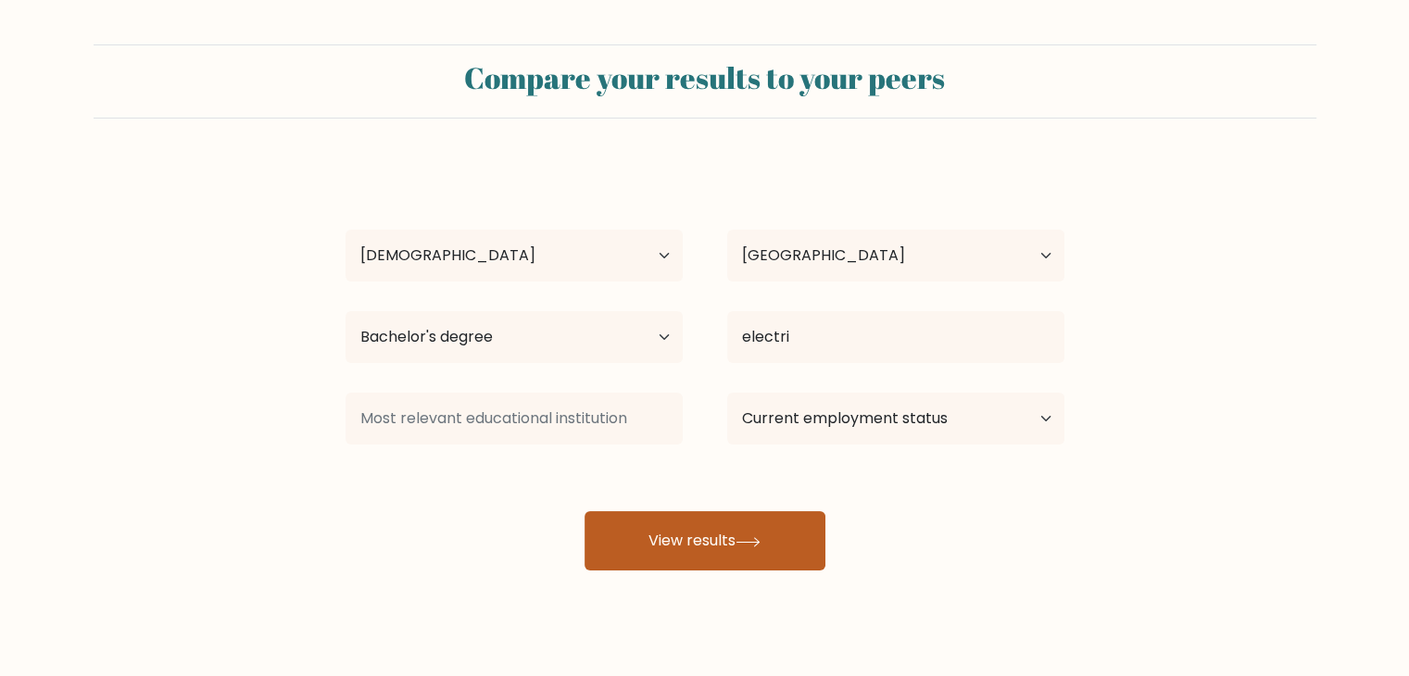
drag, startPoint x: 723, startPoint y: 574, endPoint x: 771, endPoint y: 516, distance: 75.0
click at [771, 516] on div "Compare your results to your peers Jessel Lou Salvador Age Under 18 years old 1…" at bounding box center [704, 351] width 1409 height 702
click at [771, 516] on button "View results" at bounding box center [705, 541] width 241 height 59
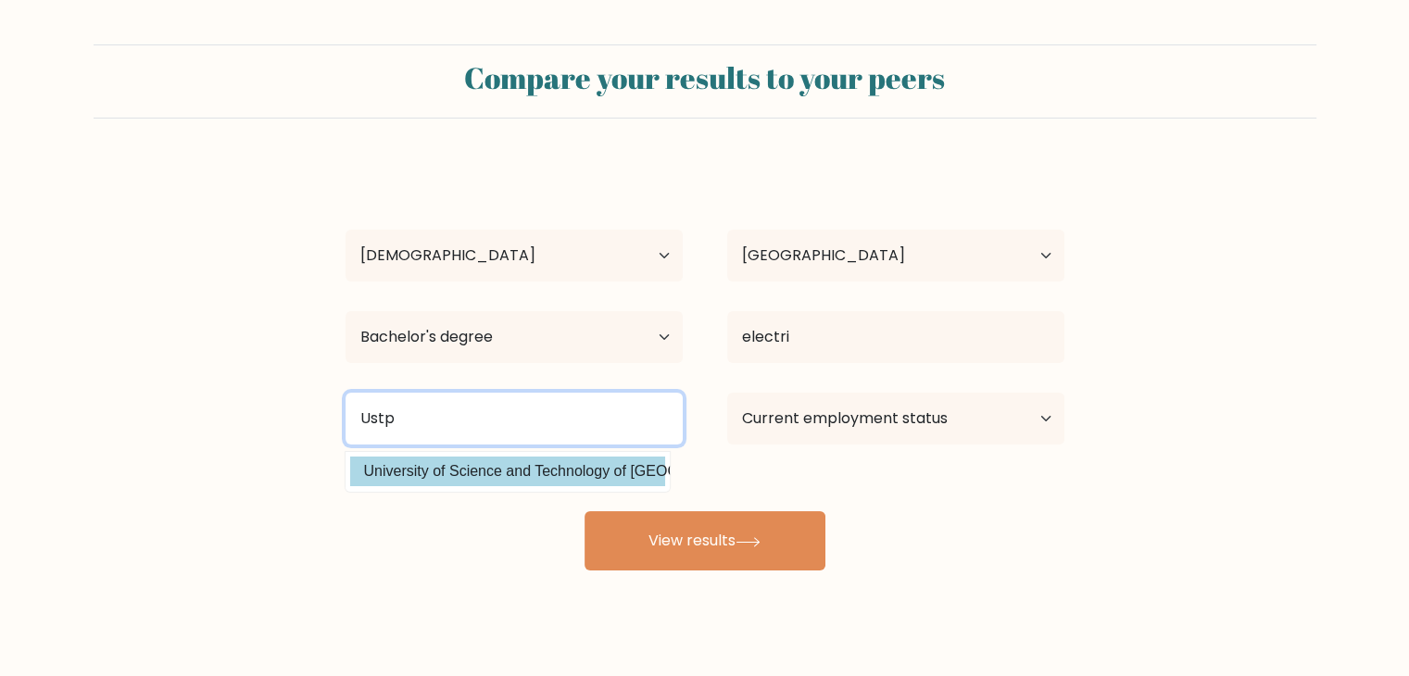
type input "Ustp"
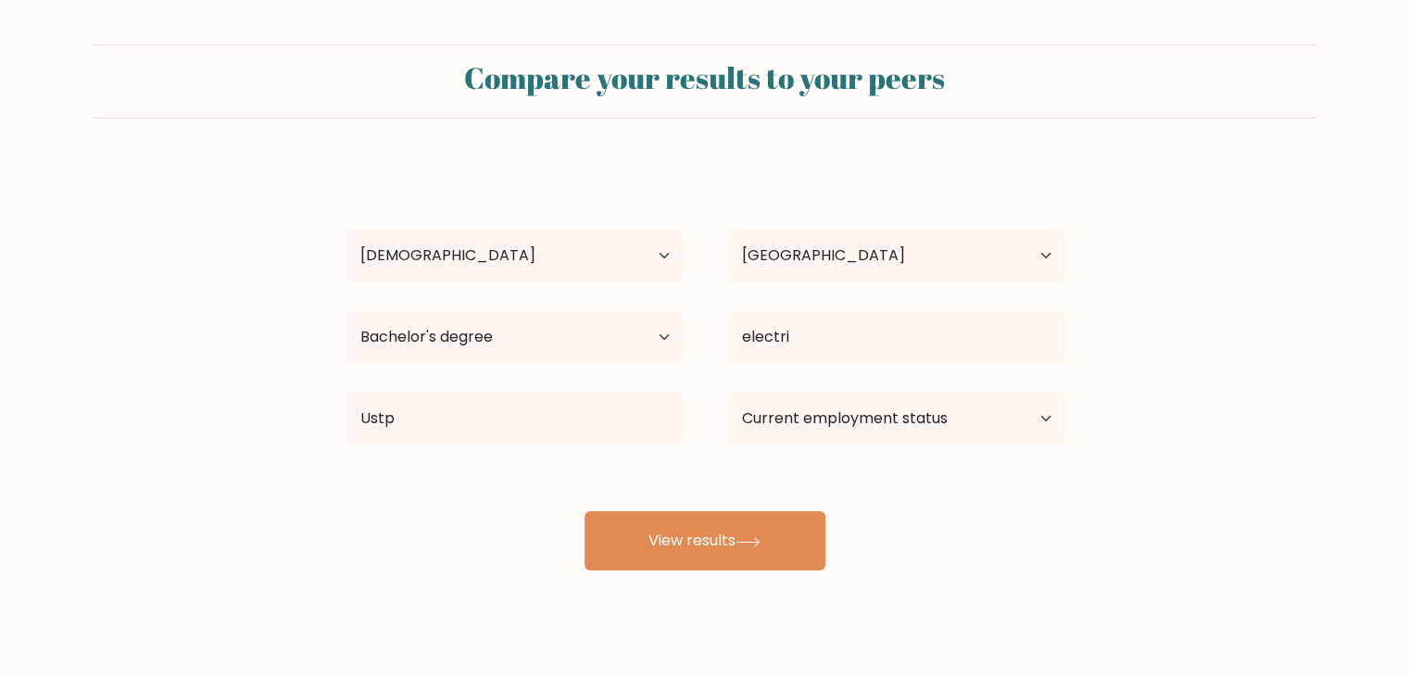
click at [497, 470] on div "Jessel Lou Salvador Age Under 18 years old 18-24 years old 25-34 years old 35-4…" at bounding box center [705, 367] width 741 height 408
click at [908, 427] on select "Current employment status Employed Student Retired Other / prefer not to answer" at bounding box center [895, 419] width 337 height 52
select select "other"
click at [727, 393] on select "Current employment status Employed Student Retired Other / prefer not to answer" at bounding box center [895, 419] width 337 height 52
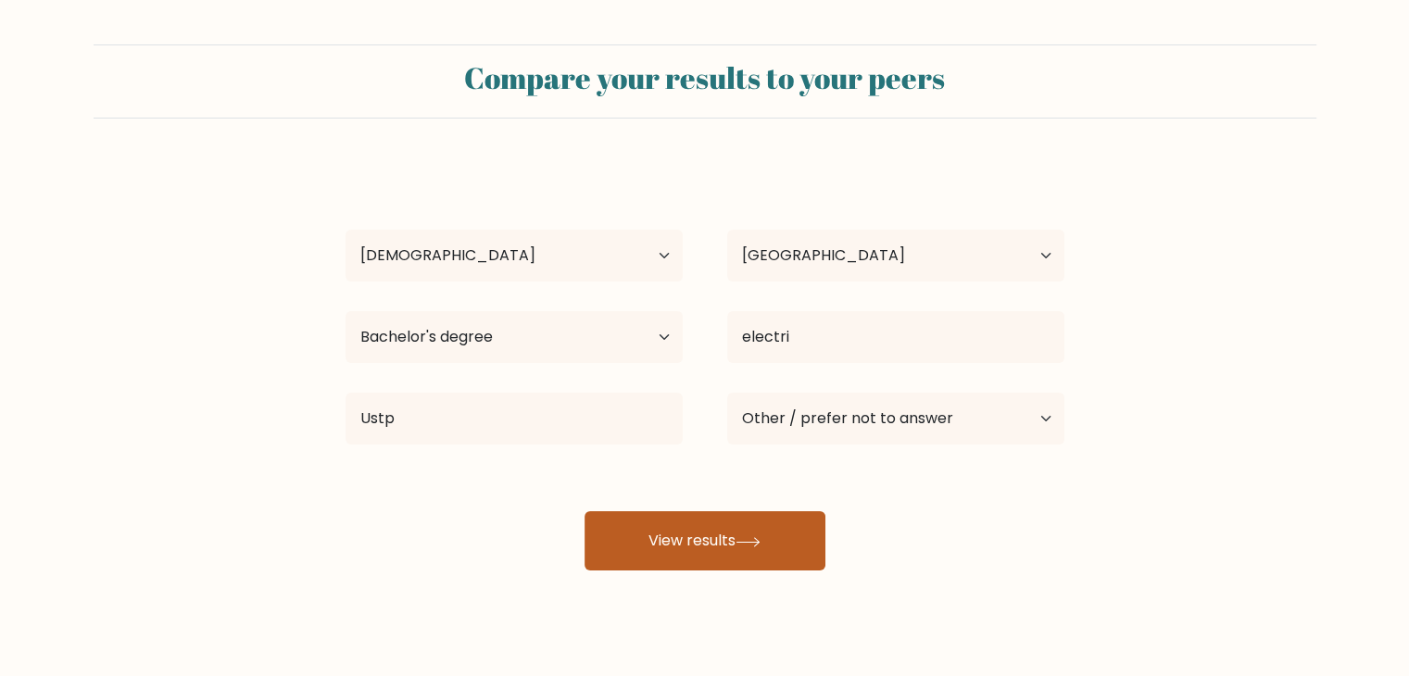
click at [663, 537] on button "View results" at bounding box center [705, 541] width 241 height 59
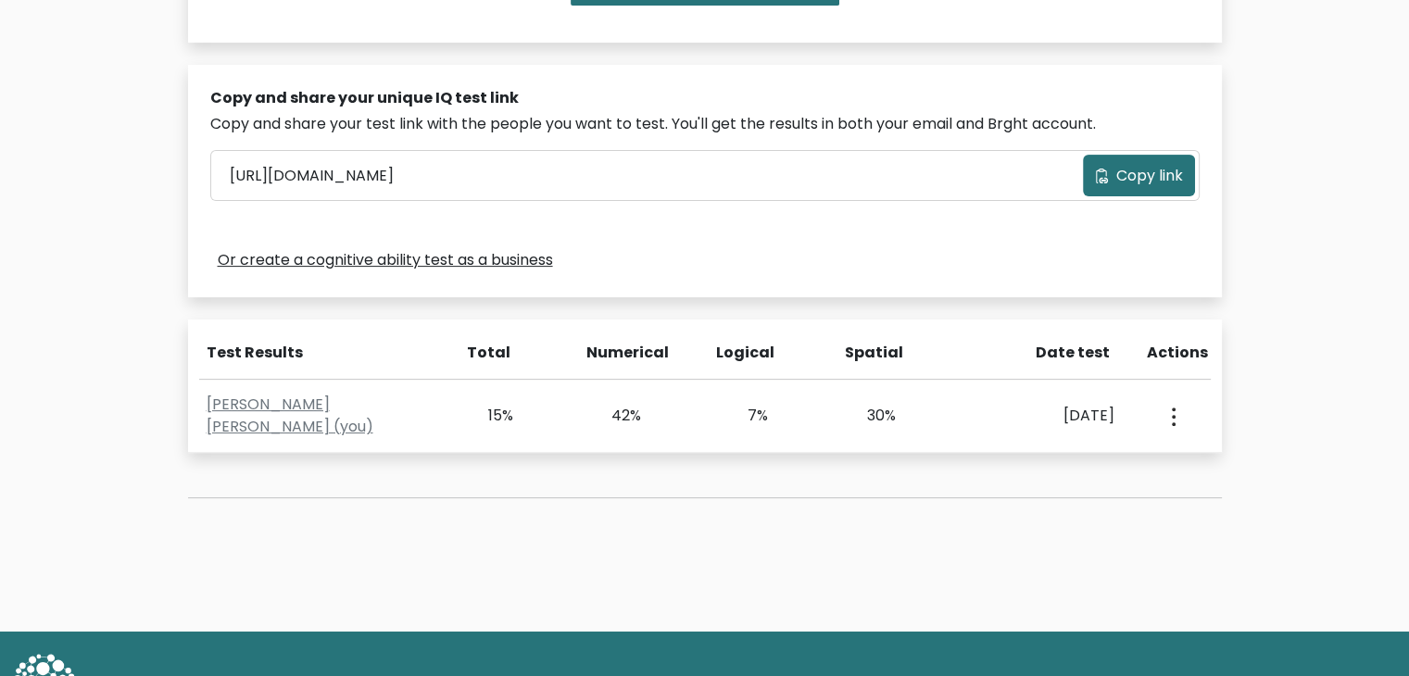
scroll to position [522, 0]
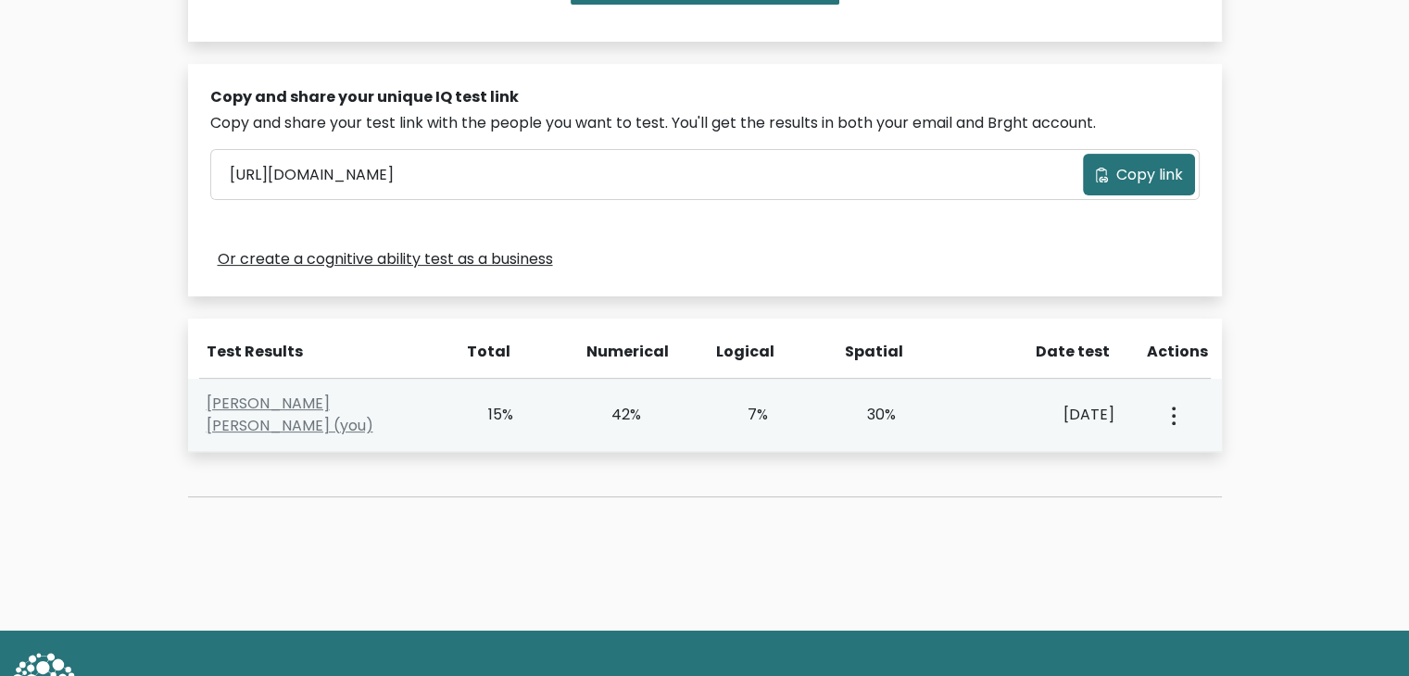
click at [1172, 419] on icon "button" at bounding box center [1174, 416] width 4 height 19
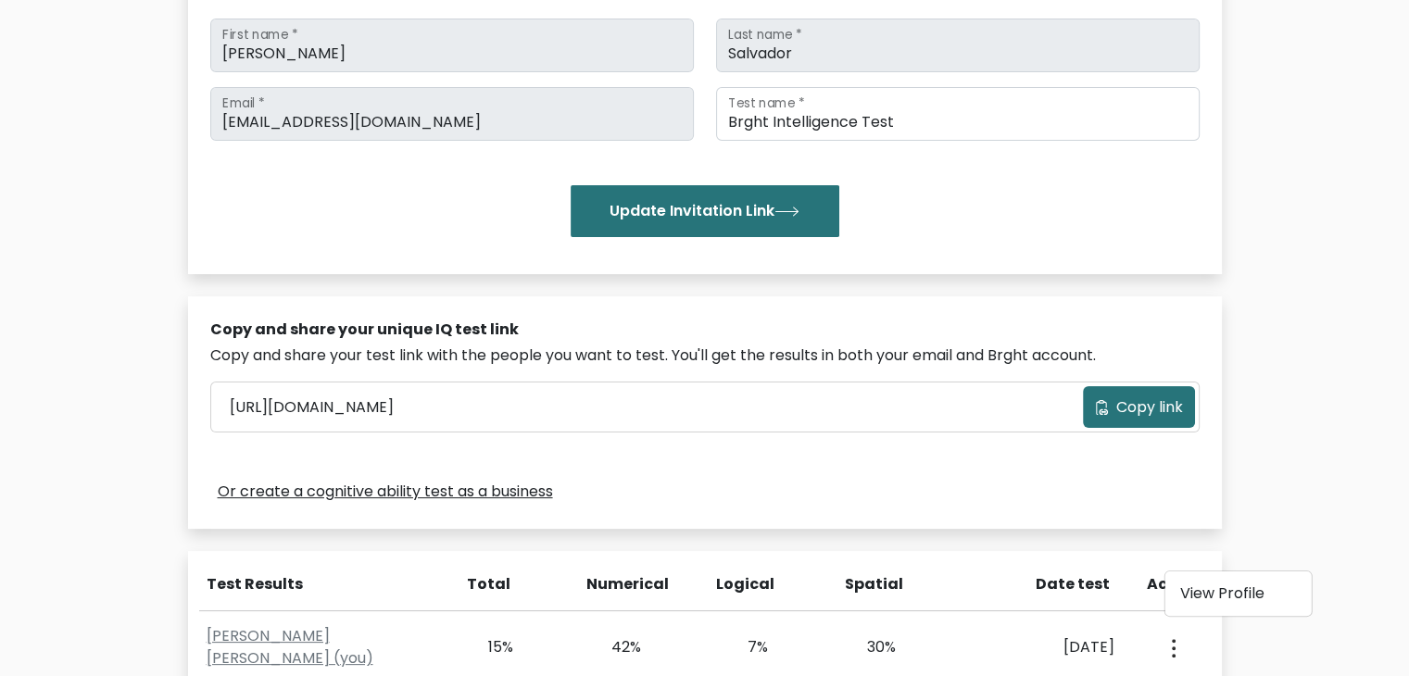
scroll to position [0, 0]
